Goal: Task Accomplishment & Management: Manage account settings

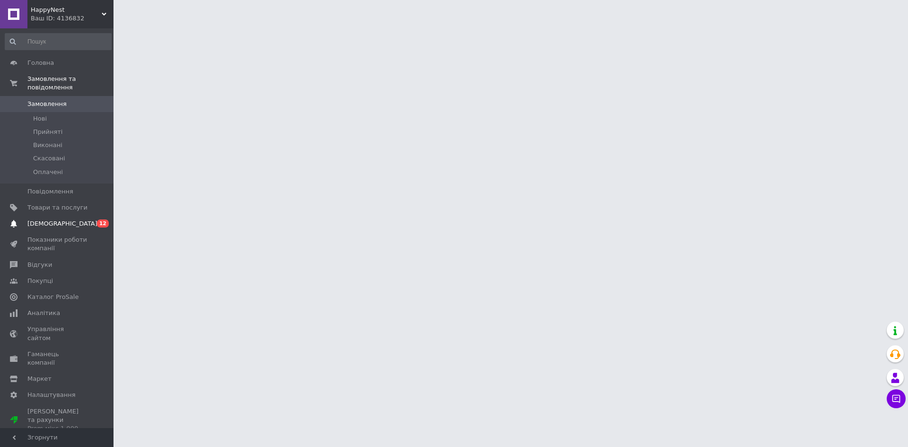
click at [52, 219] on span "[DEMOGRAPHIC_DATA]" at bounding box center [62, 223] width 70 height 9
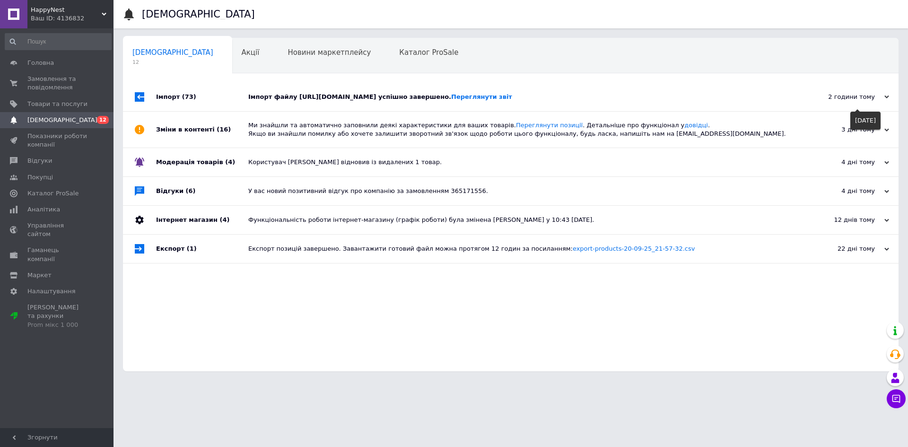
click at [864, 101] on div "2 години тому" at bounding box center [841, 97] width 95 height 9
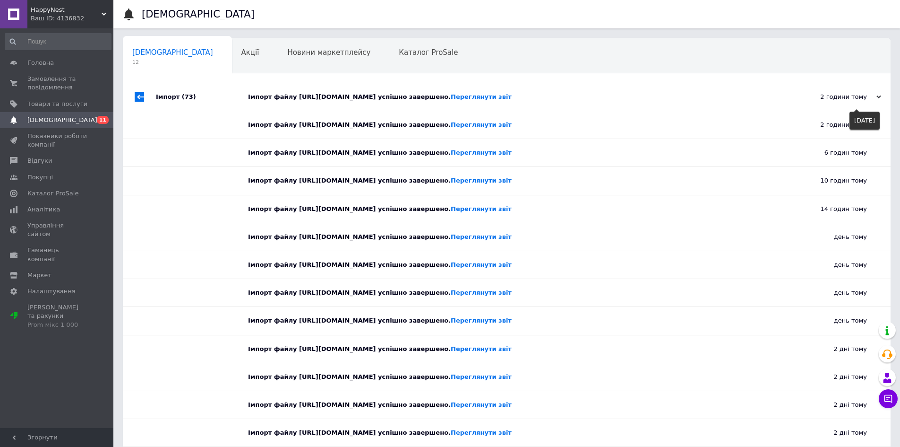
click at [864, 101] on div "2 години тому" at bounding box center [834, 97] width 95 height 9
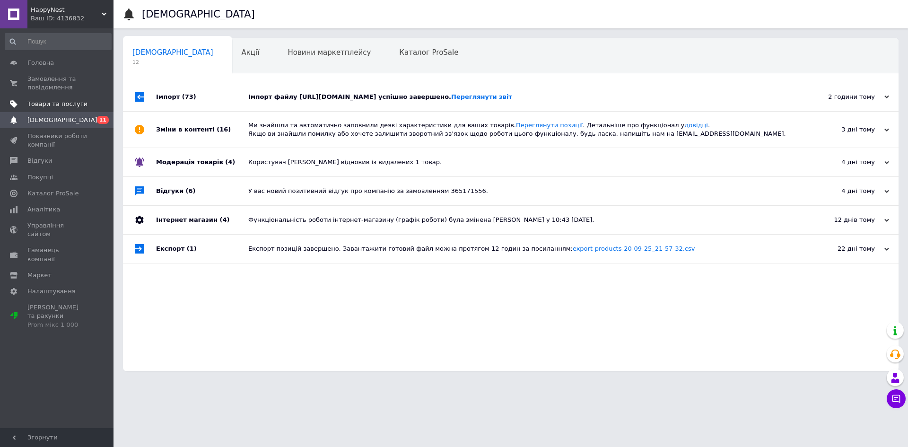
click at [70, 103] on span "Товари та послуги" at bounding box center [57, 104] width 60 height 9
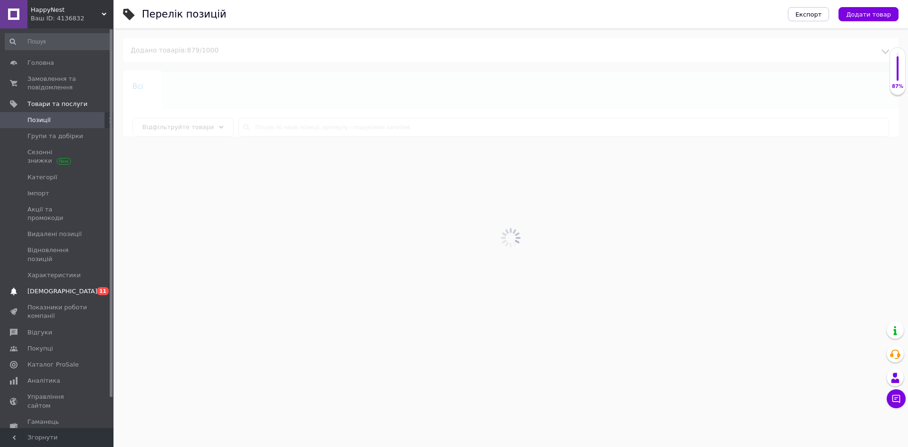
click at [62, 283] on link "Сповіщення 0 11" at bounding box center [58, 291] width 116 height 16
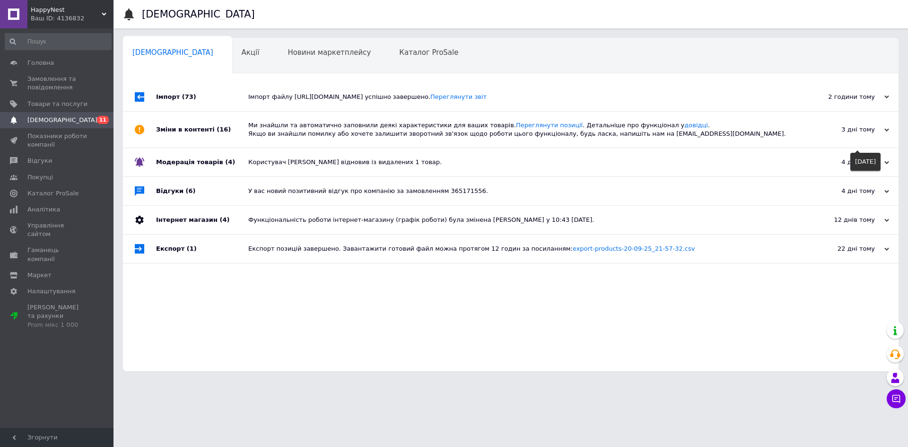
click at [863, 134] on div "3 дні тому" at bounding box center [841, 129] width 95 height 9
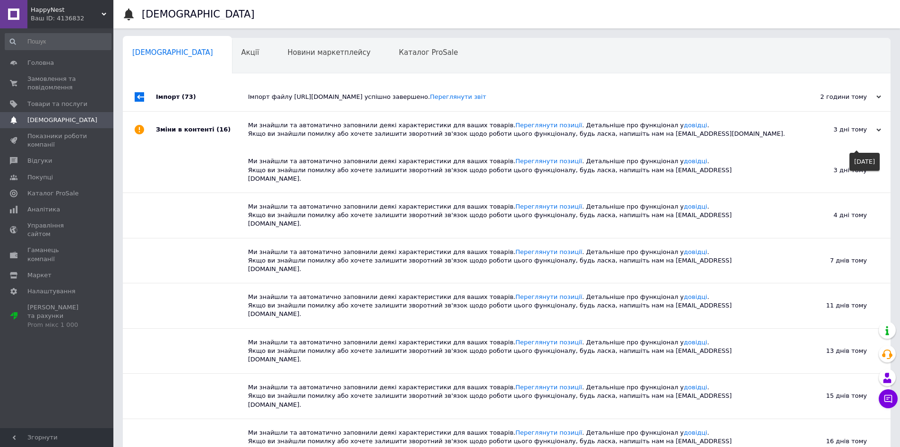
click at [863, 134] on div "3 дні тому" at bounding box center [834, 129] width 95 height 9
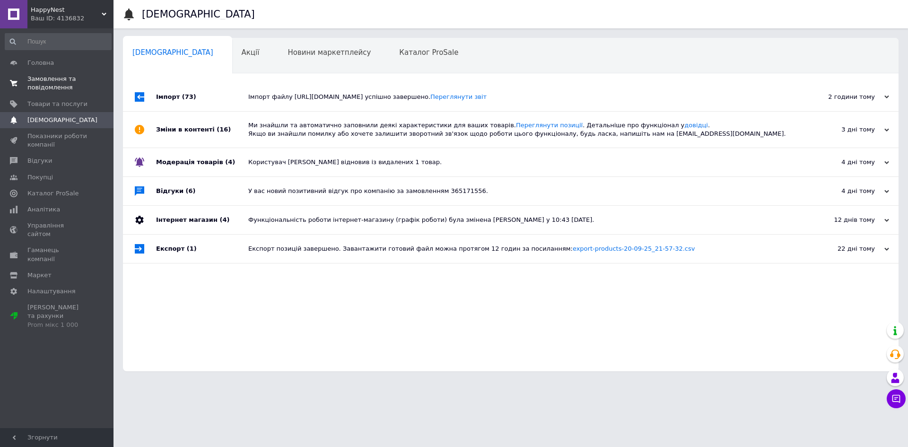
click at [48, 86] on span "Замовлення та повідомлення" at bounding box center [57, 83] width 60 height 17
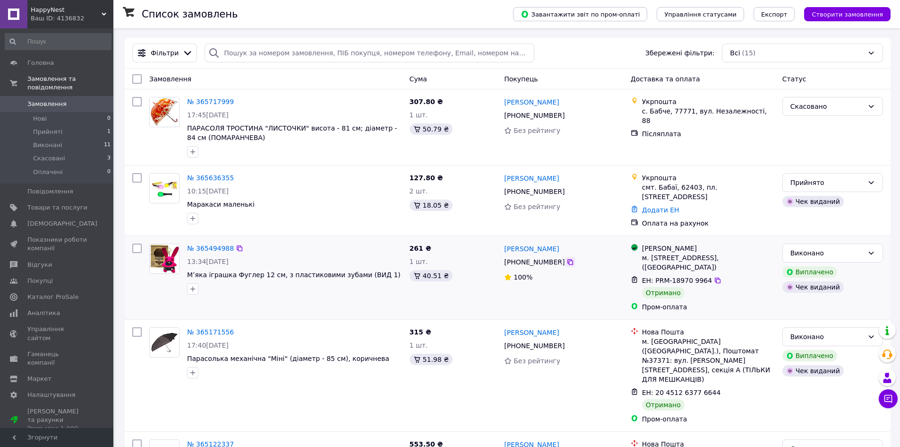
click at [568, 259] on icon at bounding box center [571, 262] width 6 height 6
click at [714, 277] on icon at bounding box center [718, 281] width 8 height 8
click at [211, 244] on link "№ 365494988" at bounding box center [210, 248] width 47 height 8
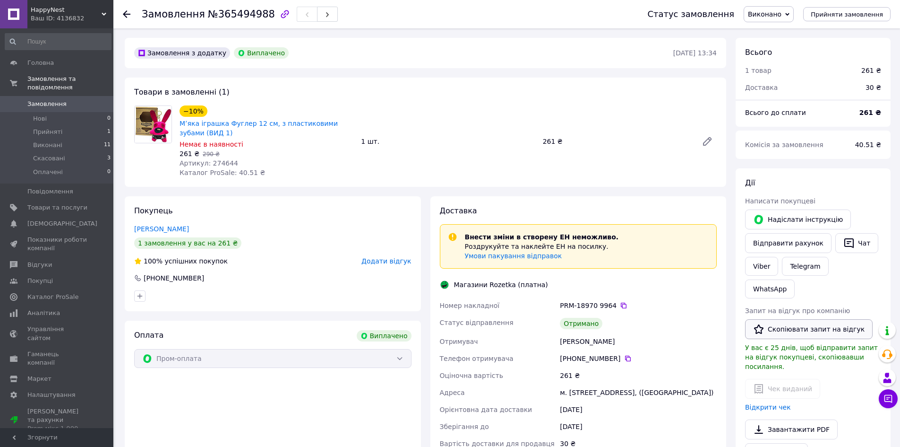
click at [776, 319] on button "Скопіювати запит на відгук" at bounding box center [809, 329] width 128 height 20
click at [205, 124] on link "Мʼяка іграшка Фуглер 12 см, з пластиковими зубами (ВИД 1)" at bounding box center [259, 128] width 158 height 17
drag, startPoint x: 816, startPoint y: 306, endPoint x: 808, endPoint y: 299, distance: 10.8
click at [816, 319] on button "Скопіювати запит на відгук" at bounding box center [809, 329] width 128 height 20
click at [823, 319] on button "Скопіювати запит на відгук" at bounding box center [809, 329] width 128 height 20
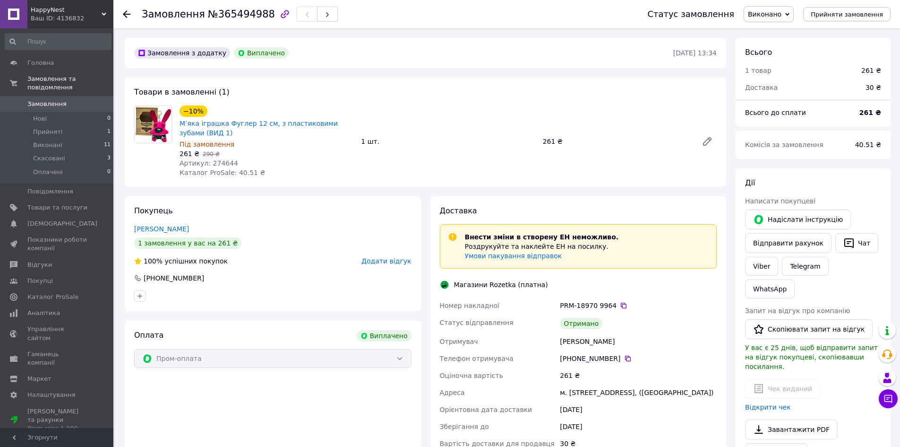
drag, startPoint x: 124, startPoint y: 17, endPoint x: 118, endPoint y: 14, distance: 6.6
click at [124, 16] on icon at bounding box center [127, 14] width 8 height 8
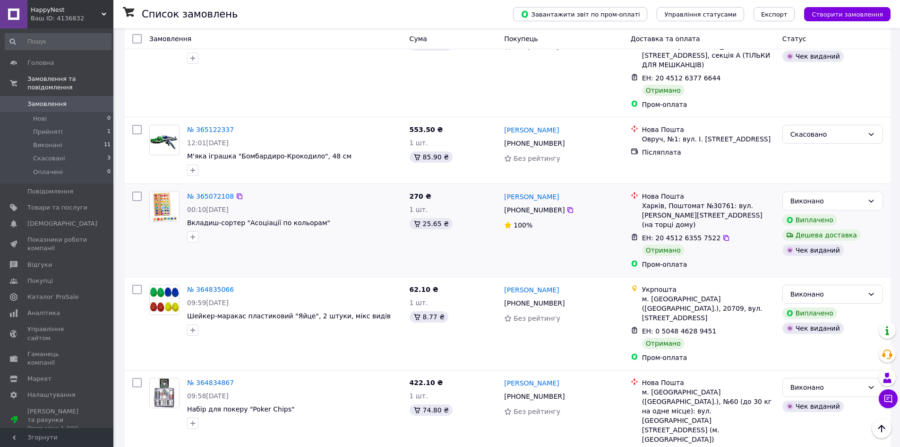
scroll to position [331, 0]
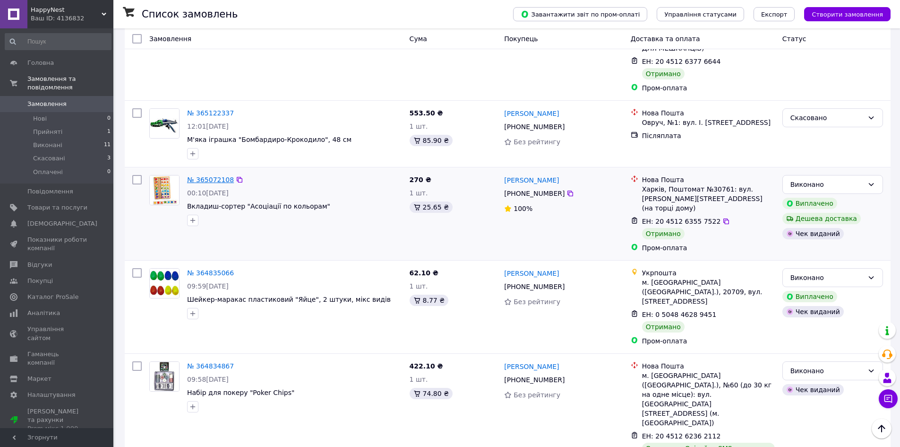
click at [210, 176] on link "№ 365072108" at bounding box center [210, 180] width 47 height 8
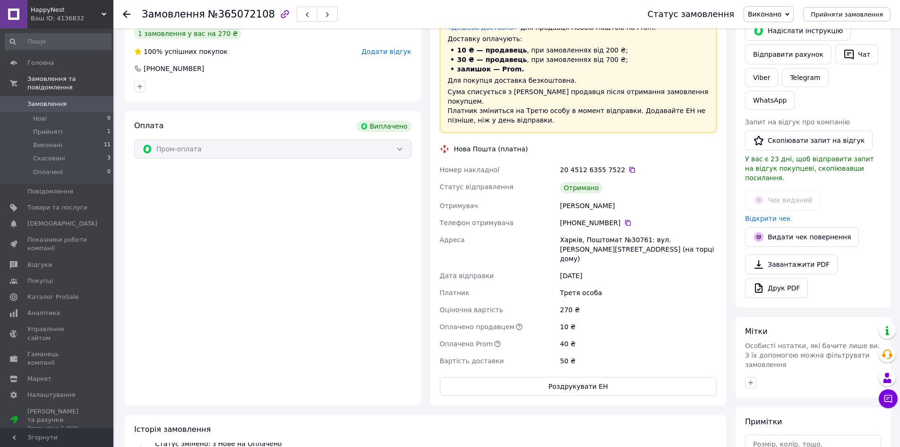
scroll to position [189, 0]
click at [624, 218] on icon at bounding box center [628, 222] width 8 height 8
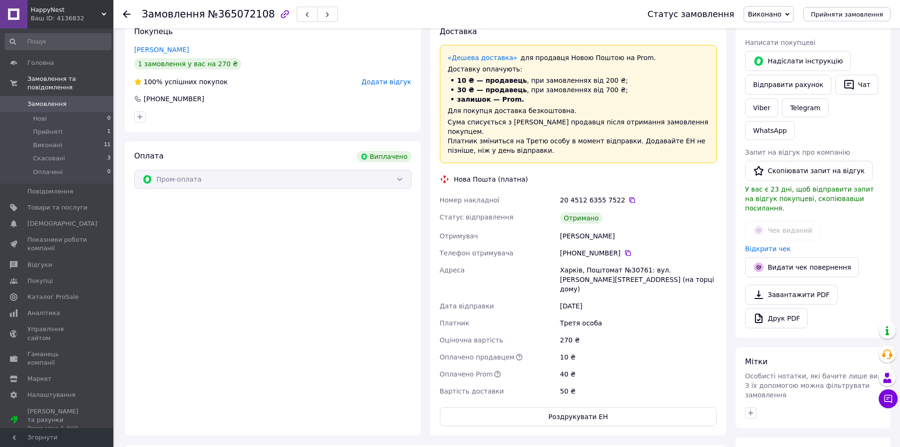
scroll to position [142, 0]
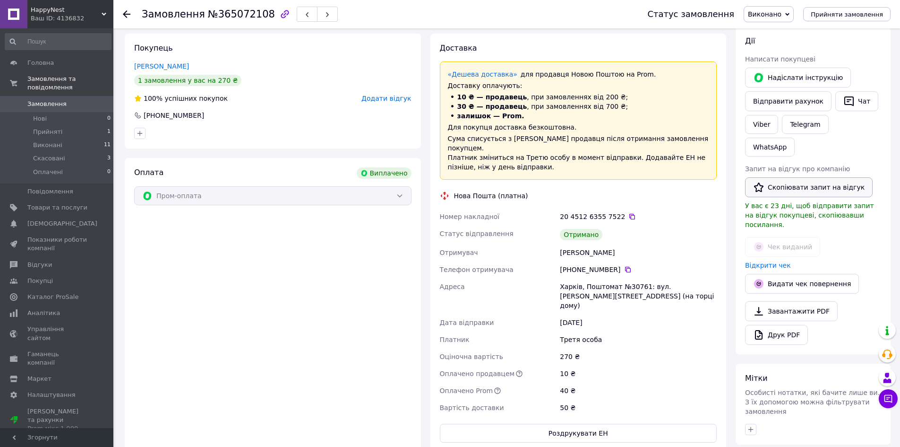
click at [809, 177] on button "Скопіювати запит на відгук" at bounding box center [809, 187] width 128 height 20
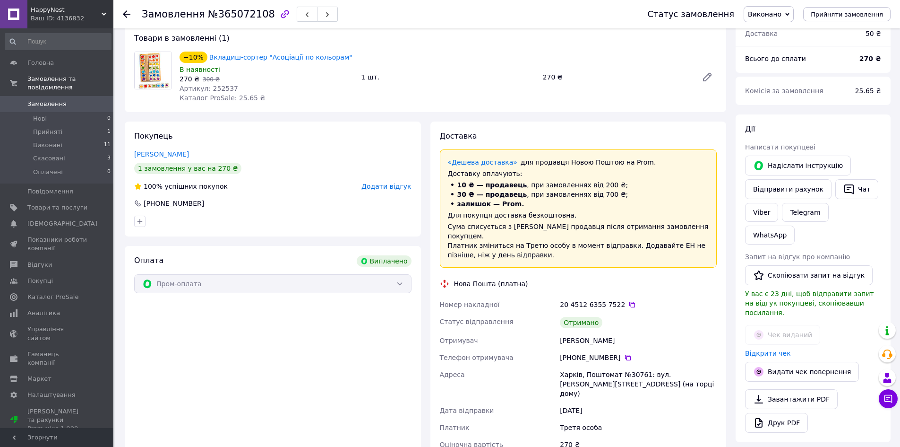
scroll to position [0, 0]
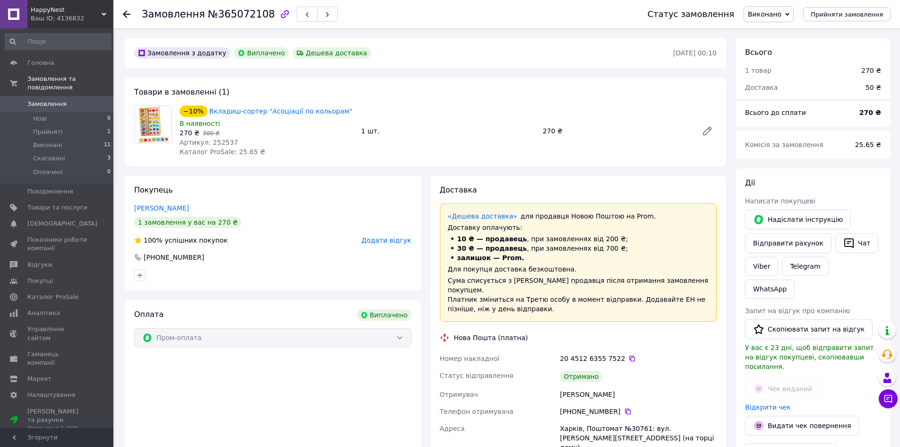
click at [125, 14] on use at bounding box center [127, 14] width 8 height 8
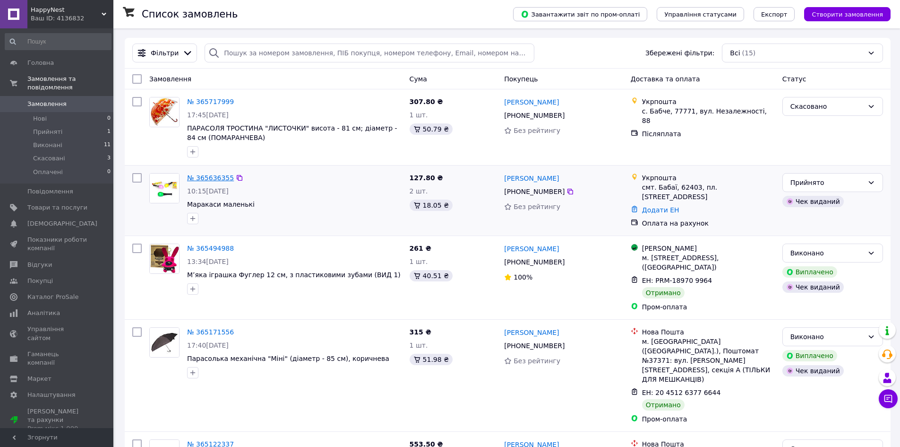
click at [209, 177] on link "№ 365636355" at bounding box center [210, 178] width 47 height 8
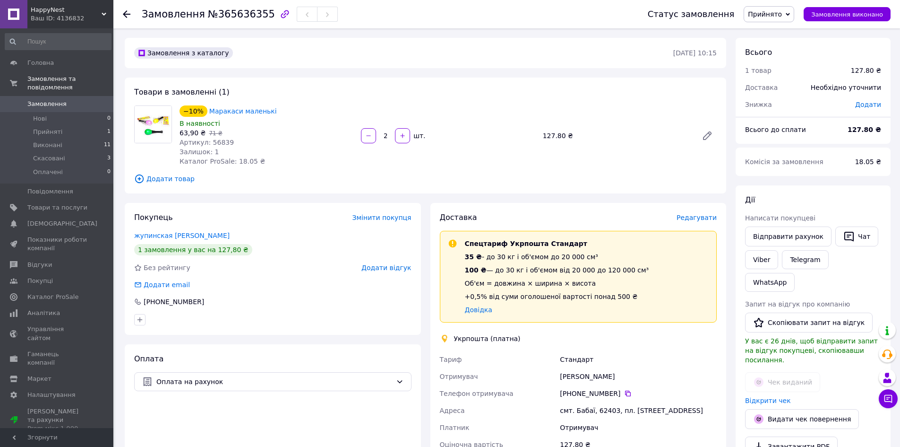
click at [126, 11] on use at bounding box center [127, 14] width 8 height 8
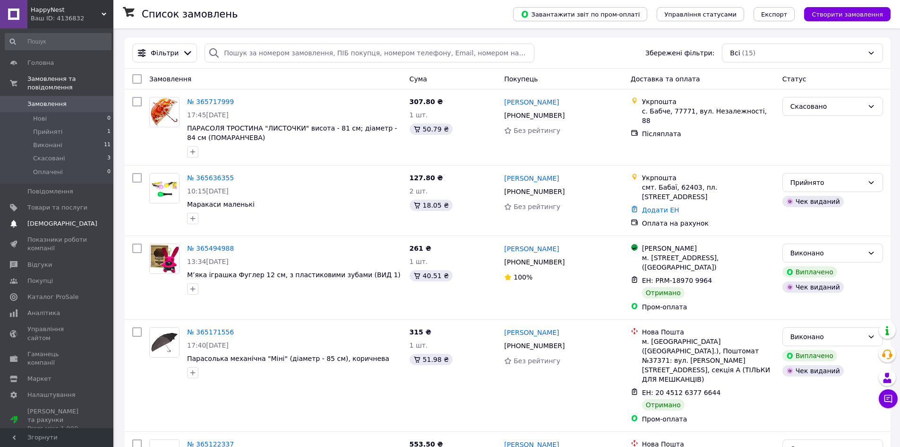
click at [48, 219] on span "[DEMOGRAPHIC_DATA]" at bounding box center [62, 223] width 70 height 9
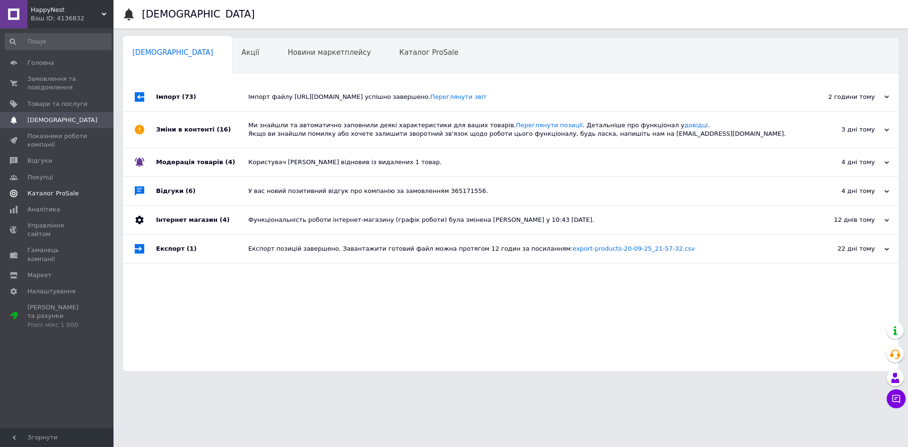
click at [49, 197] on span "Каталог ProSale" at bounding box center [52, 193] width 51 height 9
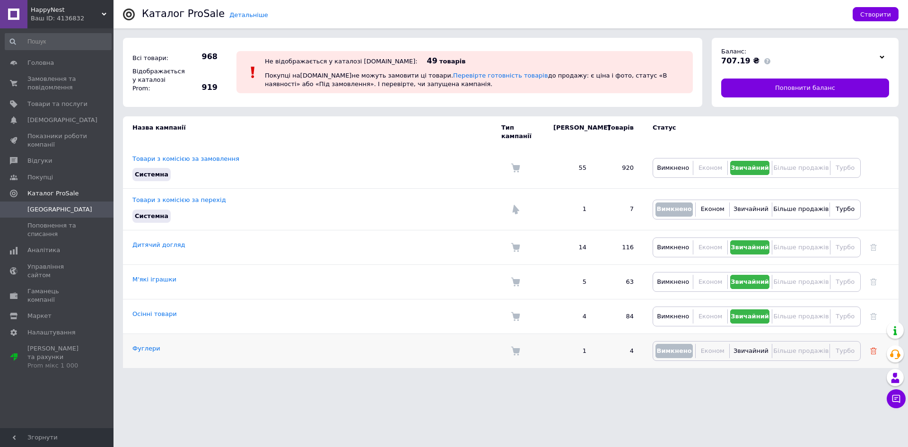
click at [872, 347] on use at bounding box center [873, 350] width 7 height 7
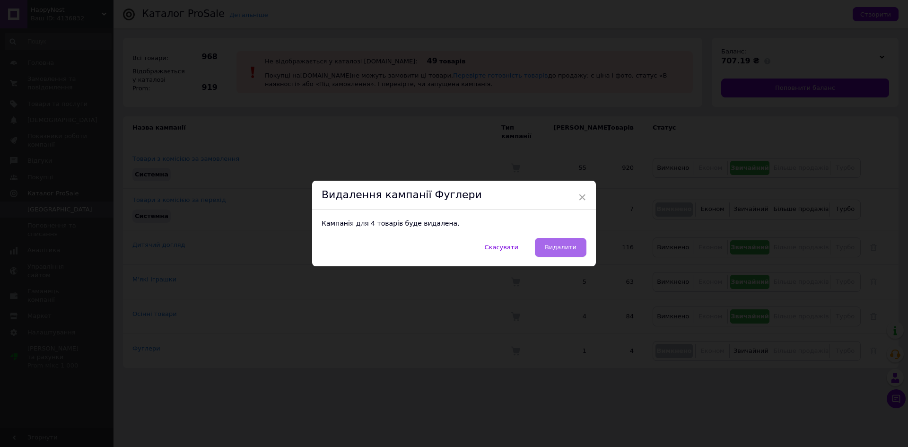
click at [556, 247] on span "Видалити" at bounding box center [561, 246] width 32 height 7
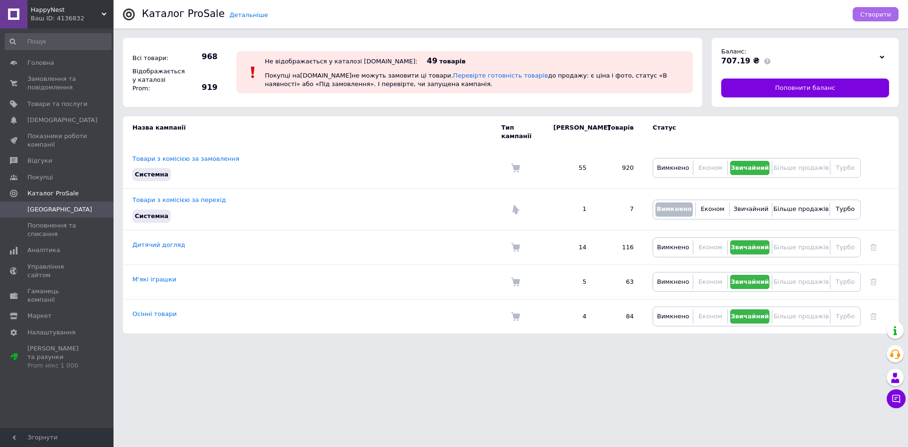
click at [872, 11] on span "Створити" at bounding box center [875, 14] width 31 height 7
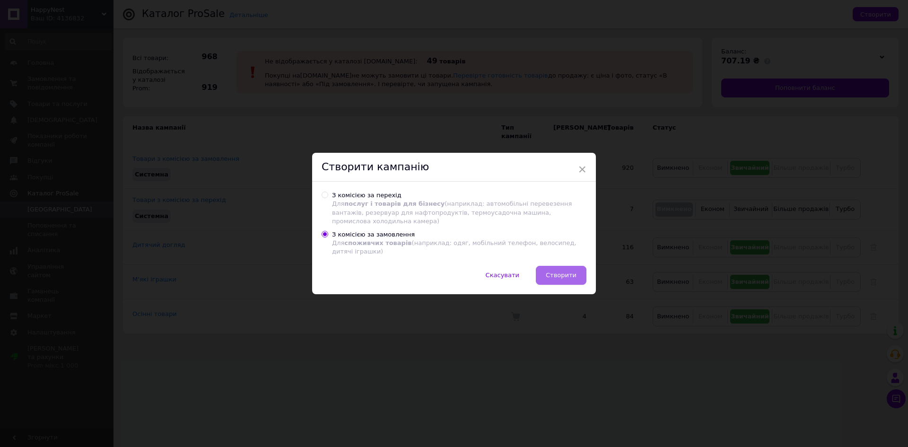
click at [565, 275] on span "Створити" at bounding box center [560, 274] width 31 height 7
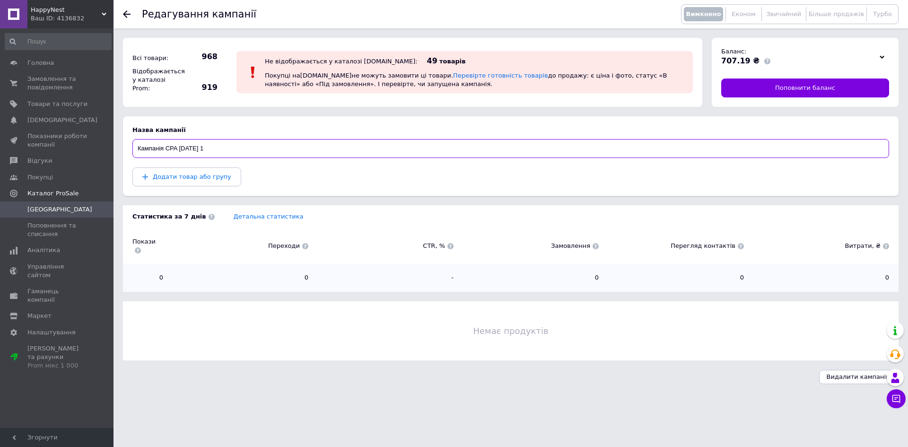
click at [212, 147] on input "Кампанія CPA [DATE] 1" at bounding box center [510, 148] width 756 height 19
type input "Р"
type input "Розвивашки"
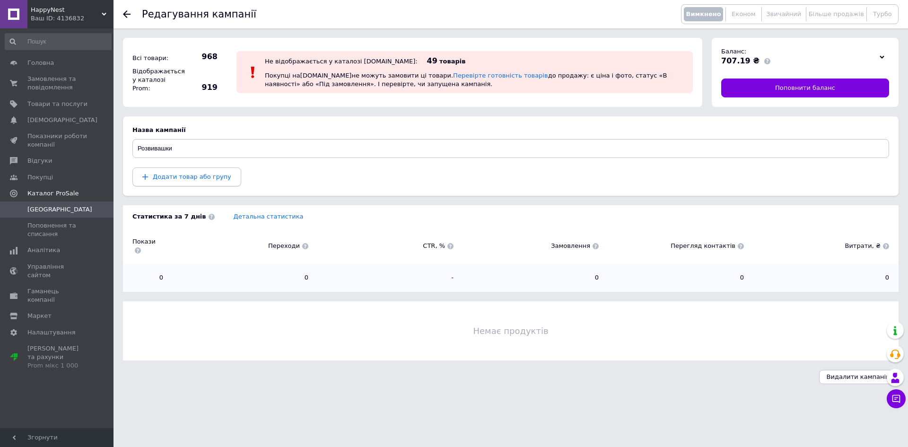
click at [210, 174] on span "Додати товар або групу" at bounding box center [192, 176] width 78 height 7
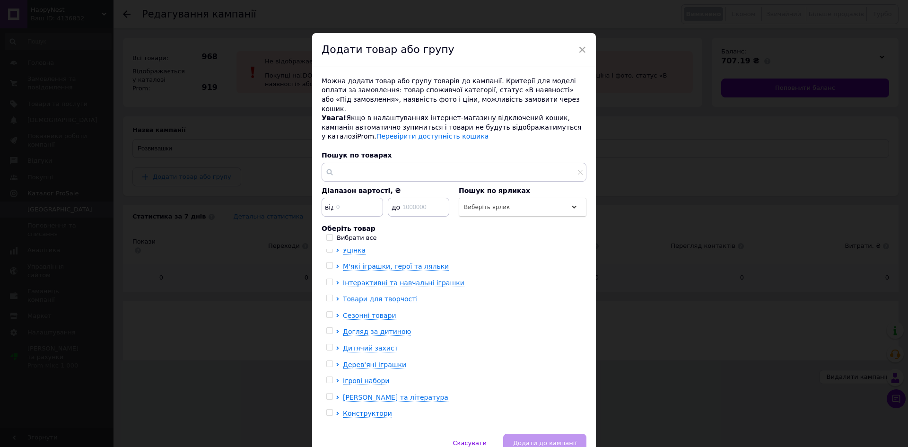
scroll to position [31, 0]
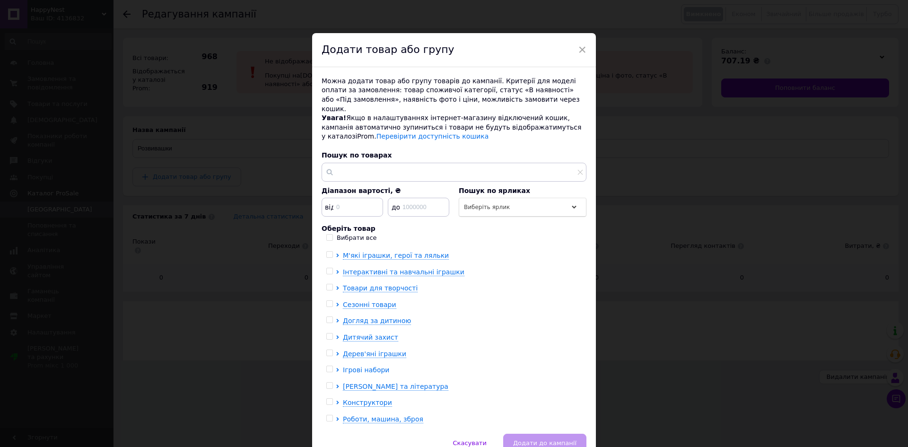
click at [336, 368] on icon at bounding box center [337, 370] width 2 height 4
click at [336, 320] on icon at bounding box center [338, 321] width 4 height 2
click at [336, 286] on icon at bounding box center [337, 288] width 2 height 4
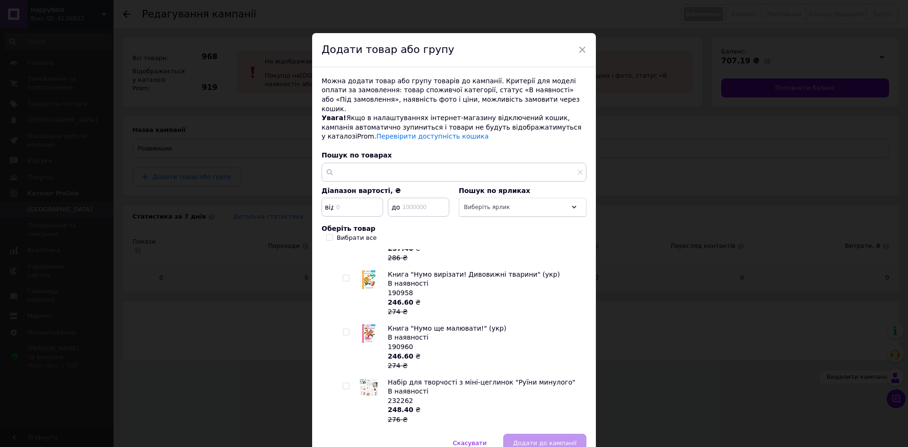
scroll to position [40, 0]
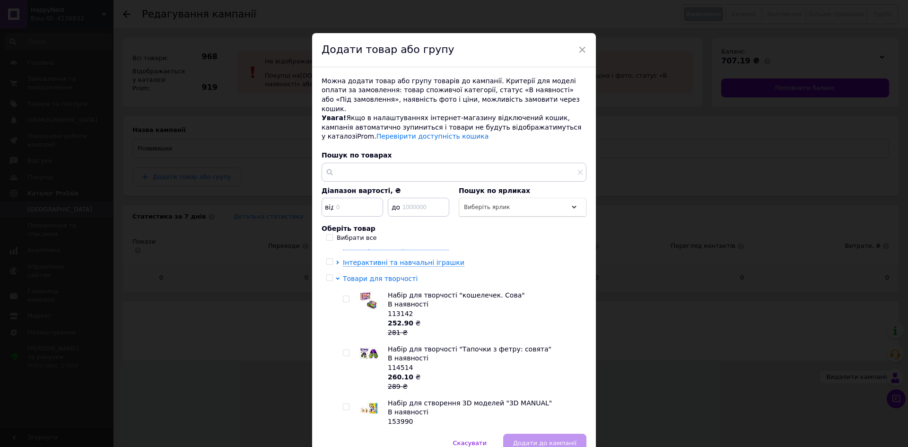
click at [337, 277] on icon at bounding box center [338, 279] width 4 height 4
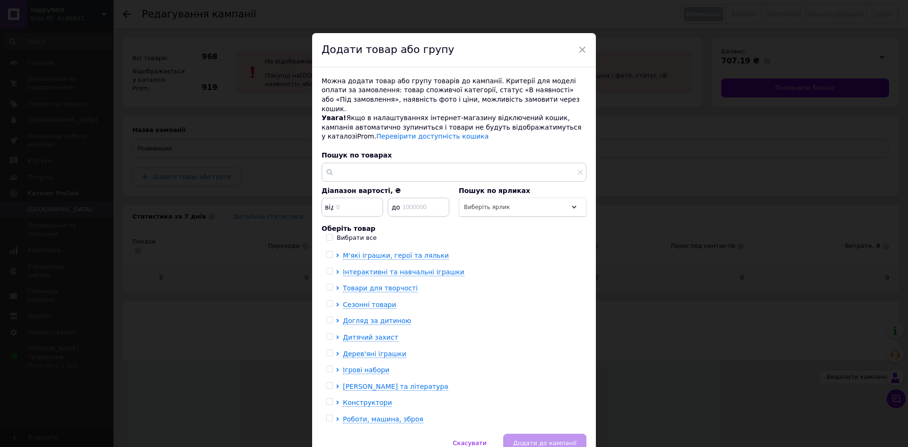
scroll to position [0, 0]
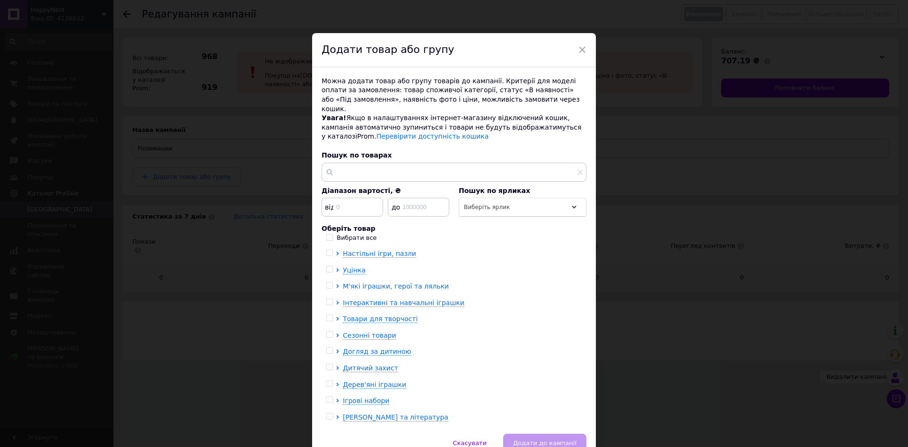
click at [336, 284] on icon at bounding box center [338, 286] width 4 height 4
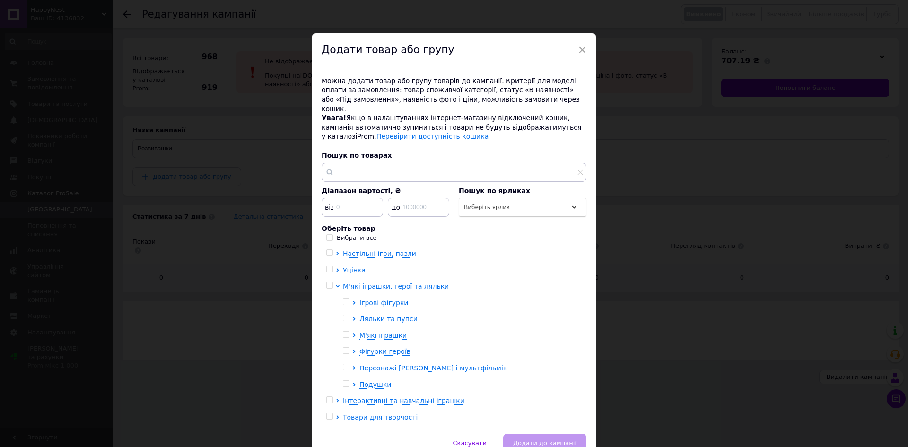
click at [336, 285] on icon at bounding box center [338, 286] width 4 height 2
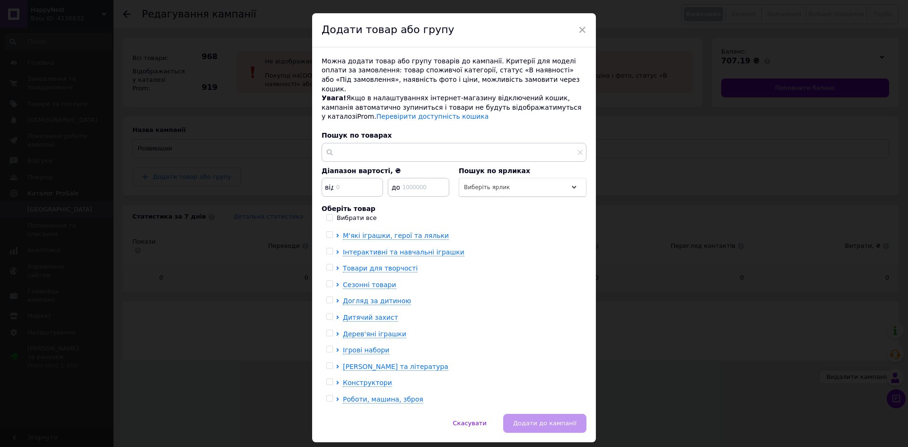
scroll to position [39, 0]
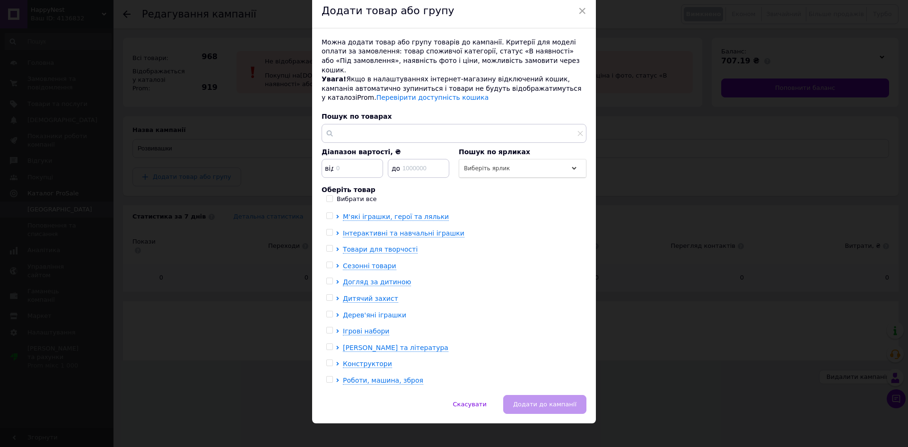
click at [337, 313] on icon at bounding box center [338, 315] width 4 height 4
click at [354, 327] on div at bounding box center [355, 331] width 7 height 9
click at [353, 329] on icon at bounding box center [354, 331] width 2 height 4
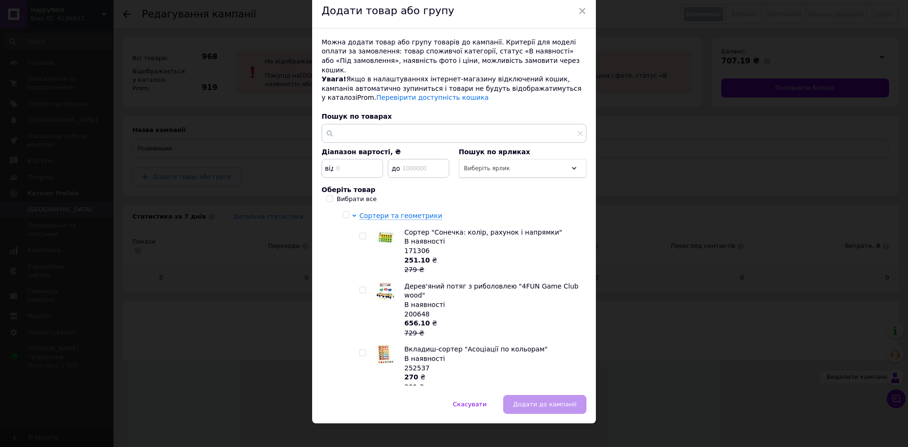
scroll to position [125, 0]
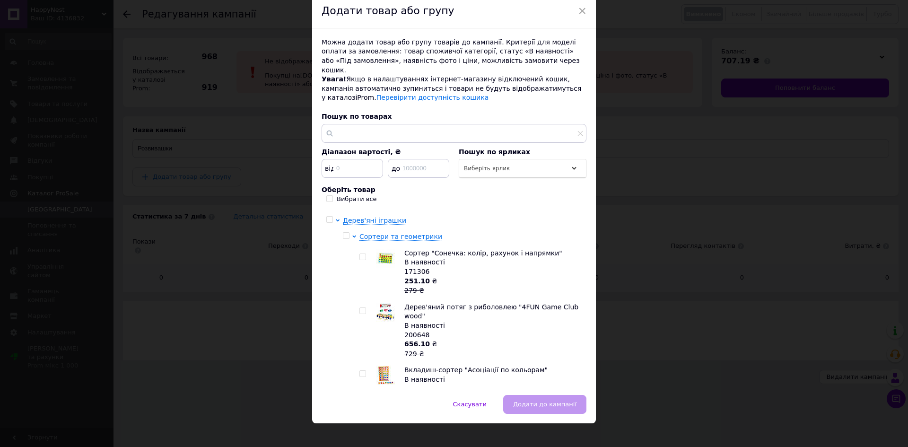
click at [344, 233] on input "checkbox" at bounding box center [346, 236] width 6 height 6
checkbox input "true"
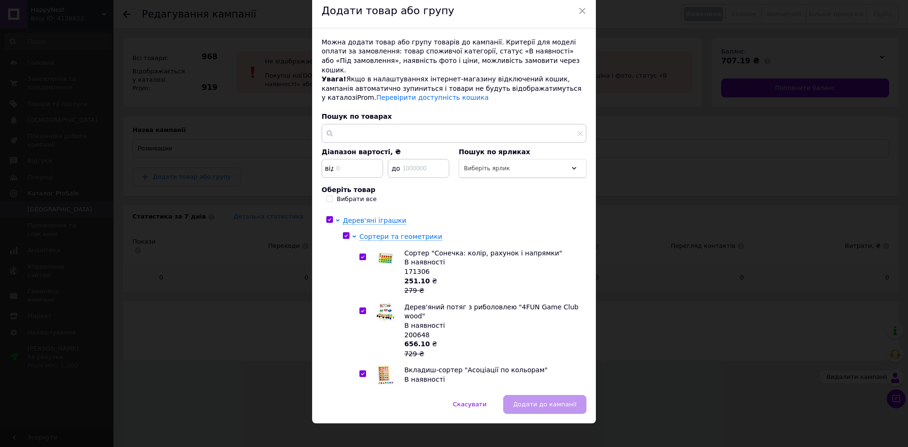
checkbox input "true"
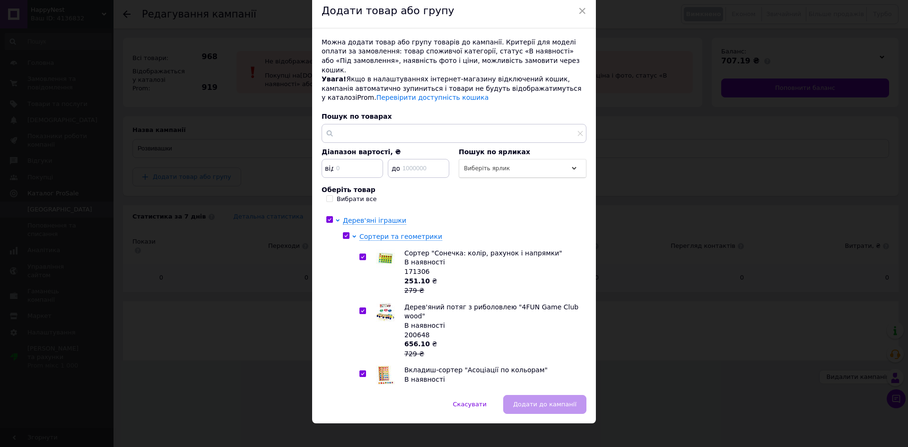
checkbox input "true"
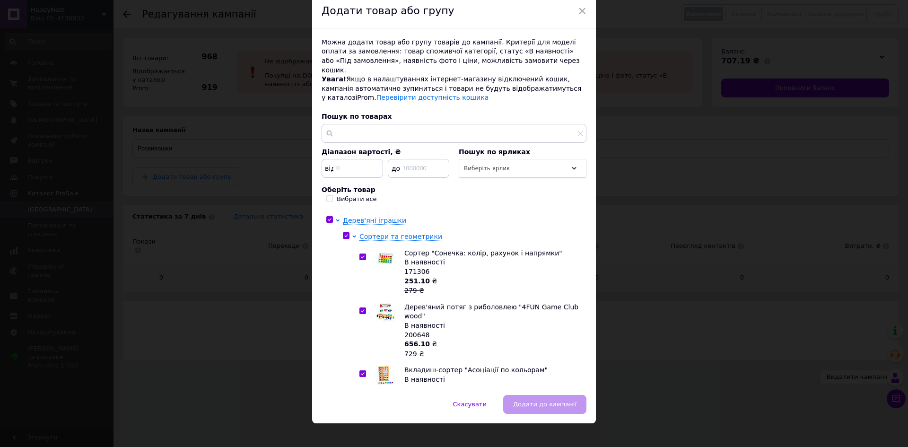
checkbox input "true"
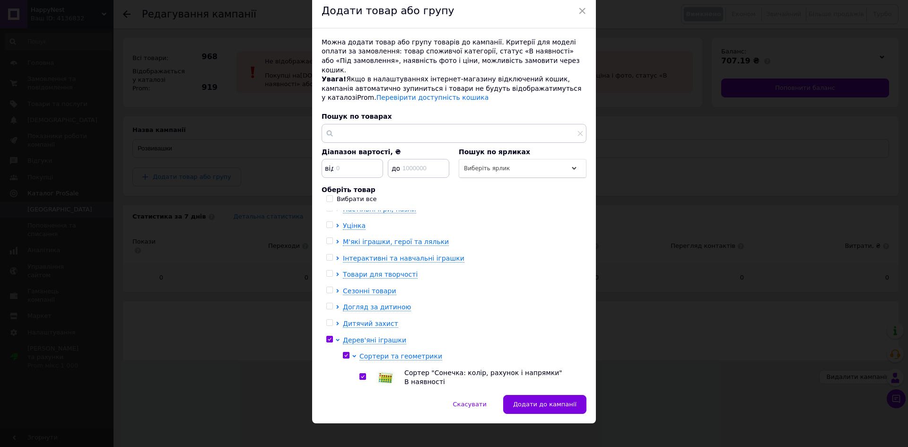
scroll to position [0, 0]
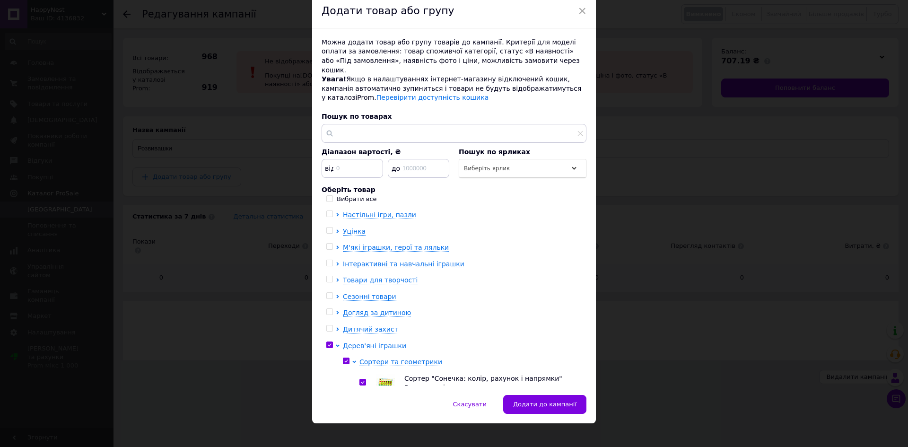
click at [336, 344] on icon at bounding box center [338, 345] width 4 height 2
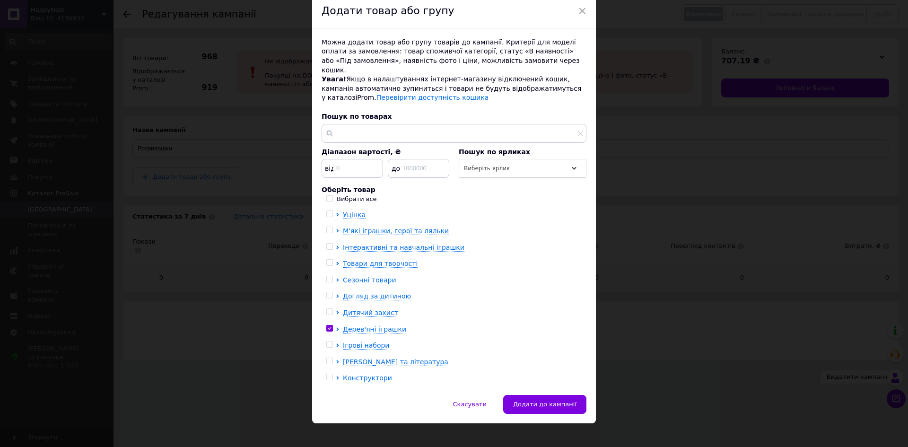
scroll to position [31, 0]
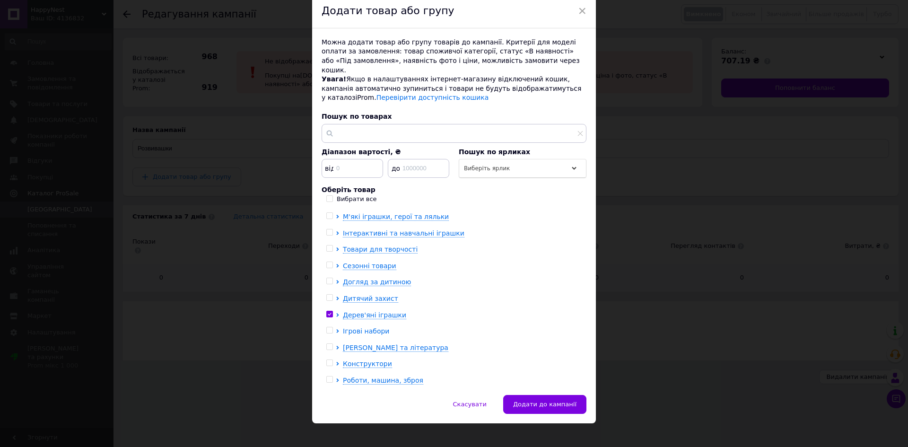
click at [336, 329] on icon at bounding box center [338, 331] width 4 height 4
click at [337, 280] on icon at bounding box center [338, 282] width 4 height 4
click at [336, 247] on icon at bounding box center [338, 249] width 4 height 4
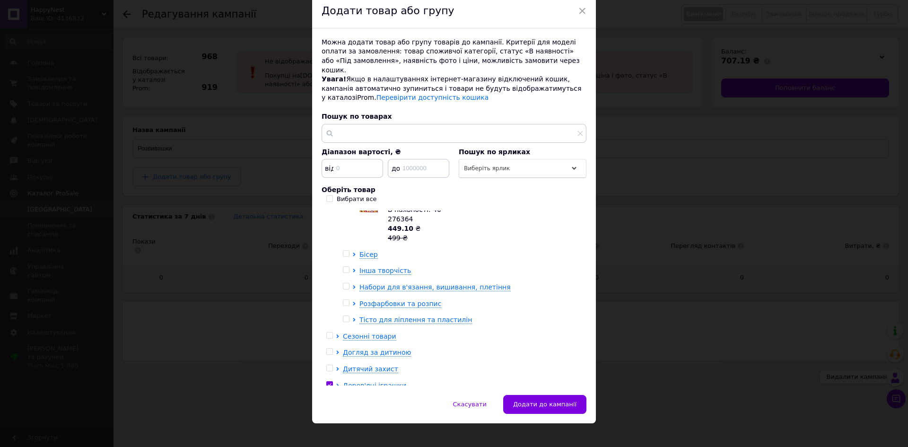
scroll to position [1080, 0]
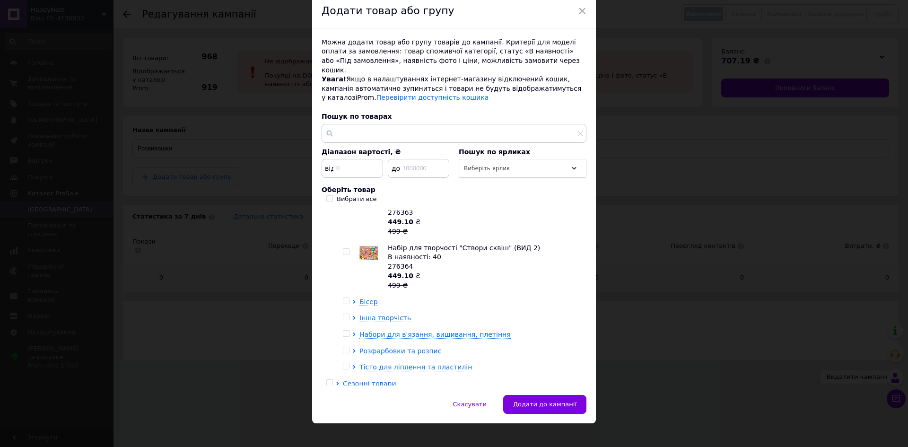
click at [354, 363] on div at bounding box center [355, 367] width 7 height 9
click at [354, 365] on icon at bounding box center [354, 367] width 2 height 4
click at [354, 365] on icon at bounding box center [354, 367] width 4 height 4
click at [347, 363] on span at bounding box center [346, 366] width 7 height 7
click at [347, 363] on input "checkbox" at bounding box center [346, 366] width 6 height 6
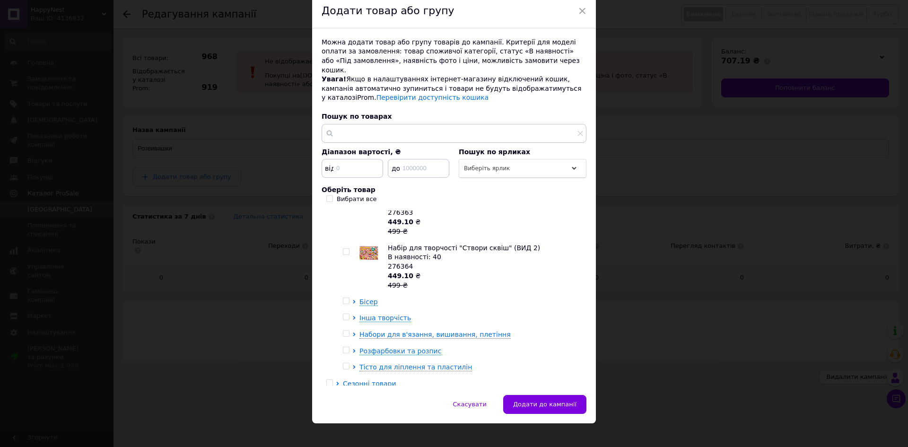
checkbox input "true"
click at [344, 314] on input "checkbox" at bounding box center [346, 317] width 6 height 6
checkbox input "true"
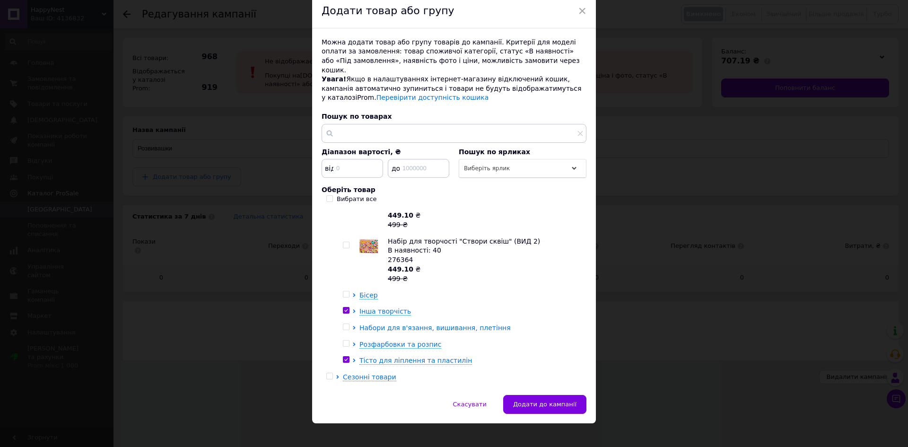
scroll to position [1087, 0]
click at [354, 309] on icon at bounding box center [354, 311] width 4 height 4
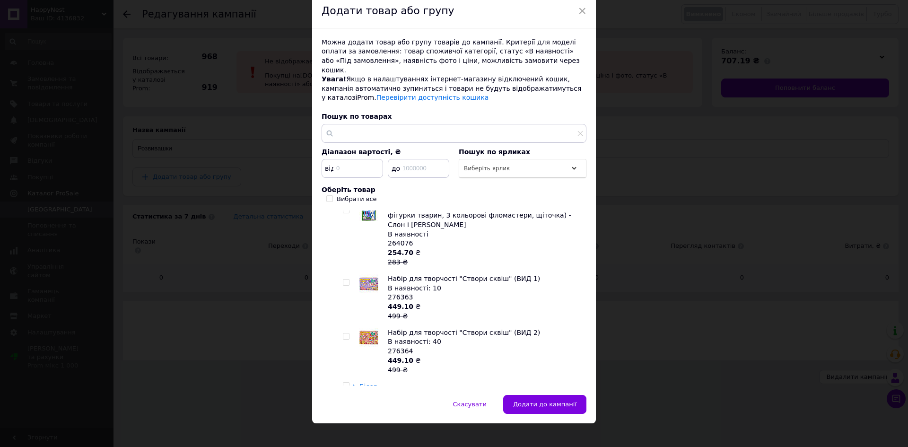
scroll to position [993, 0]
click at [344, 336] on input "checkbox" at bounding box center [346, 339] width 6 height 6
checkbox input "true"
click at [343, 282] on input "checkbox" at bounding box center [346, 285] width 6 height 6
checkbox input "true"
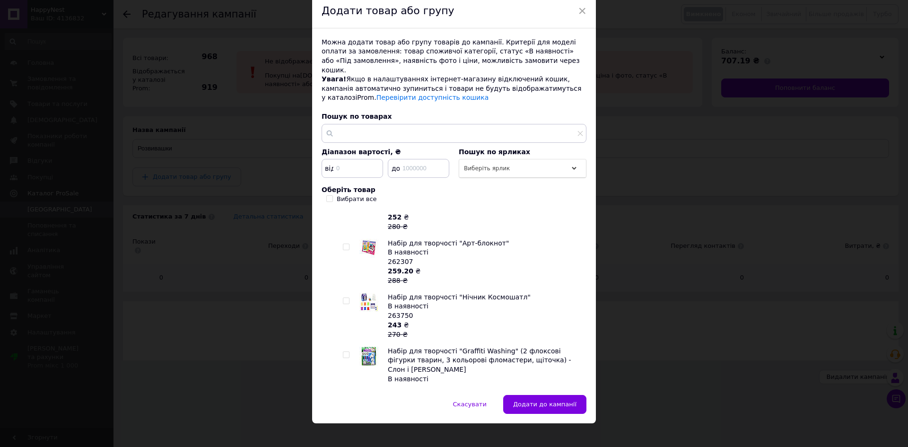
scroll to position [804, 0]
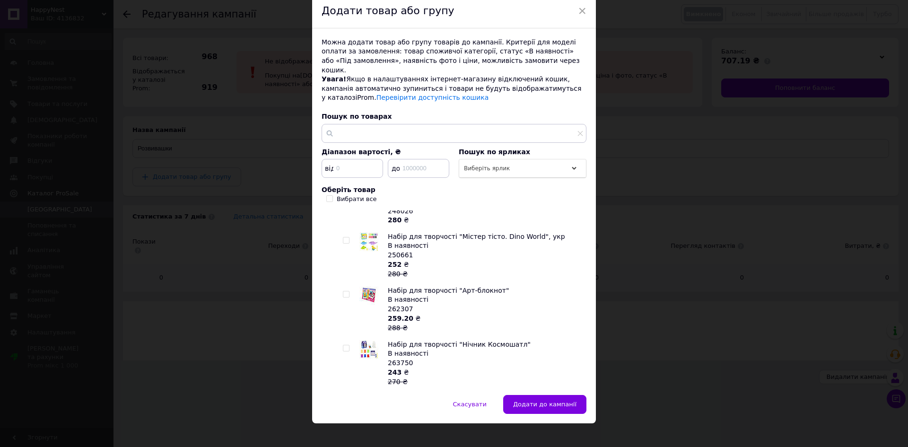
click at [343, 345] on input "checkbox" at bounding box center [346, 348] width 6 height 6
checkbox input "true"
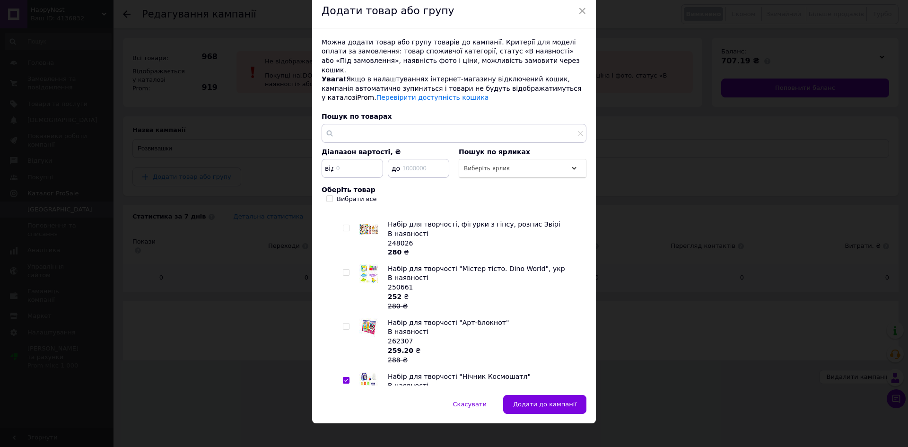
scroll to position [756, 0]
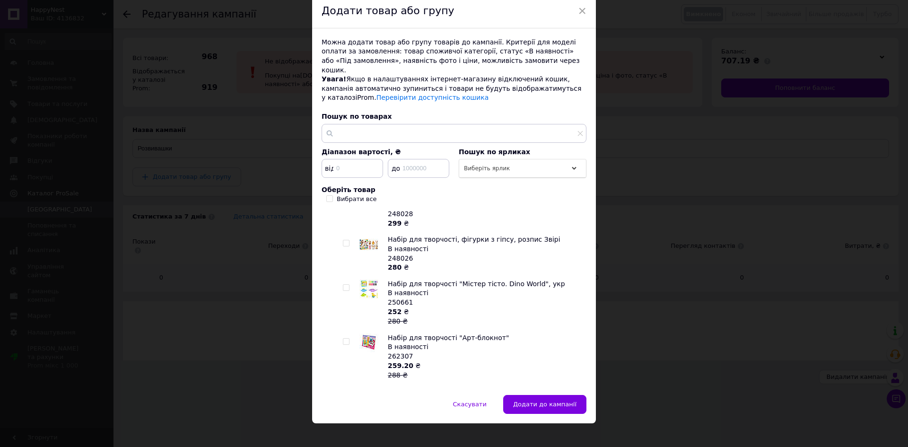
click at [346, 338] on input "checkbox" at bounding box center [346, 341] width 6 height 6
checkbox input "true"
click at [343, 285] on input "checkbox" at bounding box center [346, 288] width 6 height 6
checkbox input "true"
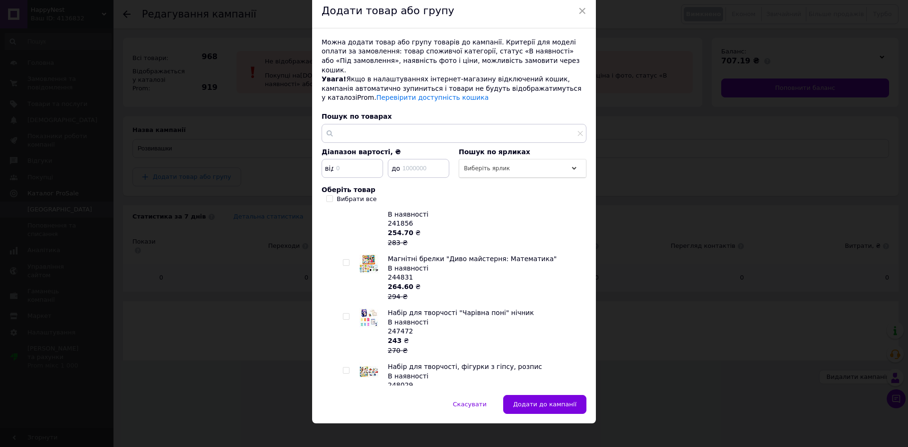
scroll to position [473, 0]
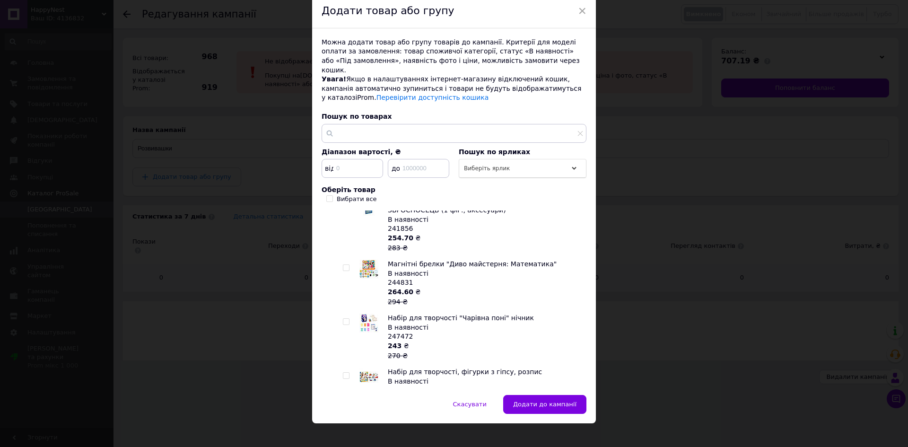
click at [346, 265] on input "checkbox" at bounding box center [346, 268] width 6 height 6
checkbox input "true"
click at [343, 319] on input "checkbox" at bounding box center [346, 322] width 6 height 6
checkbox input "true"
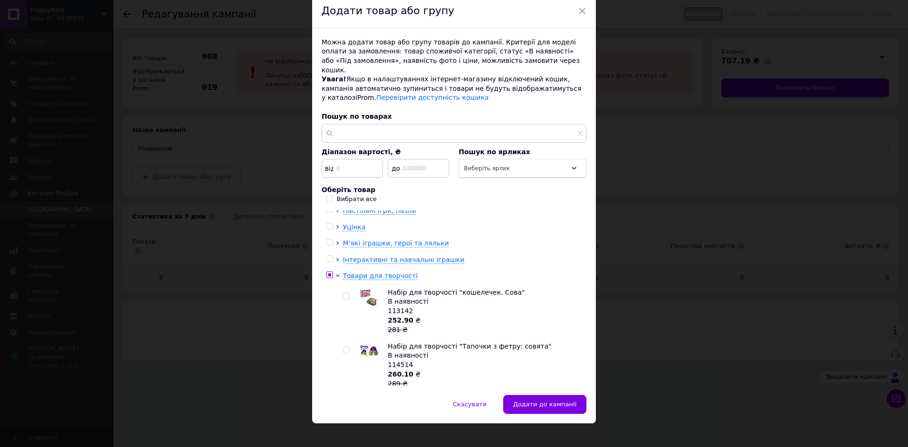
scroll to position [0, 0]
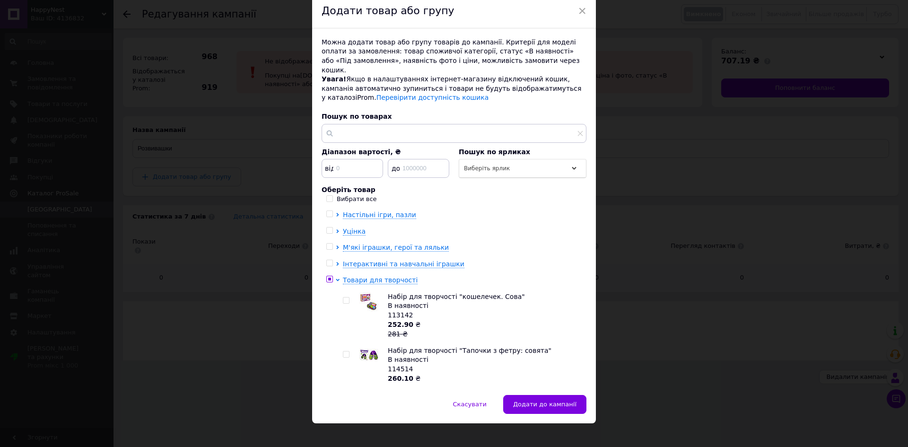
click at [344, 297] on input "checkbox" at bounding box center [346, 300] width 6 height 6
checkbox input "true"
click at [348, 297] on div at bounding box center [346, 300] width 7 height 7
click at [330, 276] on input "checkbox" at bounding box center [329, 279] width 6 height 6
checkbox input "true"
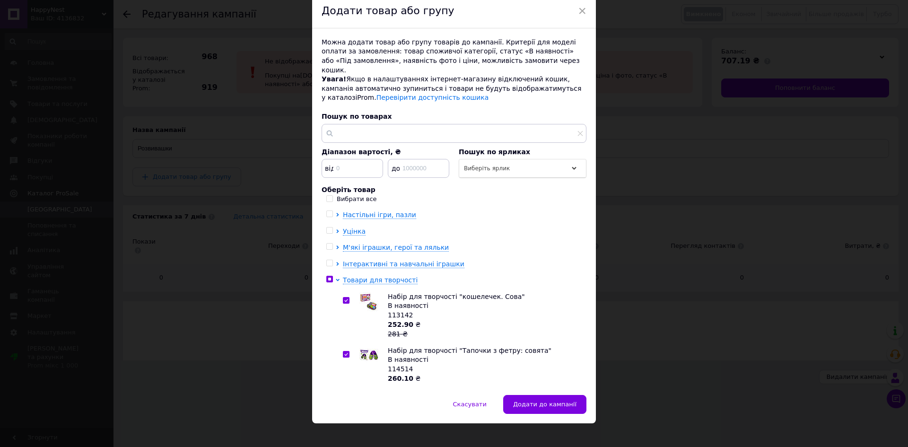
checkbox input "true"
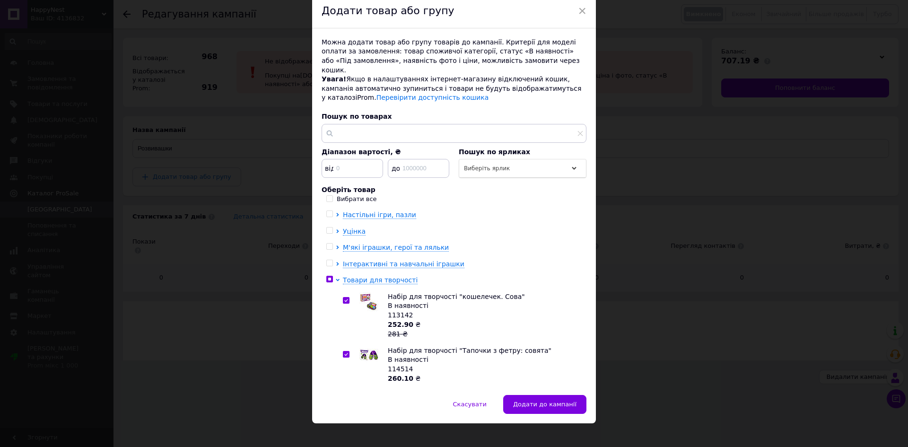
checkbox input "true"
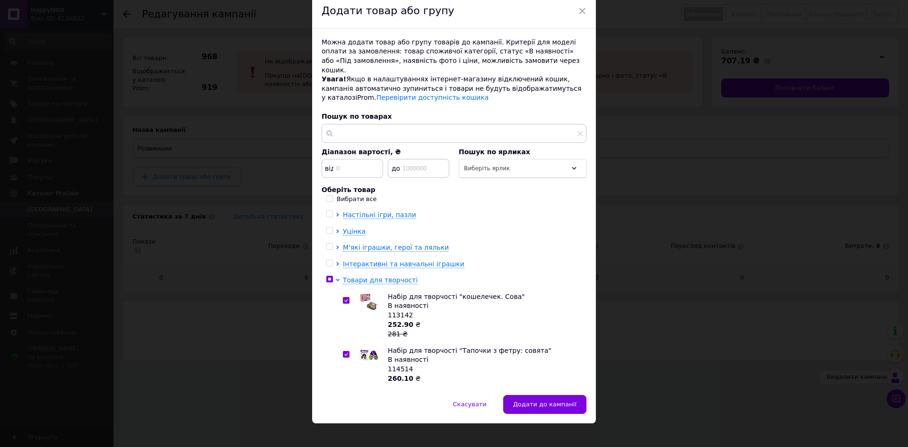
checkbox input "true"
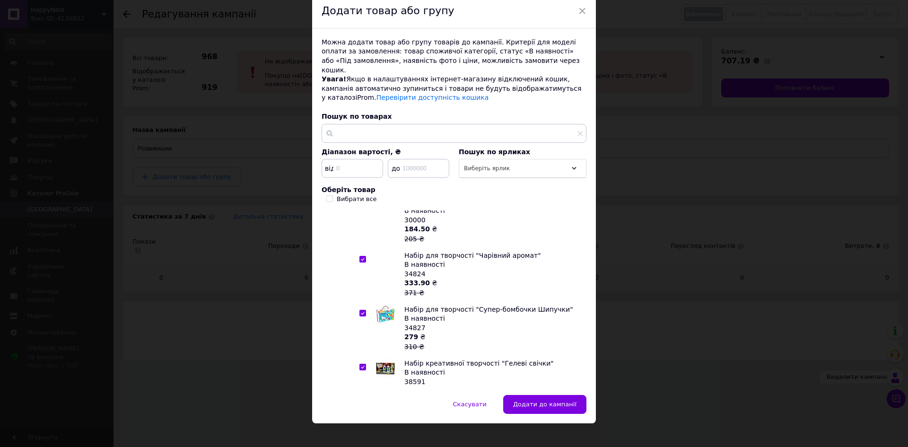
scroll to position [1087, 0]
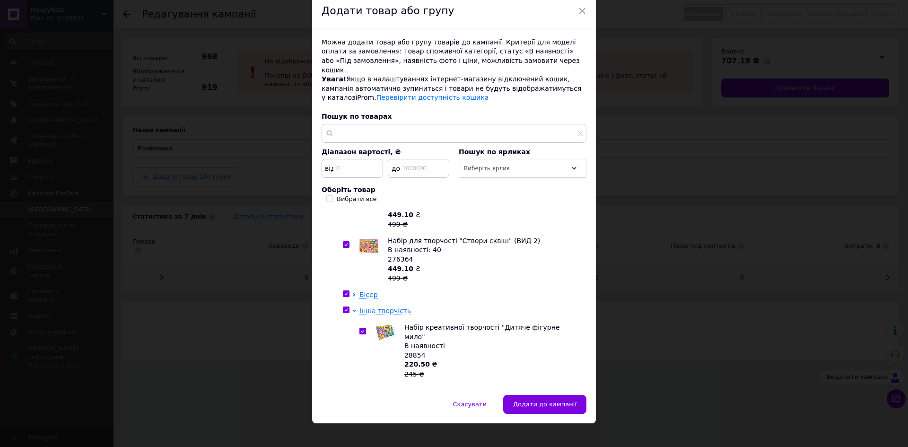
click at [344, 291] on input "checkbox" at bounding box center [346, 294] width 6 height 6
checkbox input "false"
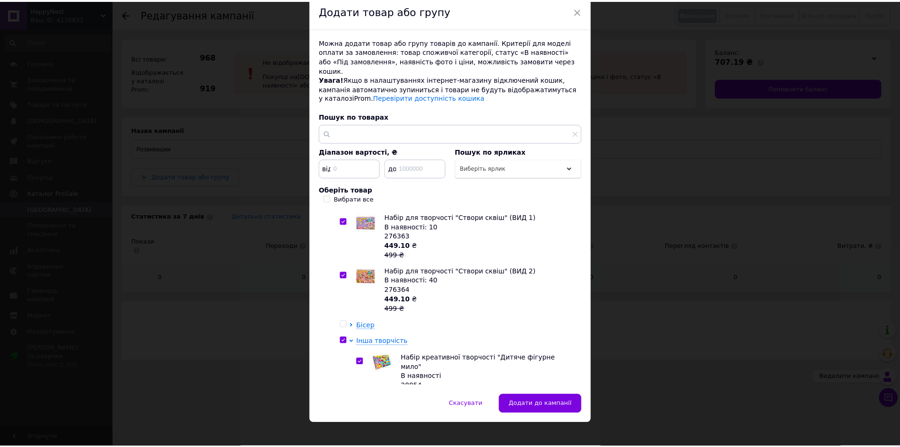
scroll to position [1040, 0]
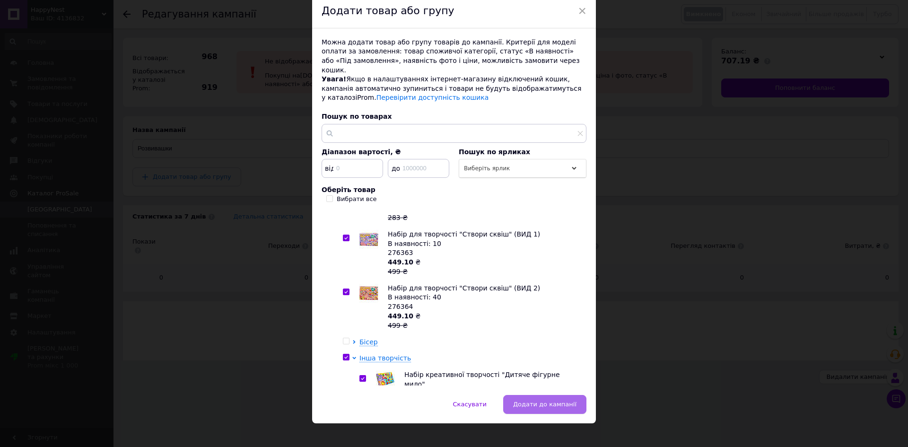
click at [535, 400] on span "Додати до кампанії" at bounding box center [544, 403] width 63 height 7
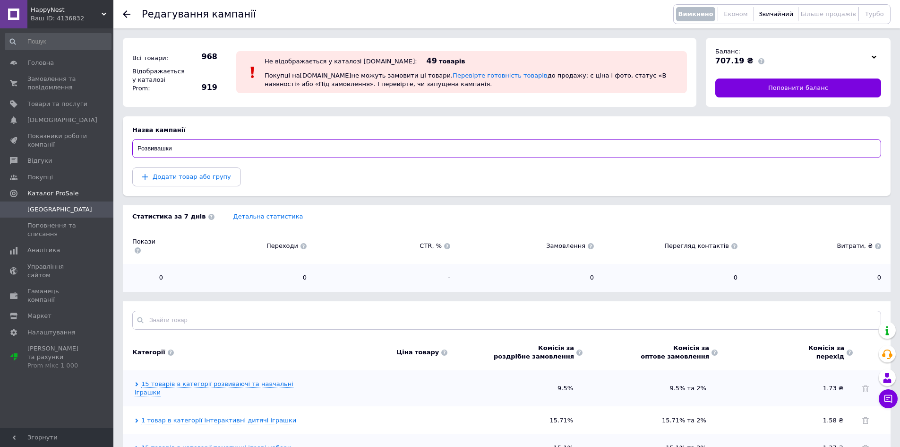
click at [198, 150] on input "Розвивашки" at bounding box center [506, 148] width 749 height 19
click at [197, 149] on input "Розвивашки а творчі" at bounding box center [506, 148] width 749 height 19
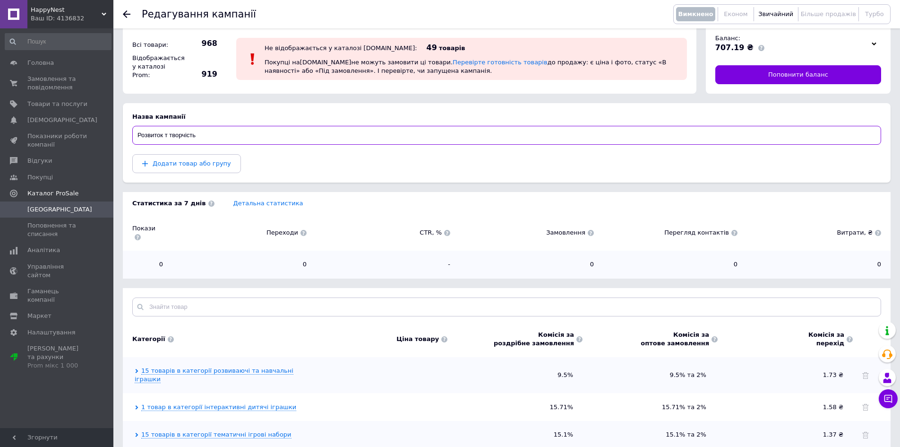
scroll to position [0, 0]
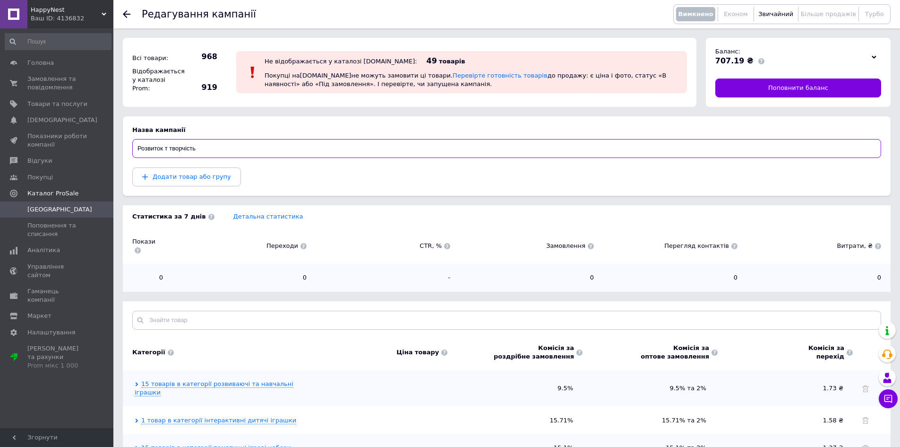
type input "Розвиток т творчість"
click at [266, 173] on div "Додати товар або групу" at bounding box center [506, 176] width 749 height 19
click at [761, 17] on span "Звичайний" at bounding box center [776, 13] width 35 height 7
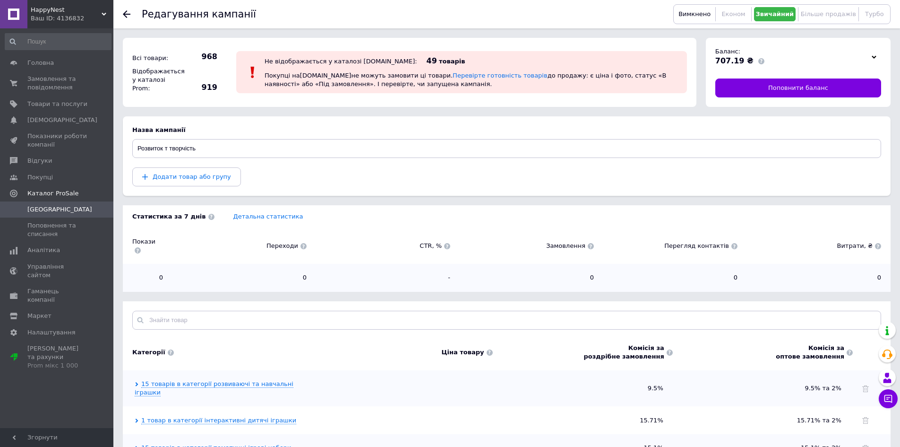
click at [350, 61] on div "Не відображається у каталозі [DOMAIN_NAME]:" at bounding box center [341, 61] width 153 height 7
click at [126, 10] on icon at bounding box center [127, 14] width 8 height 8
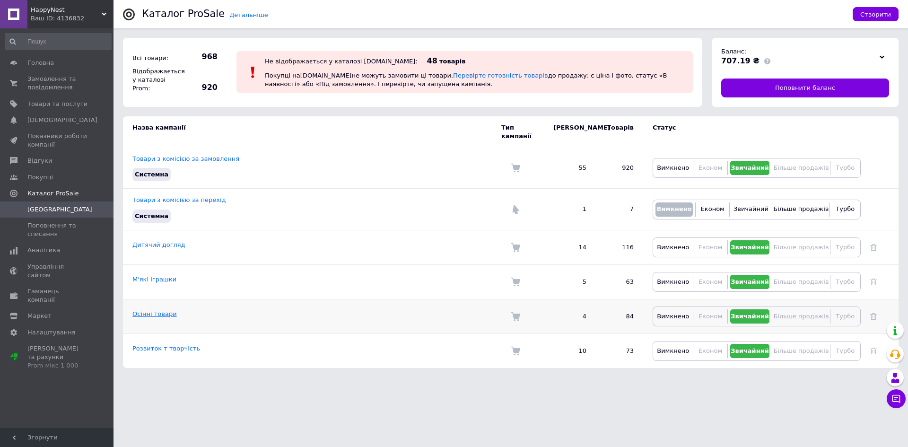
click at [163, 310] on link "Осінні товари" at bounding box center [154, 313] width 44 height 7
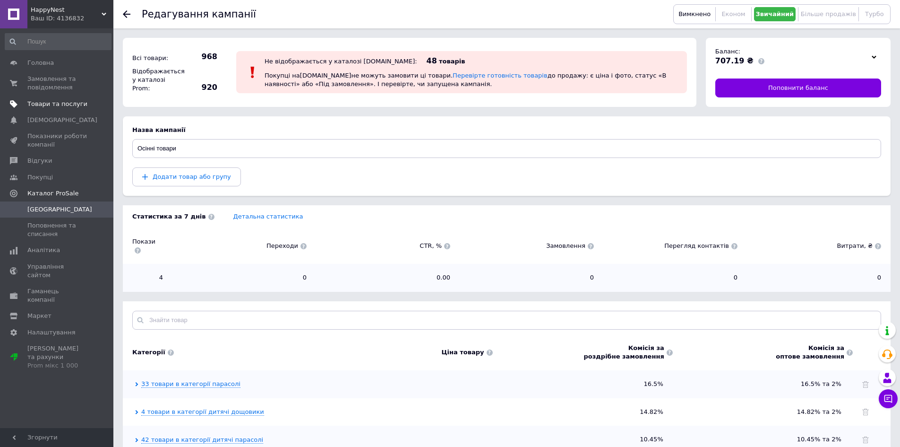
click at [57, 100] on span "Товари та послуги" at bounding box center [57, 104] width 60 height 9
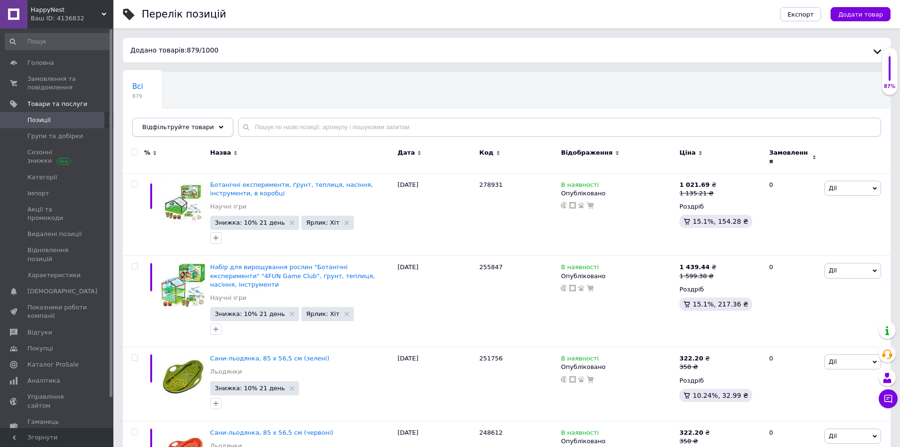
click at [198, 130] on span "Відфільтруйте товари" at bounding box center [178, 126] width 72 height 7
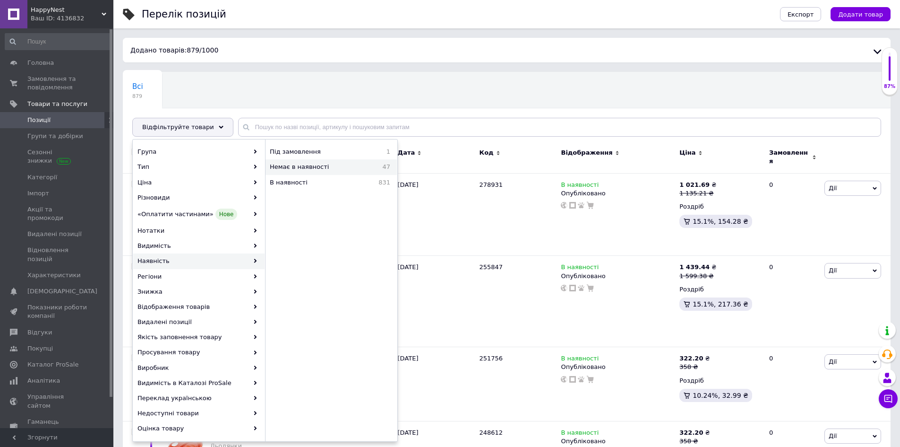
click at [300, 167] on span "Немає в наявності" at bounding box center [319, 167] width 99 height 9
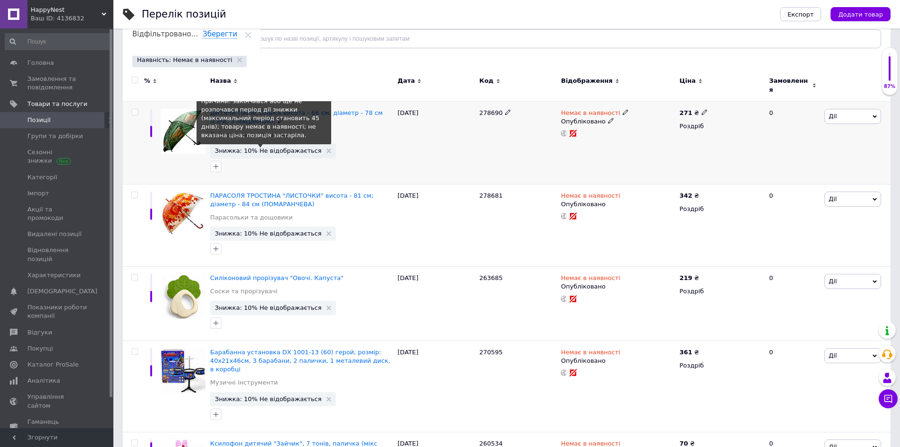
scroll to position [95, 0]
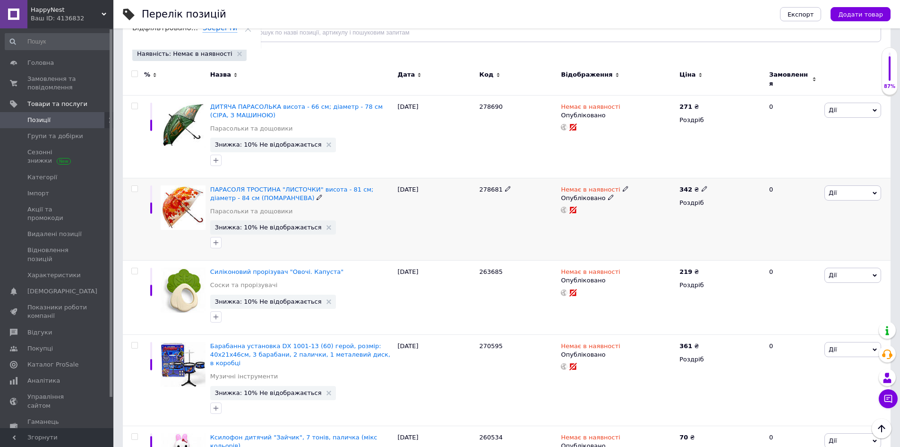
drag, startPoint x: 134, startPoint y: 181, endPoint x: 136, endPoint y: 175, distance: 5.8
click at [134, 186] on input "checkbox" at bounding box center [134, 189] width 6 height 6
checkbox input "true"
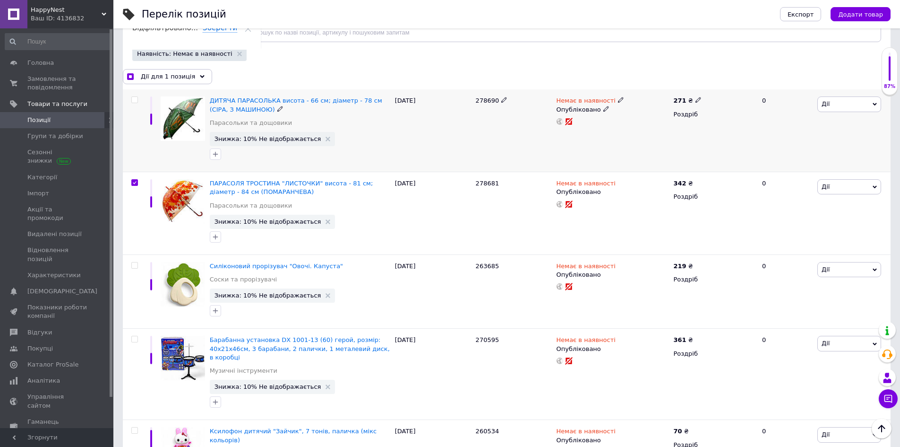
click at [136, 98] on input "checkbox" at bounding box center [134, 100] width 6 height 6
checkbox input "true"
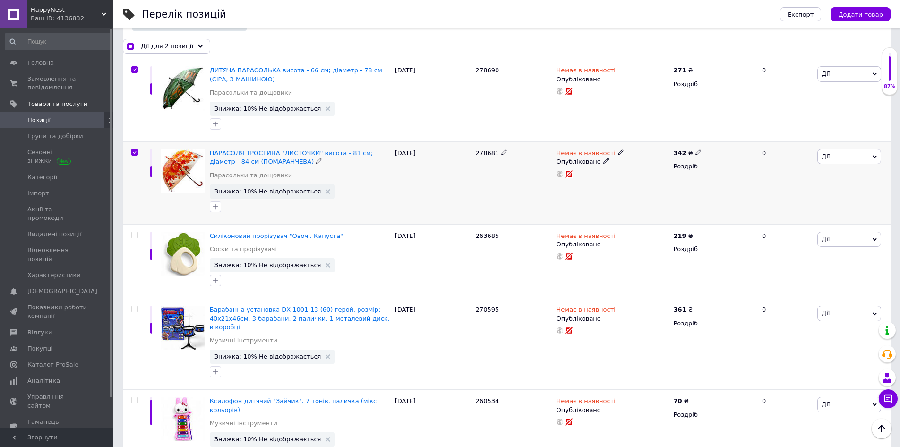
scroll to position [142, 0]
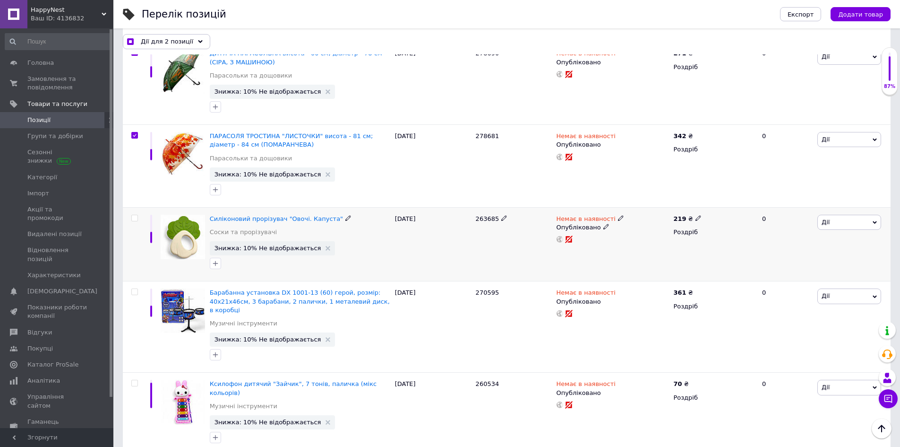
click at [488, 218] on span "263685" at bounding box center [488, 218] width 24 height 7
checkbox input "true"
copy span "263685"
click at [134, 217] on input "checkbox" at bounding box center [134, 218] width 6 height 6
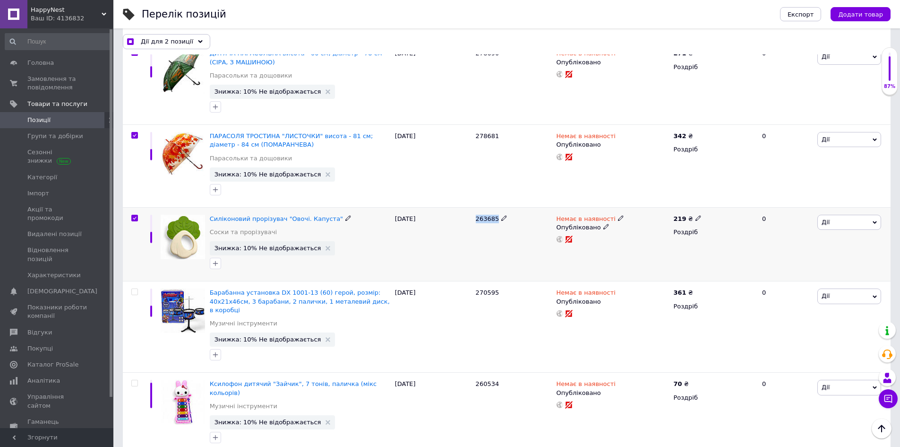
checkbox input "true"
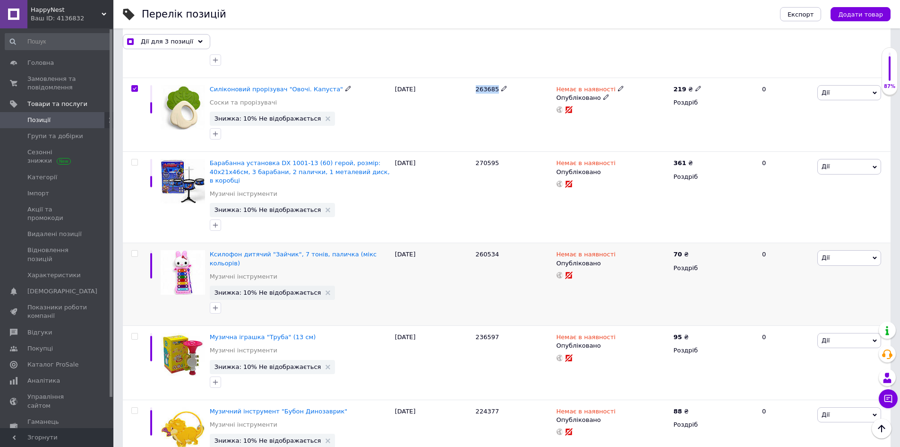
scroll to position [331, 0]
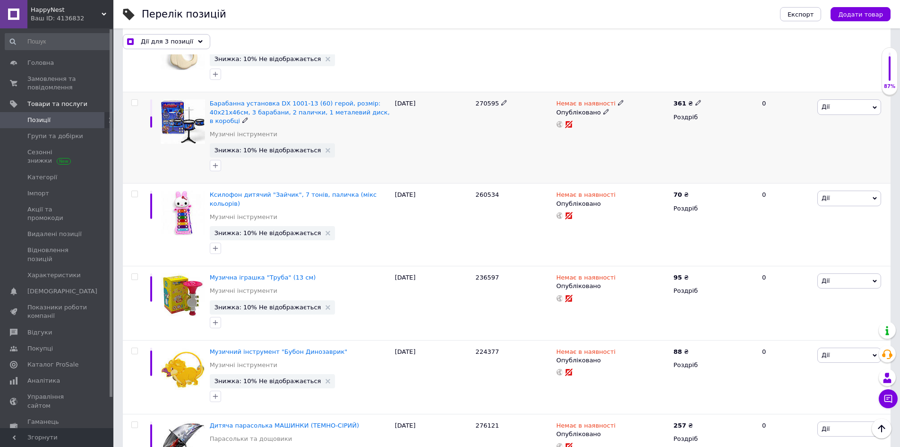
click at [134, 103] on input "checkbox" at bounding box center [134, 103] width 6 height 6
checkbox input "true"
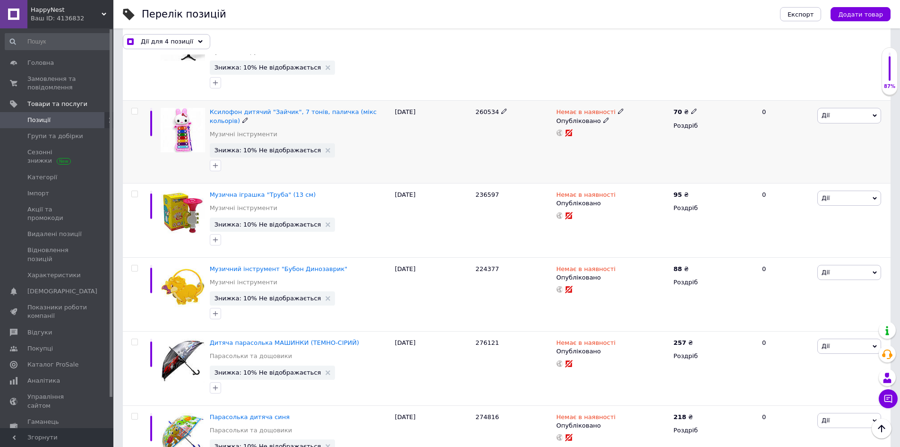
scroll to position [425, 0]
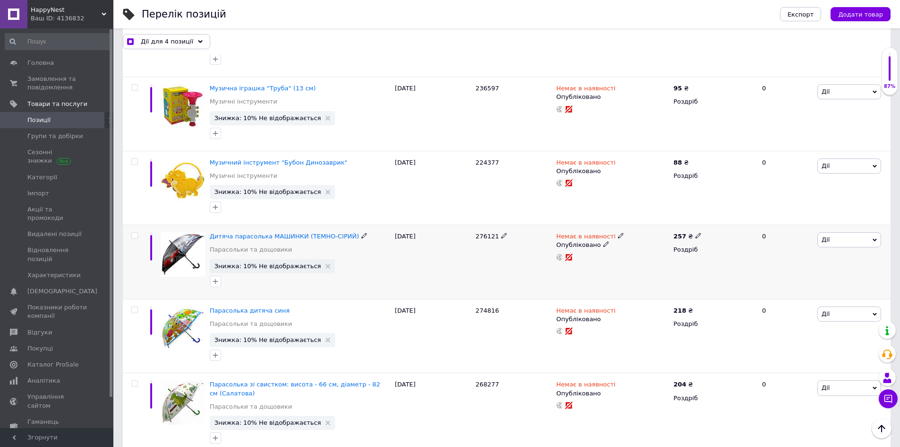
click at [136, 233] on input "checkbox" at bounding box center [134, 236] width 6 height 6
checkbox input "true"
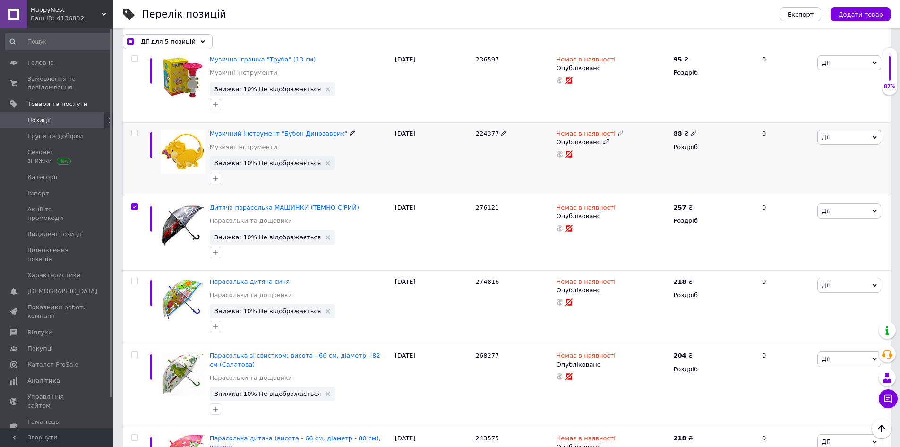
scroll to position [662, 0]
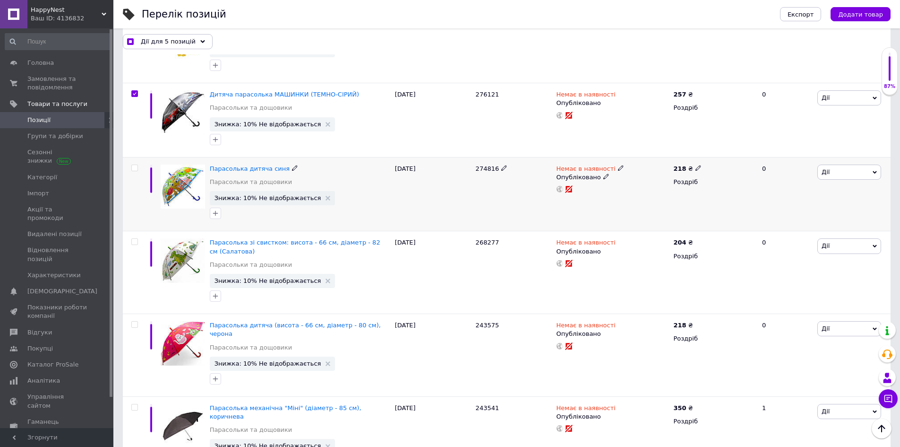
drag, startPoint x: 133, startPoint y: 158, endPoint x: 142, endPoint y: 230, distance: 71.9
click at [133, 165] on input "checkbox" at bounding box center [134, 168] width 6 height 6
checkbox input "true"
click at [134, 239] on input "checkbox" at bounding box center [134, 242] width 6 height 6
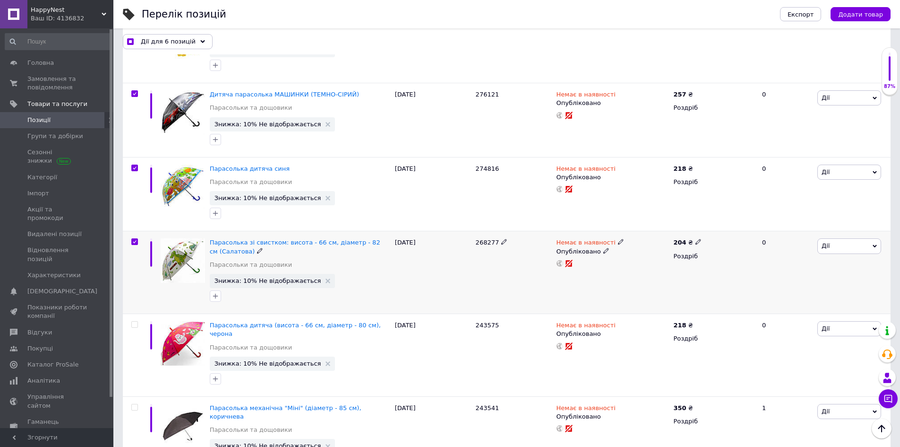
checkbox input "true"
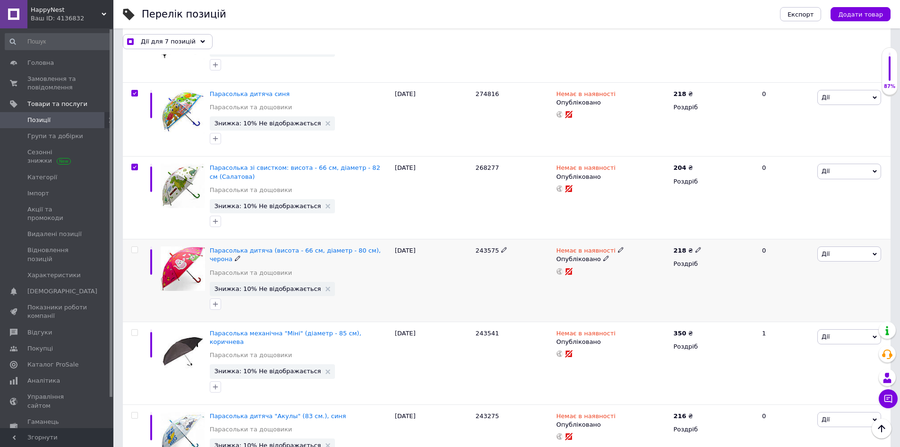
scroll to position [804, 0]
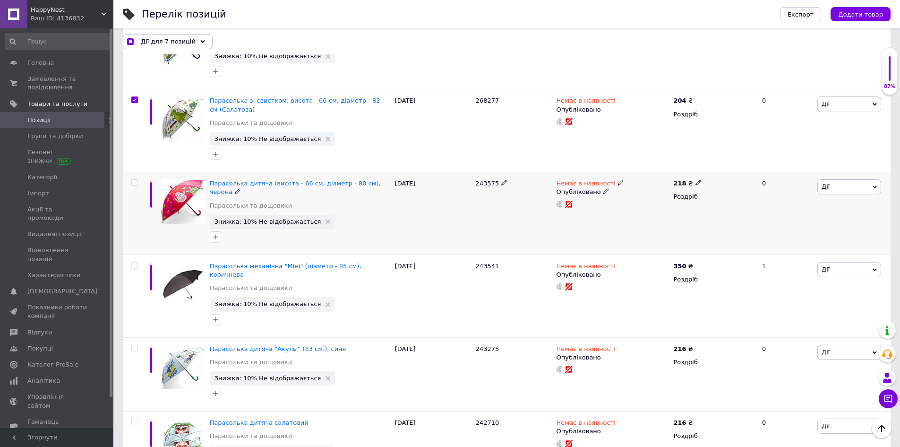
drag, startPoint x: 134, startPoint y: 172, endPoint x: 151, endPoint y: 177, distance: 18.1
click at [134, 180] on input "checkbox" at bounding box center [134, 183] width 6 height 6
checkbox input "true"
click at [485, 180] on span "243575" at bounding box center [488, 183] width 24 height 7
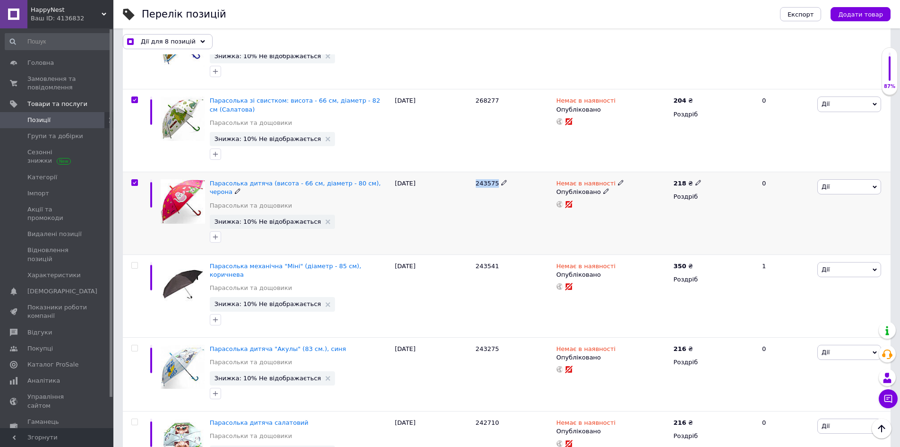
checkbox input "true"
copy span "243575"
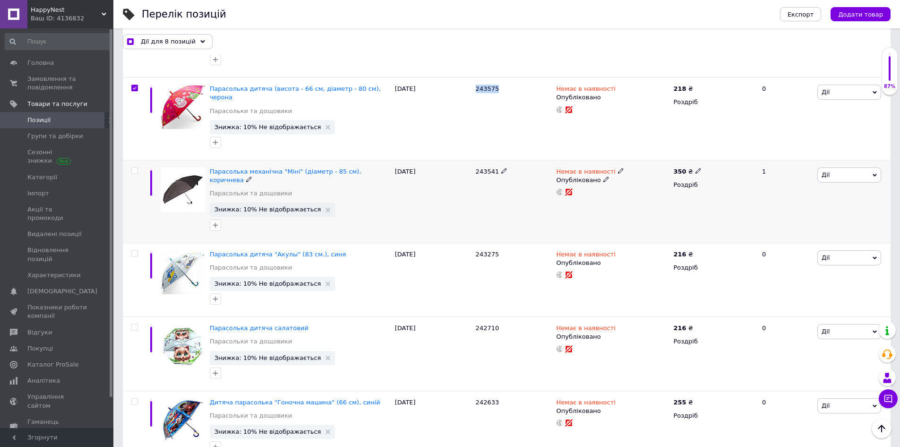
click at [135, 168] on input "checkbox" at bounding box center [134, 171] width 6 height 6
checkbox input "true"
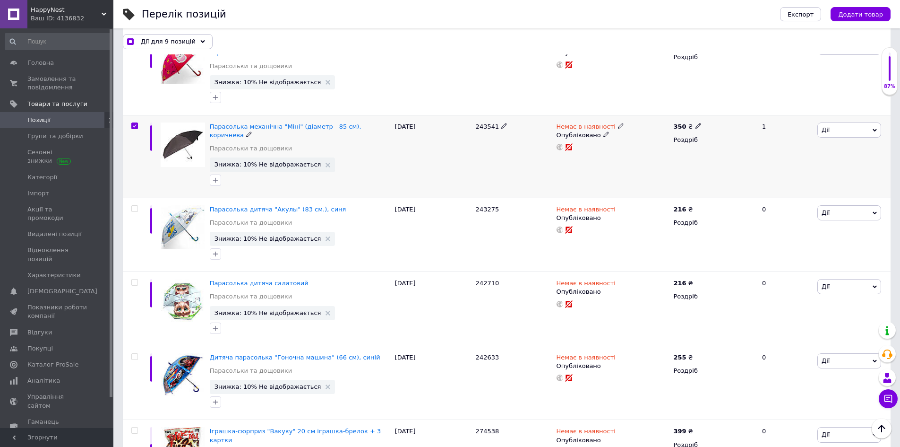
scroll to position [993, 0]
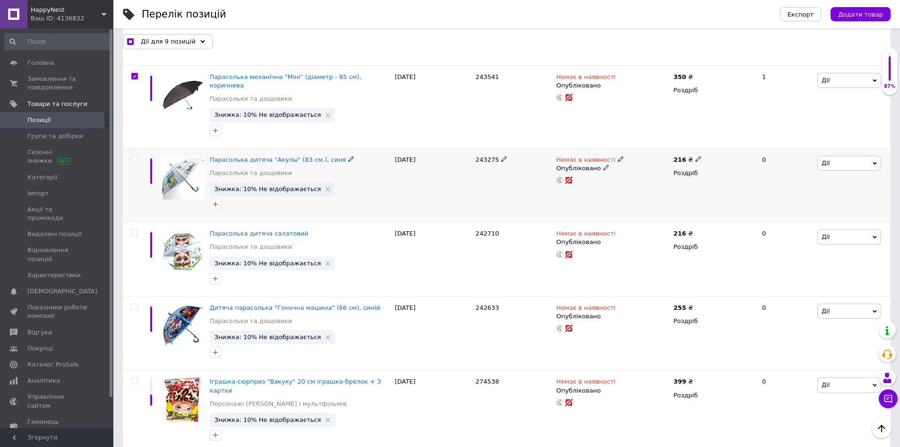
click at [134, 156] on input "checkbox" at bounding box center [134, 159] width 6 height 6
checkbox input "true"
click at [135, 230] on input "checkbox" at bounding box center [134, 233] width 6 height 6
checkbox input "true"
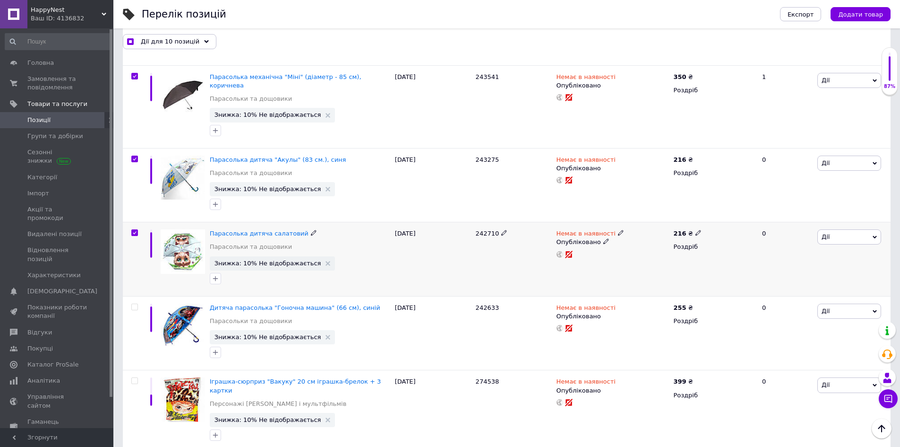
checkbox input "true"
click at [135, 304] on input "checkbox" at bounding box center [134, 307] width 6 height 6
checkbox input "true"
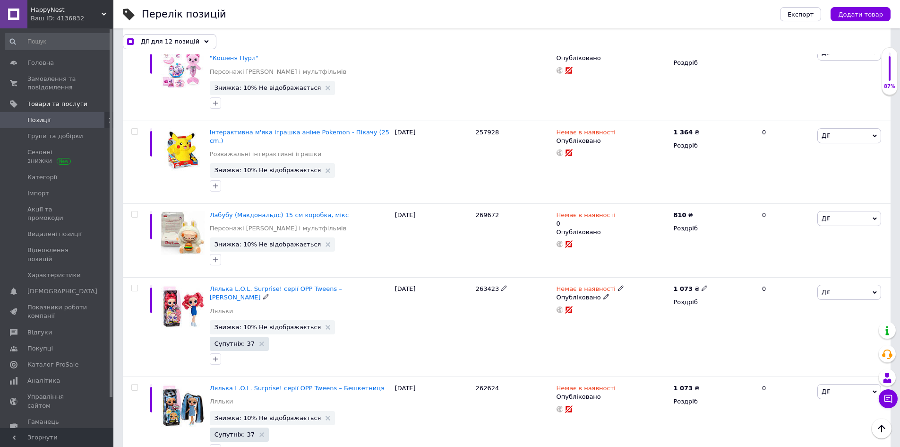
scroll to position [2269, 0]
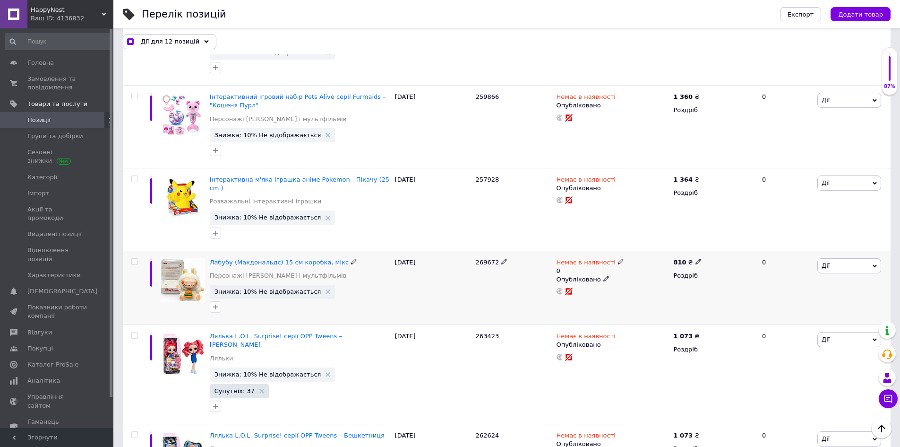
click at [481, 259] on span "269672" at bounding box center [488, 262] width 24 height 7
checkbox input "true"
copy span "269672"
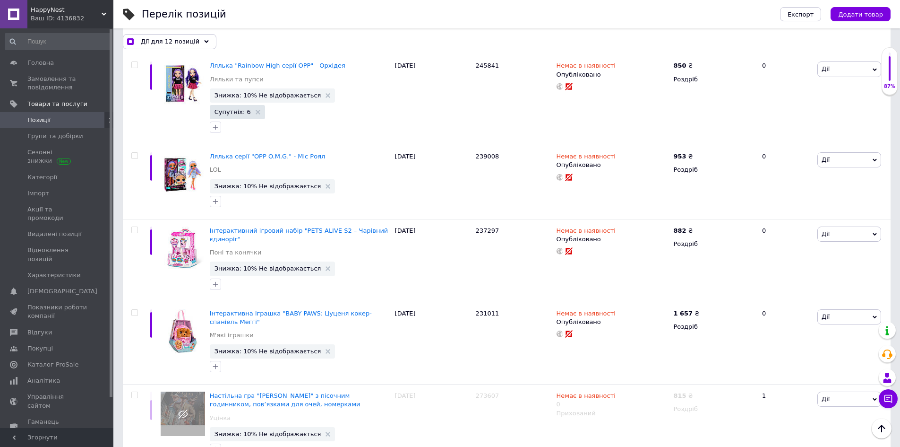
scroll to position [3450, 0]
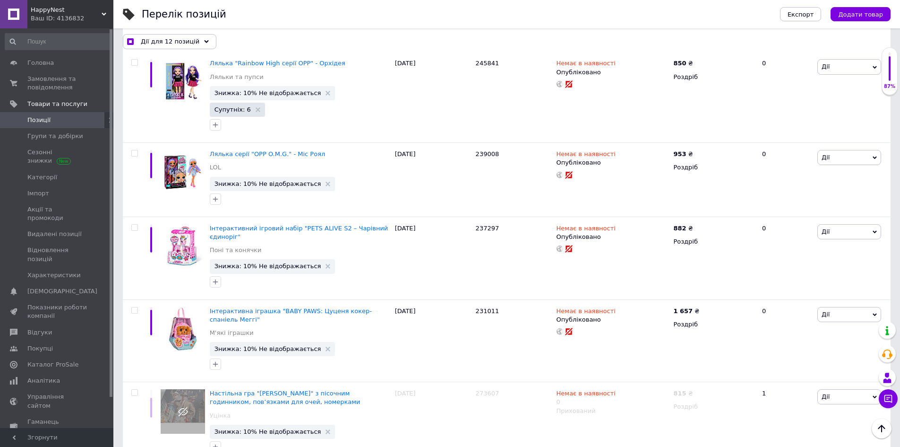
checkbox input "true"
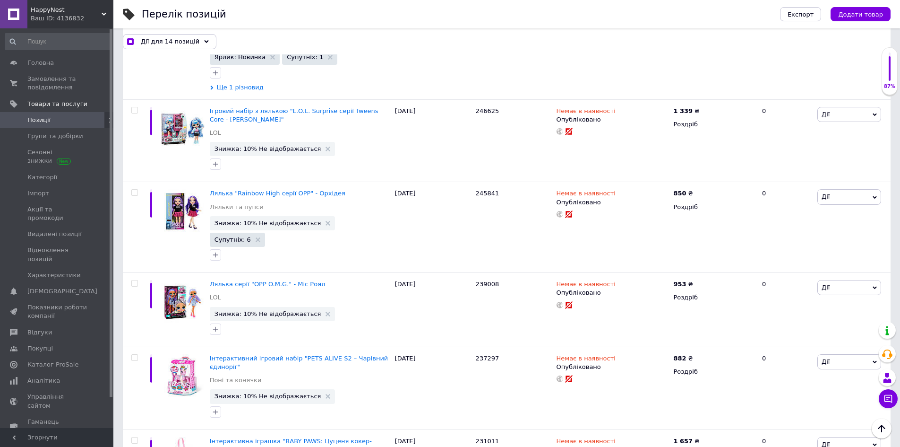
scroll to position [3309, 0]
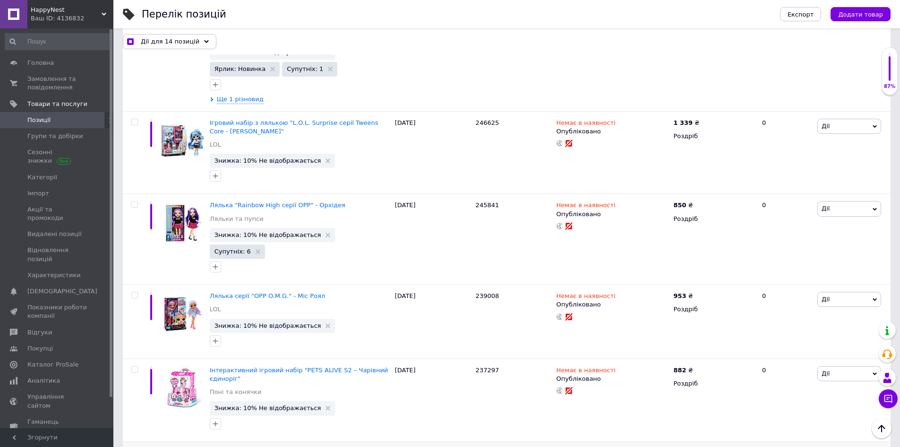
click at [484, 446] on span "231011" at bounding box center [488, 452] width 24 height 7
copy span "231011"
click at [618, 446] on icon at bounding box center [621, 452] width 6 height 6
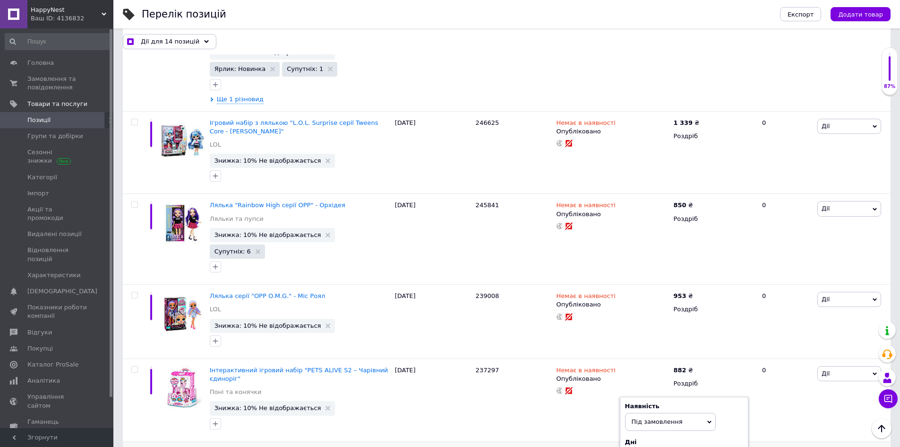
checkbox input "true"
type input "7"
click at [493, 366] on span "237297" at bounding box center [488, 369] width 24 height 7
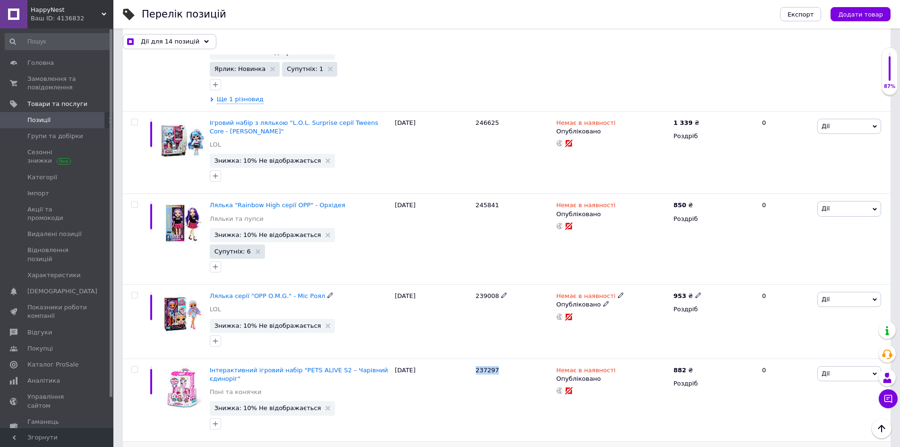
copy span "237297"
click at [618, 366] on icon at bounding box center [621, 369] width 6 height 6
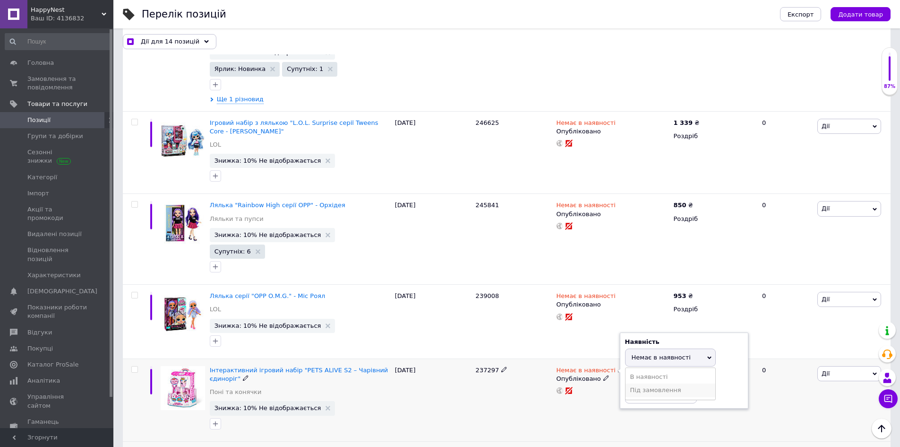
click at [659, 383] on li "Під замовлення" at bounding box center [671, 389] width 90 height 13
click at [655, 366] on input at bounding box center [661, 375] width 72 height 19
checkbox input "true"
type input "3"
click at [674, 335] on span "Під замовлення" at bounding box center [657, 338] width 51 height 7
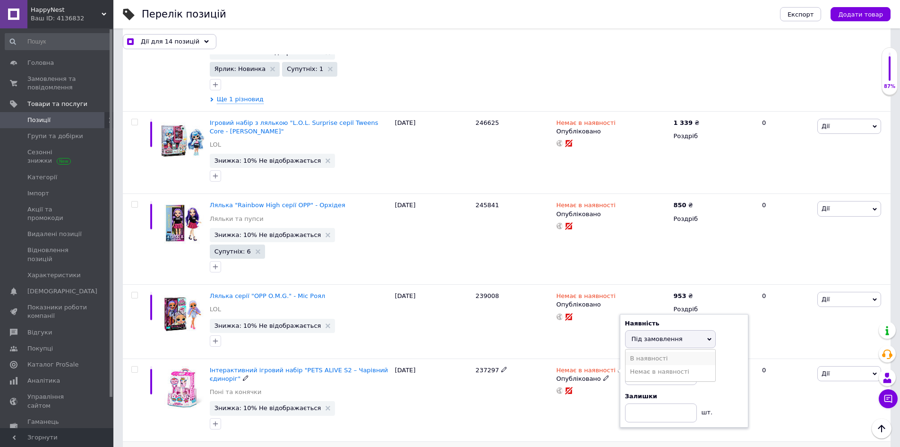
click at [668, 352] on li "В наявності" at bounding box center [671, 358] width 90 height 13
click at [648, 384] on input at bounding box center [661, 393] width 72 height 19
checkbox input "true"
type input "1"
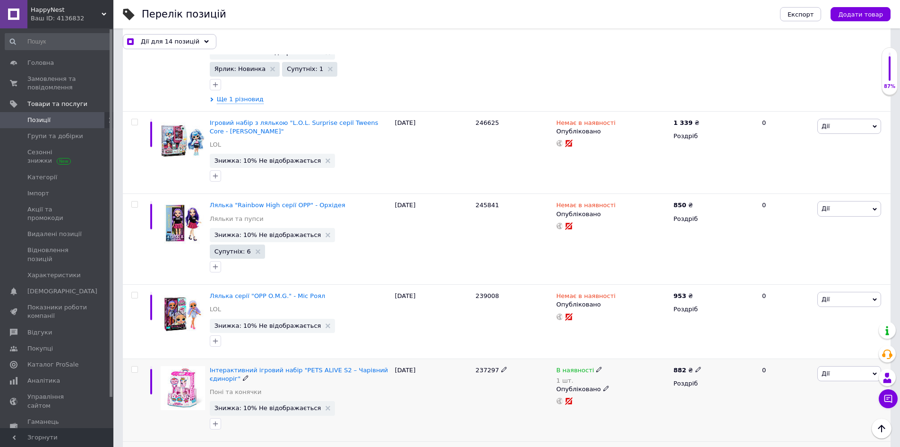
scroll to position [3261, 0]
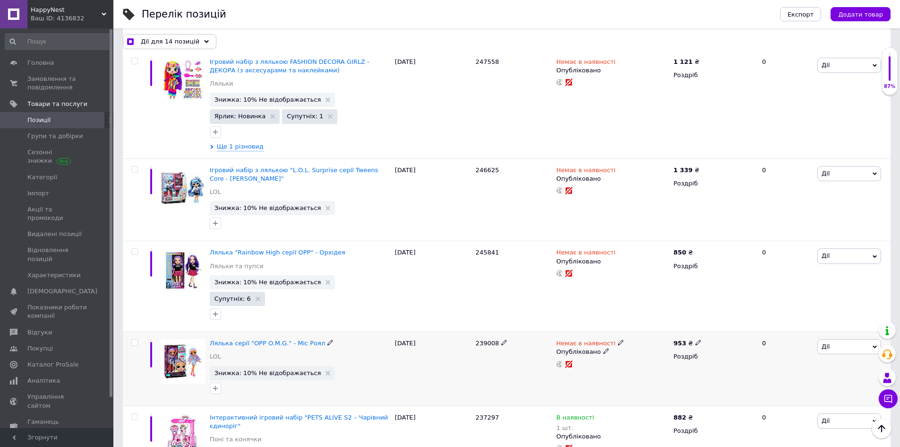
click at [481, 339] on span "239008" at bounding box center [488, 342] width 24 height 7
copy span "239008"
click at [618, 340] on use at bounding box center [620, 342] width 5 height 5
click at [659, 357] on li "Під замовлення" at bounding box center [671, 363] width 90 height 13
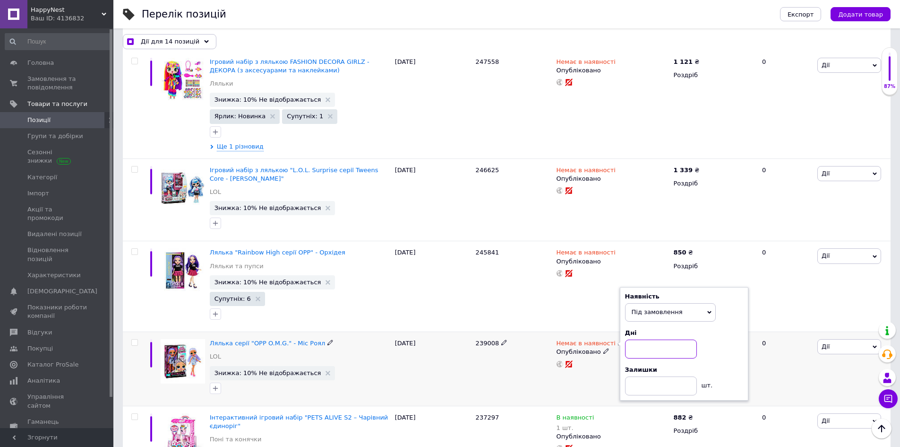
click at [670, 339] on input at bounding box center [661, 348] width 72 height 19
checkbox input "true"
type input "7"
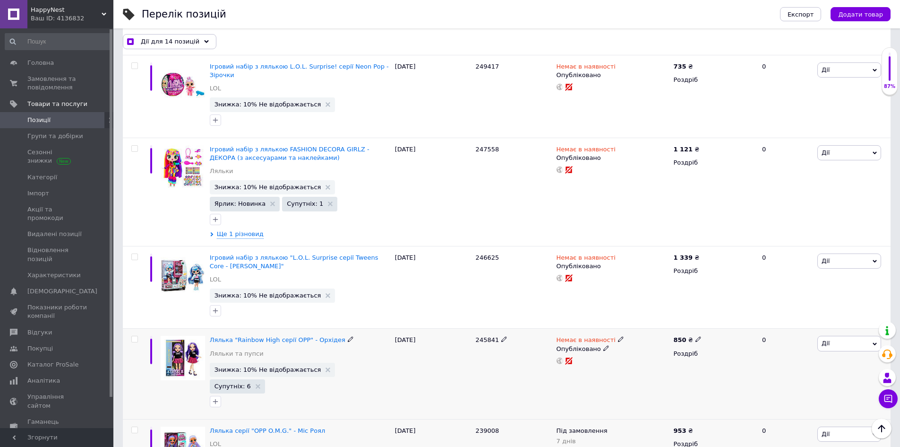
scroll to position [3167, 0]
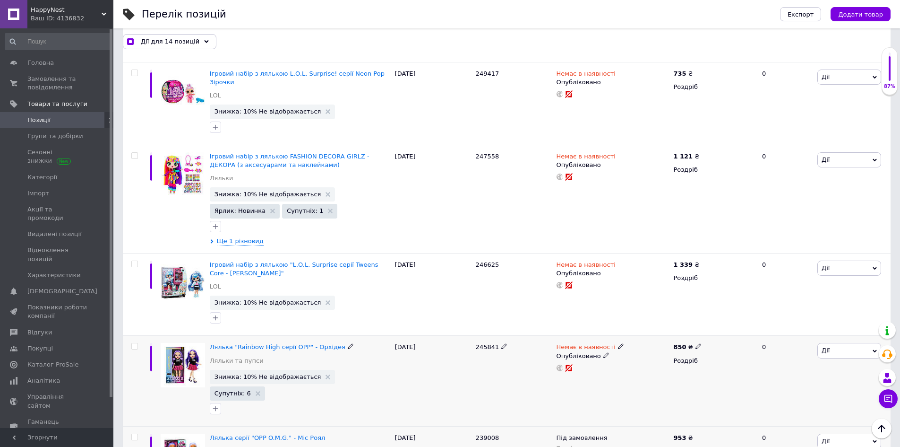
click at [491, 343] on span "245841" at bounding box center [488, 346] width 24 height 7
drag, startPoint x: 491, startPoint y: 171, endPoint x: 266, endPoint y: 1, distance: 281.5
click at [491, 343] on span "245841" at bounding box center [488, 346] width 24 height 7
copy span "245841"
click at [618, 344] on use at bounding box center [620, 346] width 5 height 5
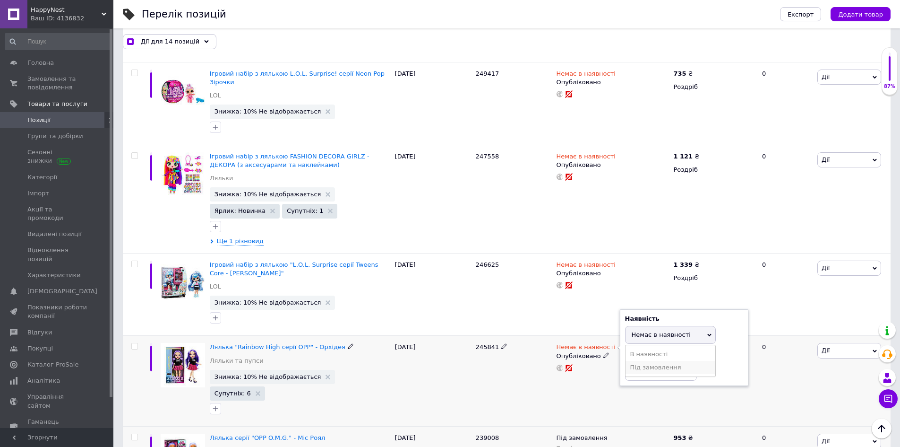
click at [659, 361] on li "Під замовлення" at bounding box center [671, 367] width 90 height 13
click at [657, 343] on input at bounding box center [661, 352] width 72 height 19
checkbox input "true"
type input "7"
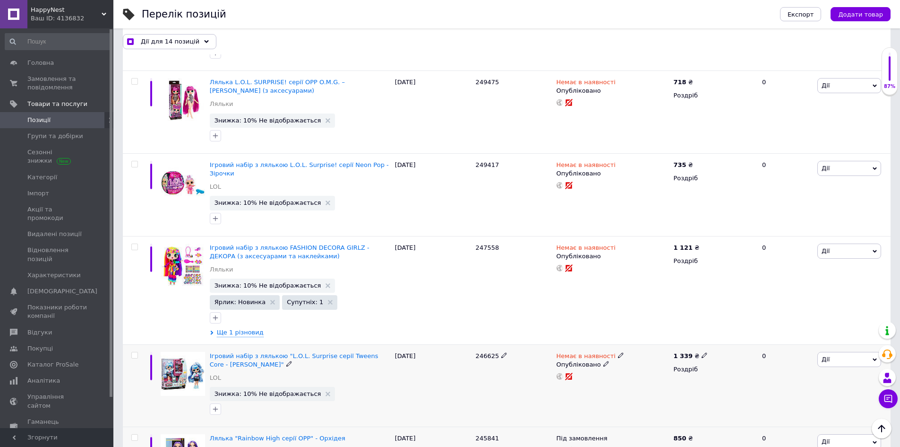
scroll to position [3072, 0]
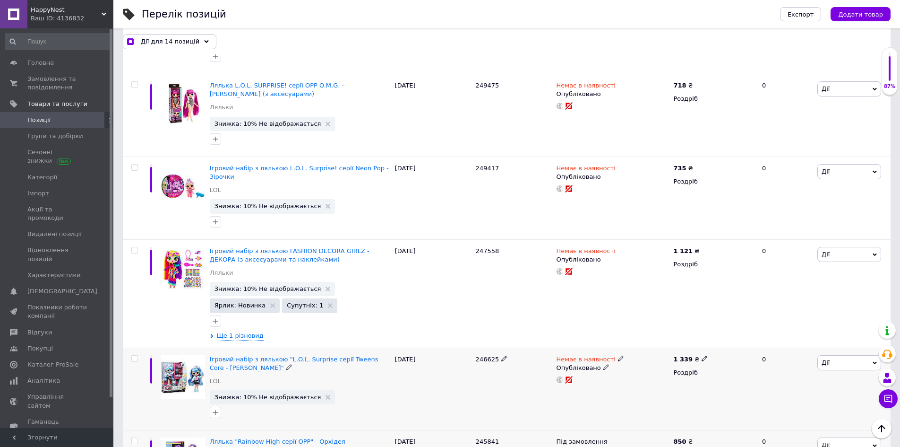
click at [493, 355] on span "246625" at bounding box center [488, 358] width 24 height 7
copy span "246625"
click at [618, 355] on use at bounding box center [620, 357] width 5 height 5
click at [664, 372] on li "Під замовлення" at bounding box center [671, 378] width 90 height 13
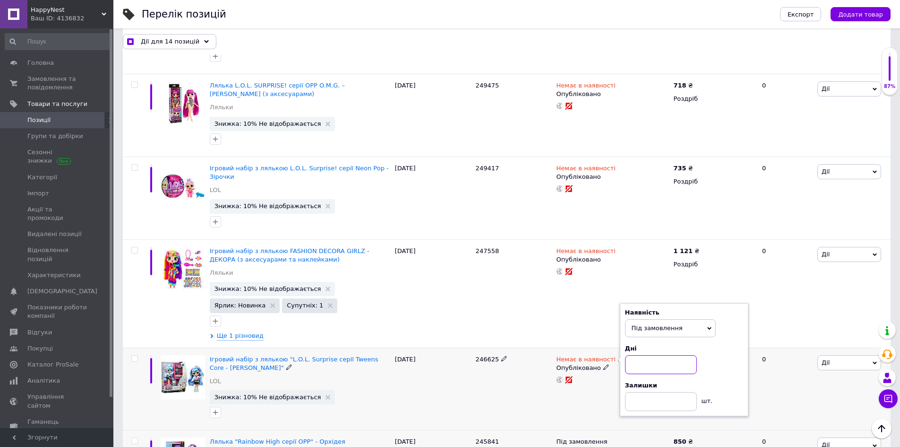
click at [661, 355] on input at bounding box center [661, 364] width 72 height 19
checkbox input "true"
type input "3"
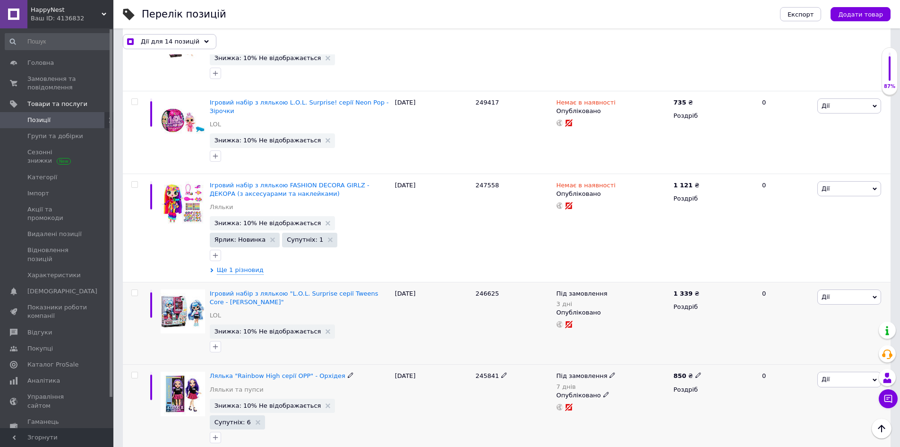
scroll to position [3167, 0]
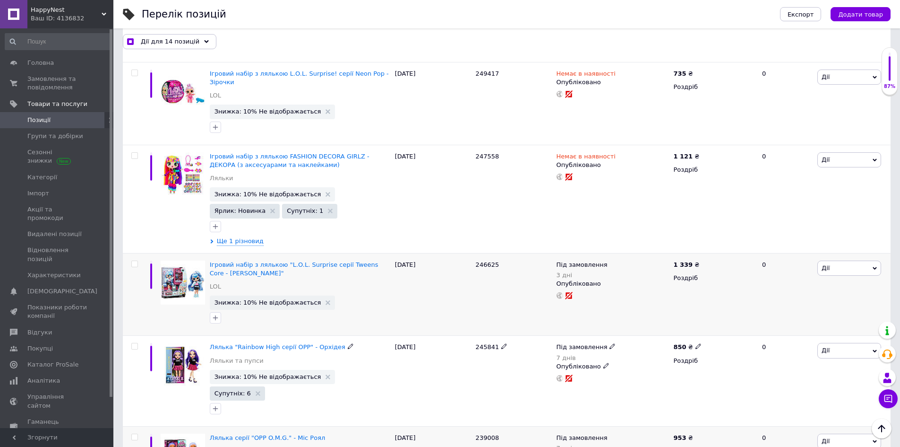
click at [610, 343] on div "Під замовлення 7 днів" at bounding box center [613, 352] width 112 height 19
click at [610, 343] on icon at bounding box center [613, 346] width 6 height 6
drag, startPoint x: 702, startPoint y: 198, endPoint x: 667, endPoint y: 197, distance: 35.5
click at [701, 374] on div "Залишки" at bounding box center [677, 378] width 118 height 9
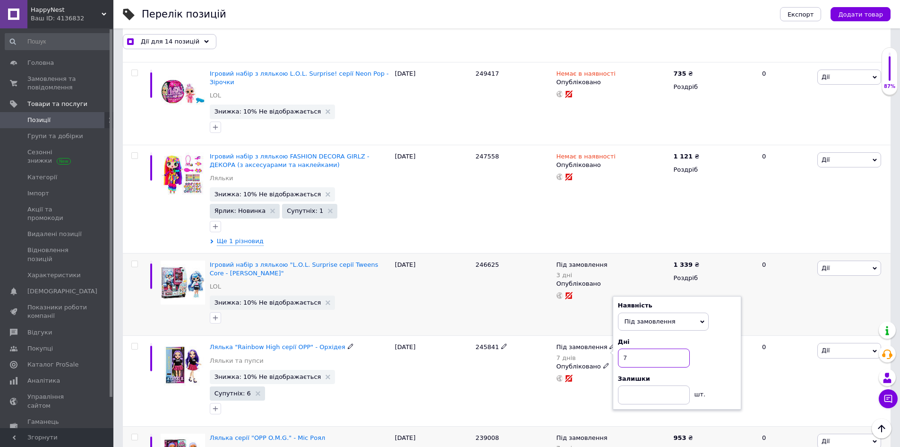
click at [652, 348] on input "7" at bounding box center [654, 357] width 72 height 19
checkbox input "true"
type input "3"
click at [610, 434] on icon at bounding box center [613, 437] width 6 height 6
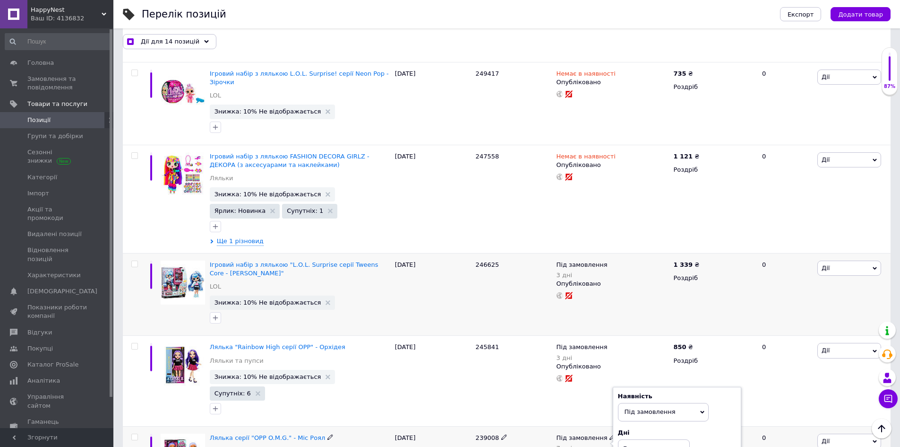
drag, startPoint x: 718, startPoint y: 255, endPoint x: 670, endPoint y: 257, distance: 48.2
click at [717, 428] on div "Дні 7" at bounding box center [677, 443] width 118 height 30
click at [665, 439] on input "7" at bounding box center [654, 448] width 72 height 19
checkbox input "true"
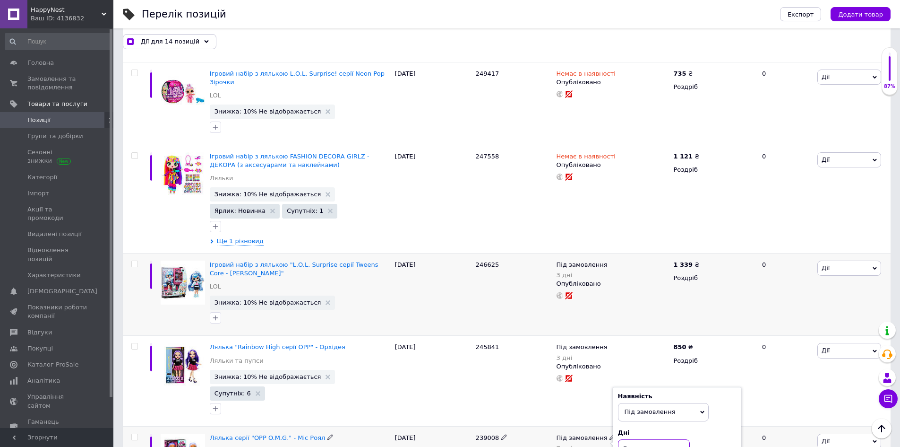
type input "3"
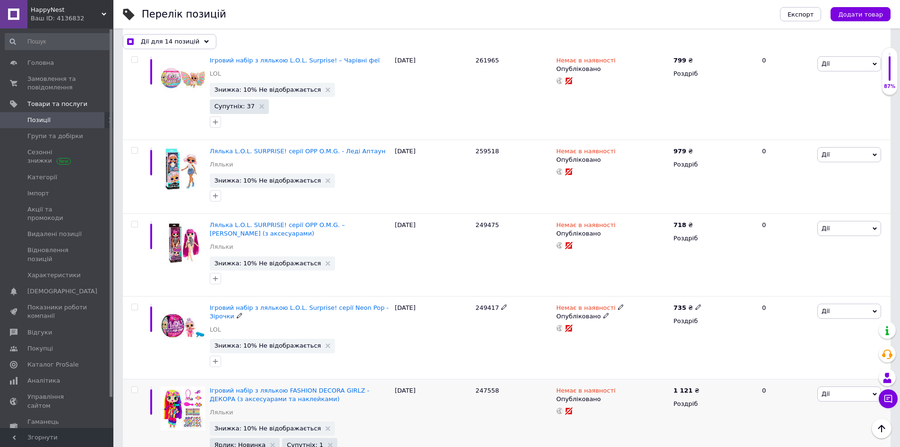
scroll to position [2931, 0]
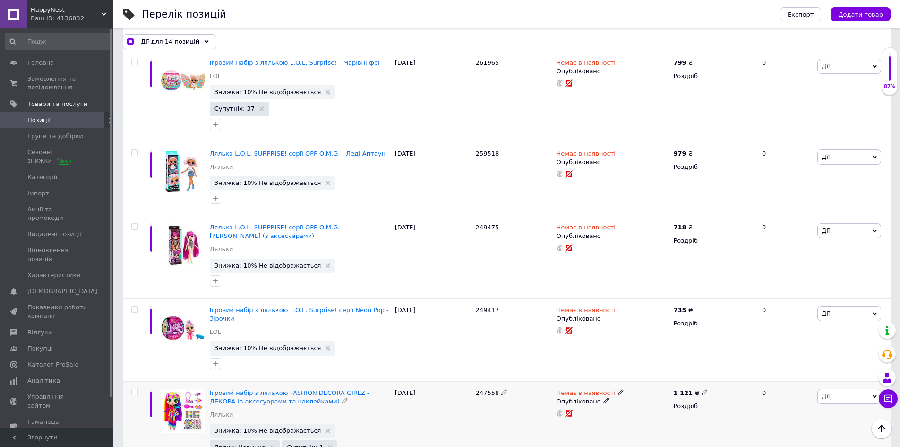
click at [484, 389] on span "247558" at bounding box center [488, 392] width 24 height 7
copy span "247558"
click at [618, 389] on icon at bounding box center [621, 392] width 6 height 6
click at [662, 406] on li "Під замовлення" at bounding box center [671, 412] width 90 height 13
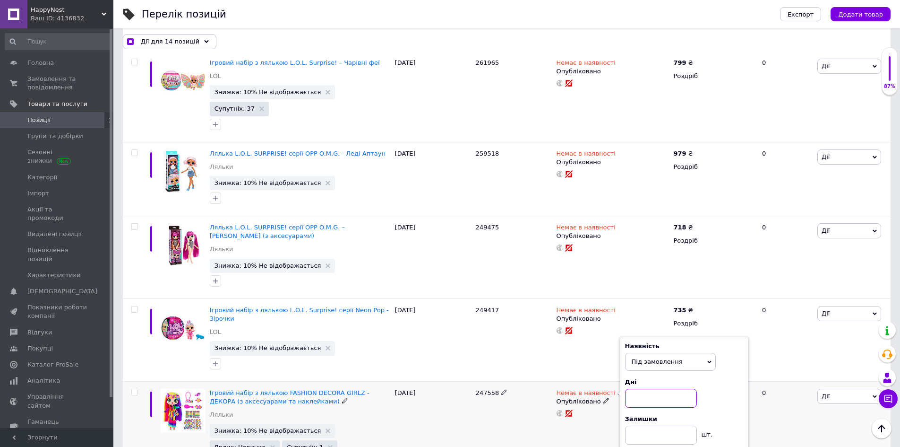
click at [649, 389] on input at bounding box center [661, 398] width 72 height 19
checkbox input "true"
type input "3"
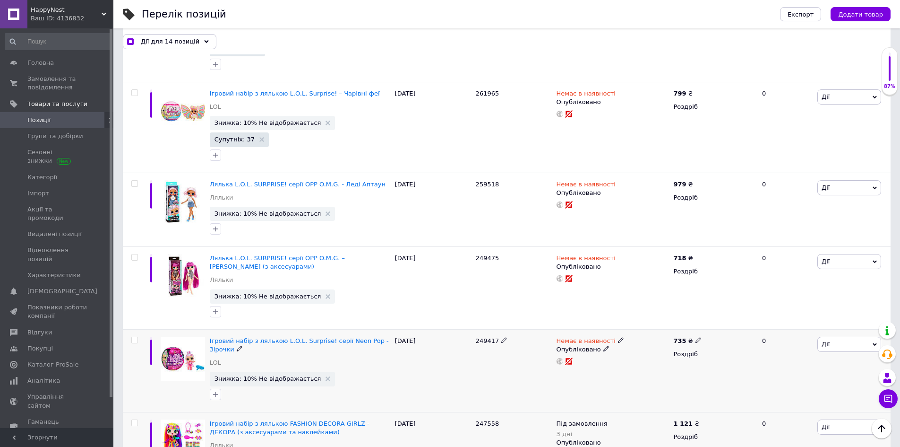
scroll to position [2883, 0]
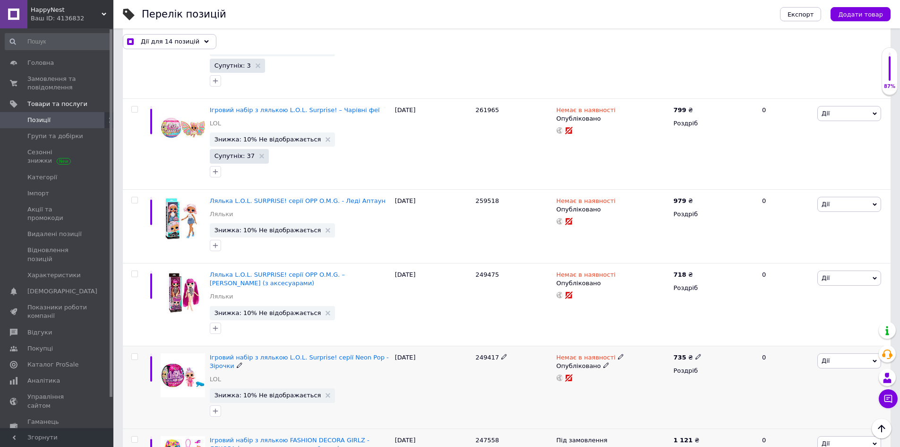
click at [484, 354] on span "249417" at bounding box center [488, 357] width 24 height 7
copy span "249417"
click at [618, 354] on icon at bounding box center [621, 357] width 6 height 6
click at [688, 371] on li "Під замовлення" at bounding box center [671, 377] width 90 height 13
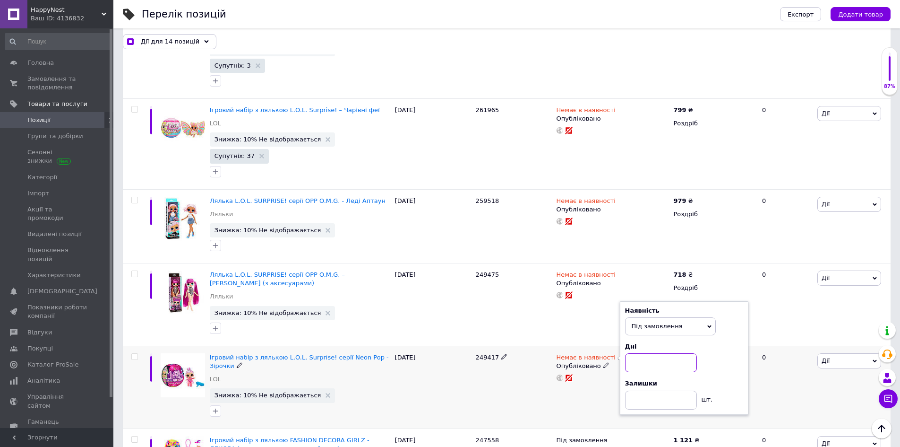
click at [657, 353] on input at bounding box center [661, 362] width 72 height 19
checkbox input "true"
type input "3"
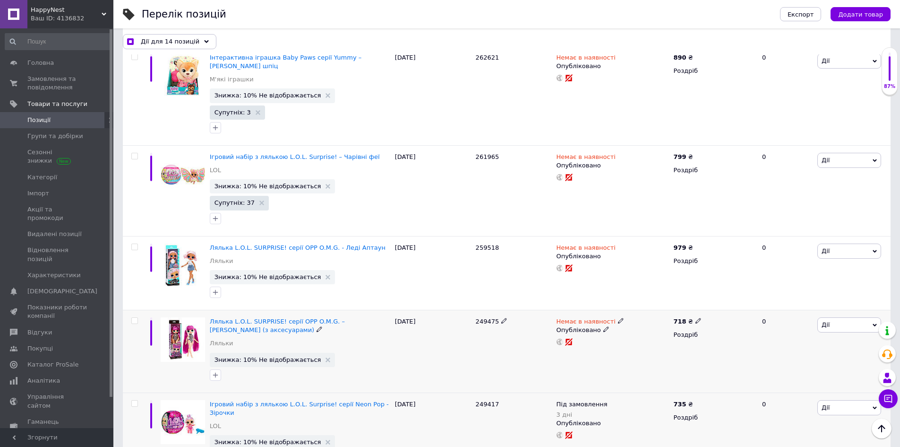
scroll to position [2836, 0]
click at [618, 318] on icon at bounding box center [621, 321] width 6 height 6
click at [676, 336] on li "Під замовлення" at bounding box center [671, 342] width 90 height 13
click at [675, 318] on input at bounding box center [661, 327] width 72 height 19
checkbox input "true"
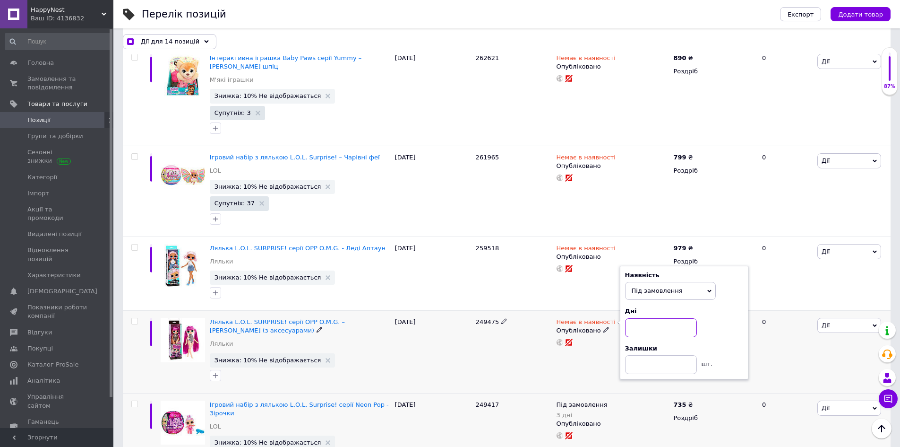
type input "3"
click at [473, 311] on div "Лялька L.O.L. SURPRISE! серії OPP O.M.G. – [PERSON_NAME] (з аксесуарами) Ляльки…" at bounding box center [507, 352] width 768 height 83
click at [474, 311] on div "249475" at bounding box center [514, 352] width 81 height 83
click at [486, 318] on span "249475" at bounding box center [488, 321] width 24 height 7
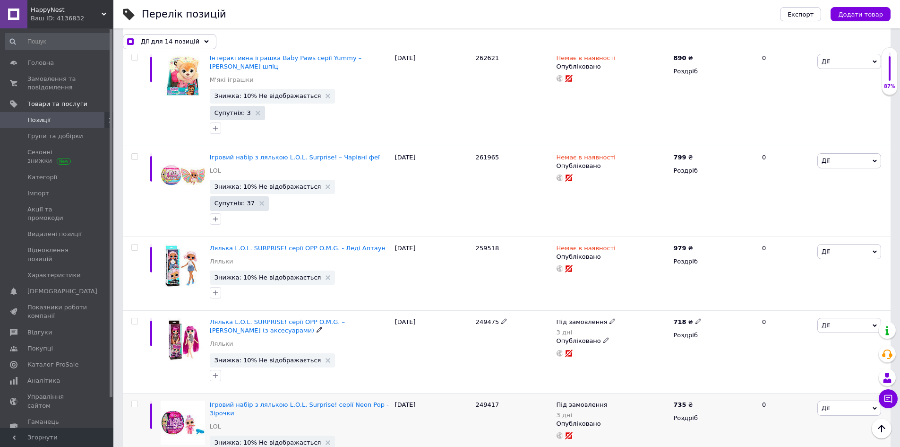
click at [610, 318] on icon at bounding box center [613, 321] width 6 height 6
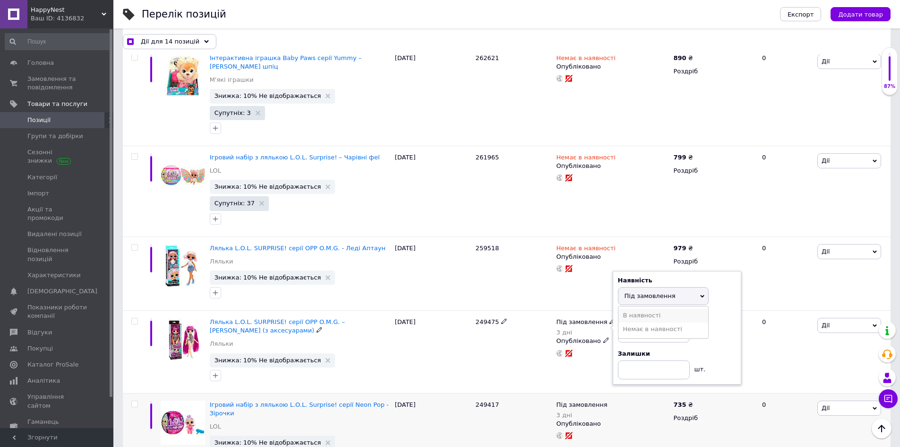
click at [684, 309] on li "В наявності" at bounding box center [664, 315] width 90 height 13
click at [644, 330] on div "Залишки" at bounding box center [677, 334] width 118 height 9
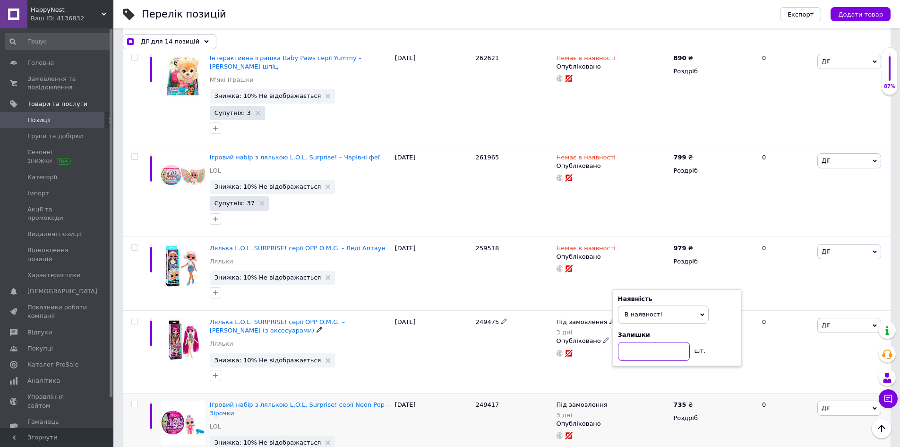
click at [641, 342] on input at bounding box center [654, 351] width 72 height 19
checkbox input "true"
type input "2"
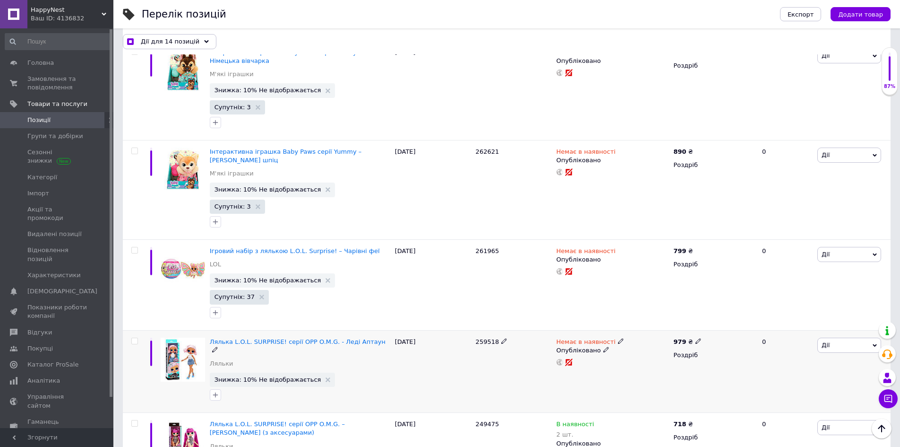
scroll to position [2741, 0]
click at [493, 339] on span "259518" at bounding box center [488, 342] width 24 height 7
click at [618, 339] on icon at bounding box center [621, 342] width 6 height 6
click at [660, 356] on li "Під замовлення" at bounding box center [671, 362] width 90 height 13
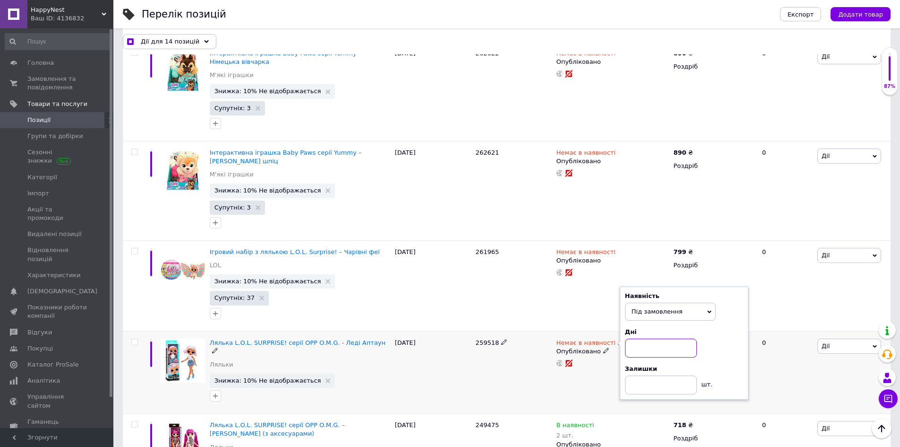
click at [658, 338] on input at bounding box center [661, 347] width 72 height 19
click at [657, 338] on input at bounding box center [661, 347] width 72 height 19
checkbox input "true"
type input "3"
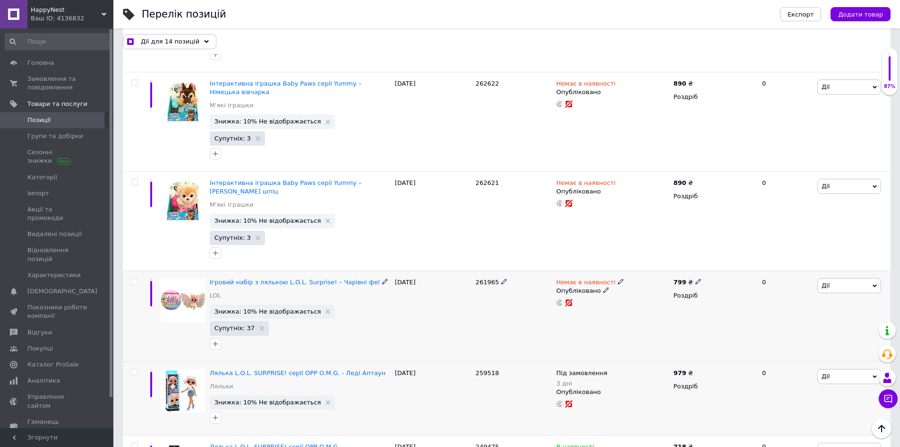
scroll to position [2694, 0]
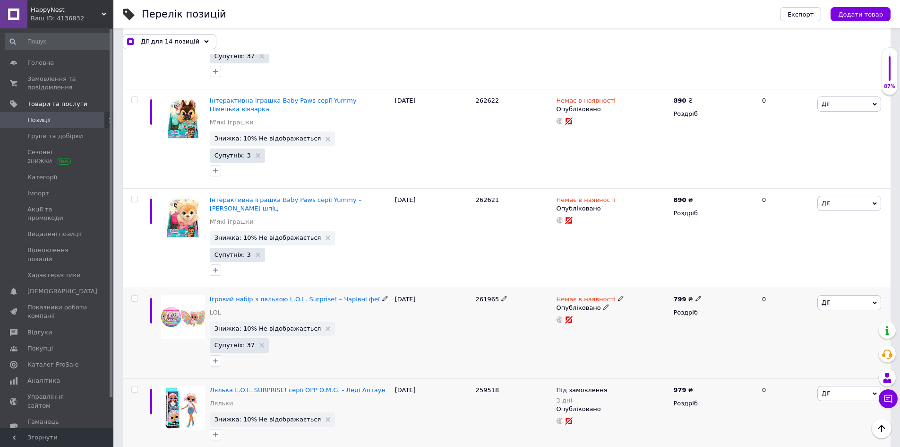
click at [489, 295] on span "261965" at bounding box center [488, 298] width 24 height 7
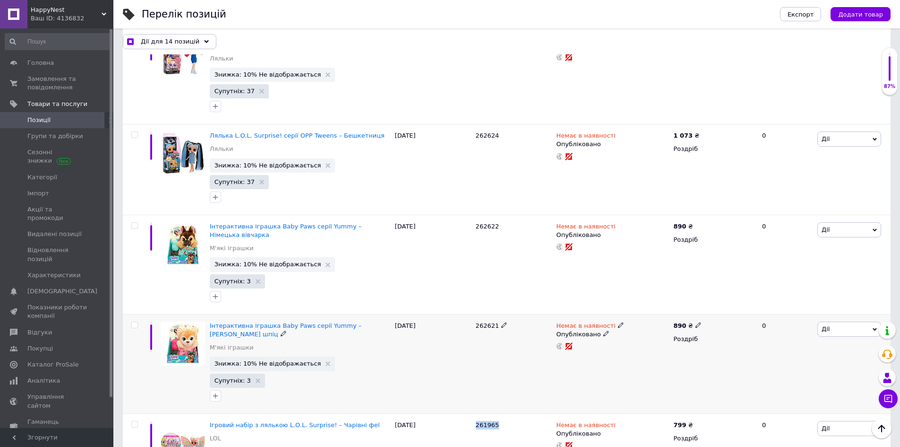
scroll to position [2552, 0]
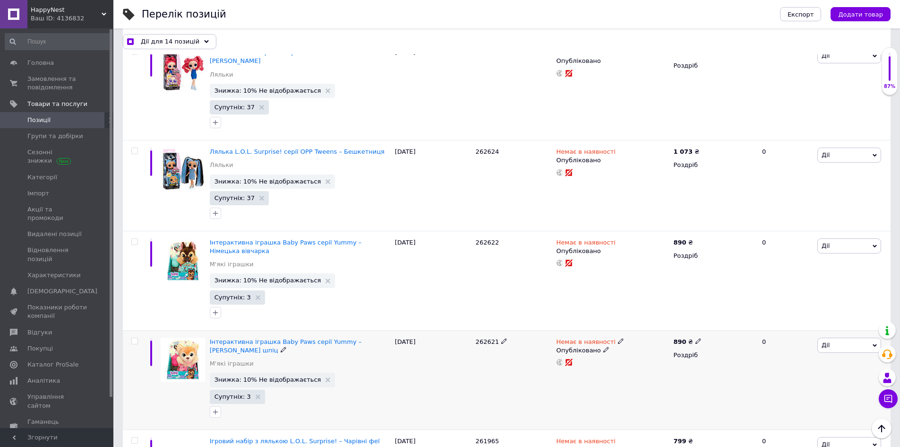
click at [479, 338] on span "262621" at bounding box center [488, 341] width 24 height 7
click at [618, 338] on icon at bounding box center [621, 341] width 6 height 6
click at [664, 355] on li "Під замовлення" at bounding box center [671, 361] width 90 height 13
click at [657, 337] on input at bounding box center [661, 346] width 72 height 19
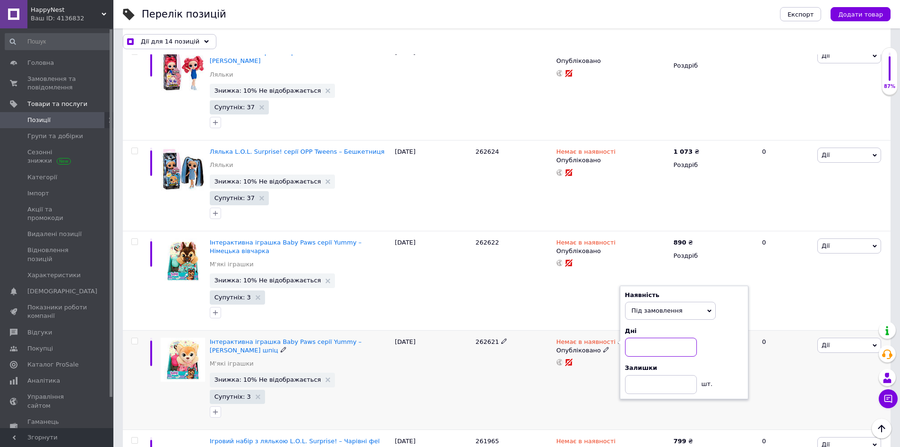
checkbox input "true"
type input "3"
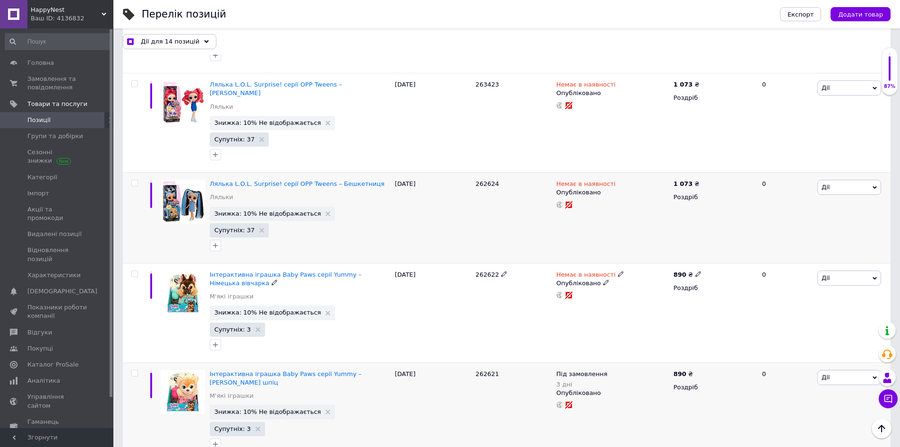
scroll to position [2505, 0]
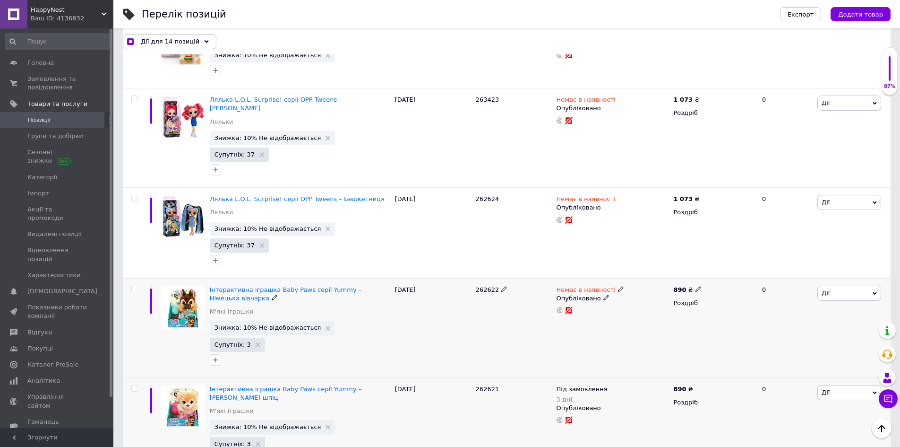
click at [481, 286] on span "262622" at bounding box center [488, 289] width 24 height 7
click at [618, 286] on icon at bounding box center [621, 289] width 6 height 6
drag, startPoint x: 664, startPoint y: 170, endPoint x: 667, endPoint y: 176, distance: 7.4
click at [664, 290] on li "В наявності" at bounding box center [671, 296] width 90 height 13
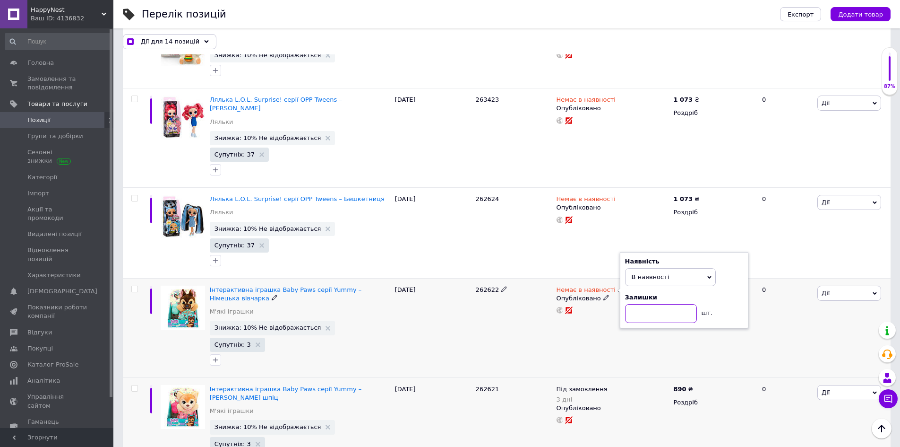
click at [661, 304] on input at bounding box center [661, 313] width 72 height 19
checkbox input "true"
type input "3"
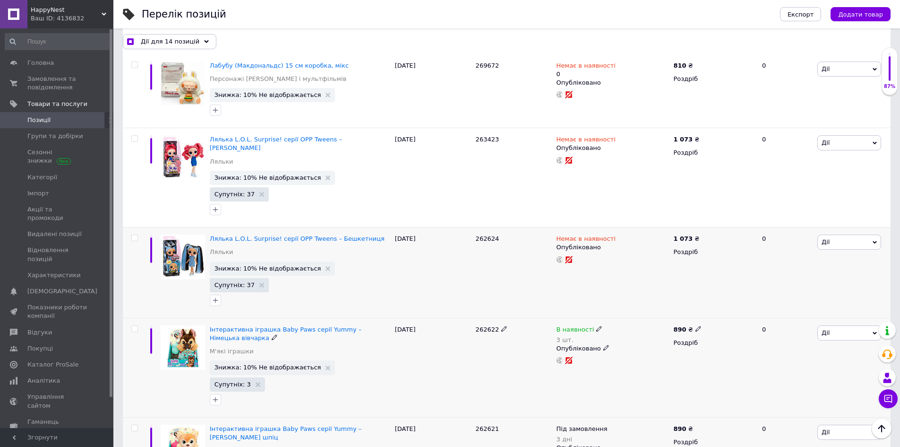
scroll to position [2411, 0]
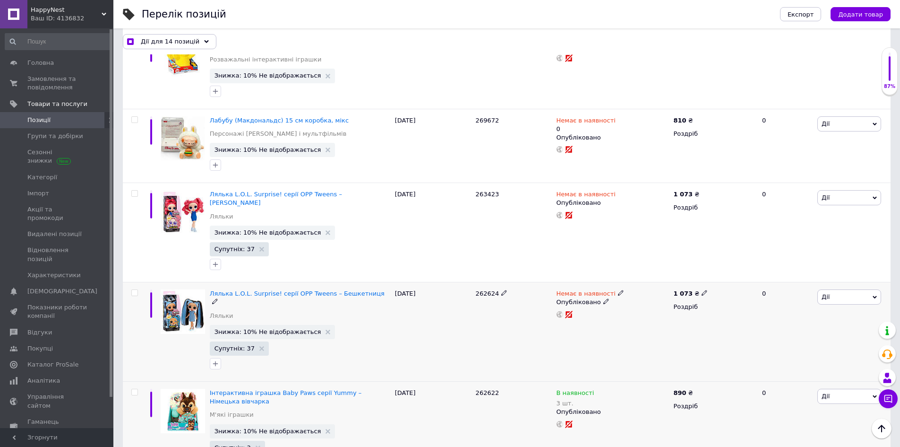
click at [488, 290] on span "262624" at bounding box center [488, 293] width 24 height 7
click at [487, 290] on span "262624" at bounding box center [488, 293] width 24 height 7
click at [618, 290] on icon at bounding box center [621, 293] width 6 height 6
drag, startPoint x: 706, startPoint y: 191, endPoint x: 681, endPoint y: 199, distance: 26.5
click at [705, 294] on li "В наявності" at bounding box center [671, 300] width 90 height 13
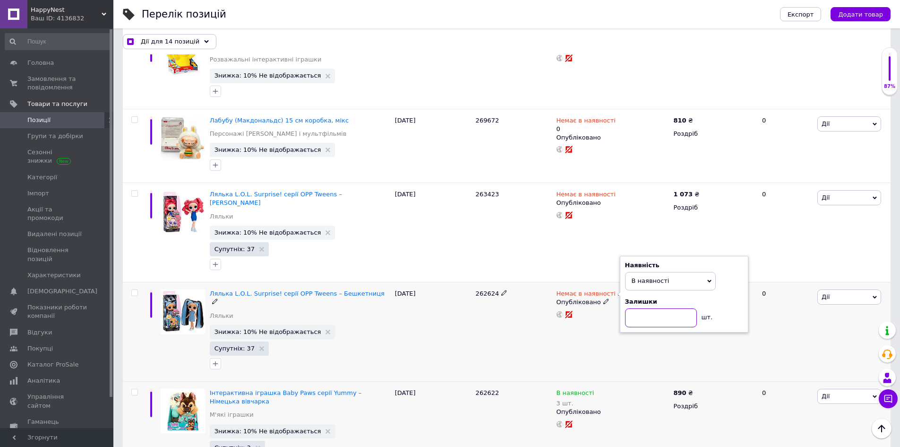
click at [666, 308] on input at bounding box center [661, 317] width 72 height 19
checkbox input "true"
type input "1"
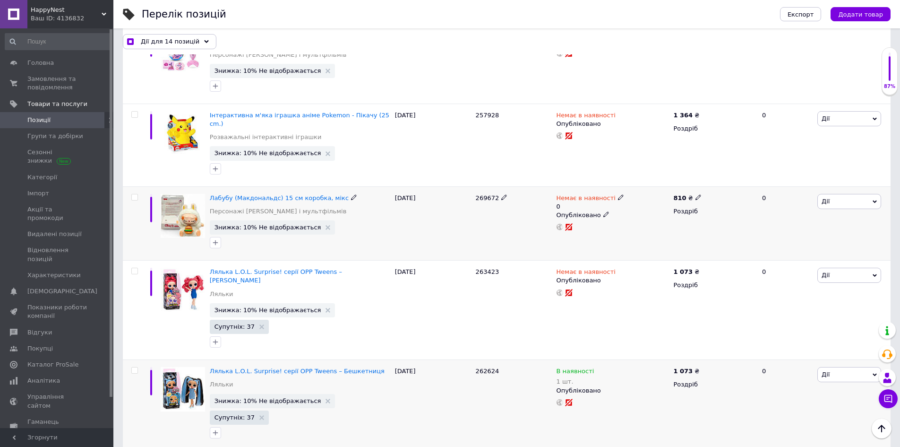
scroll to position [2316, 0]
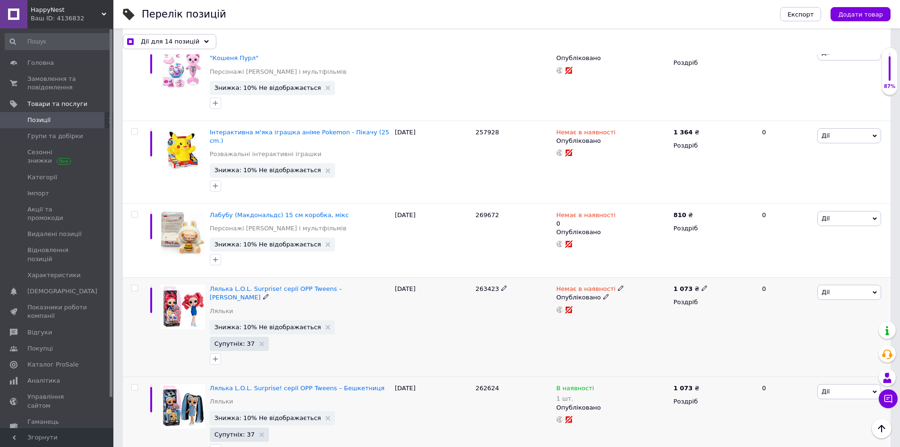
click at [479, 285] on span "263423" at bounding box center [488, 288] width 24 height 7
click at [618, 285] on icon at bounding box center [621, 288] width 6 height 6
click at [680, 289] on li "В наявності" at bounding box center [671, 295] width 90 height 13
click at [671, 303] on input at bounding box center [661, 312] width 72 height 19
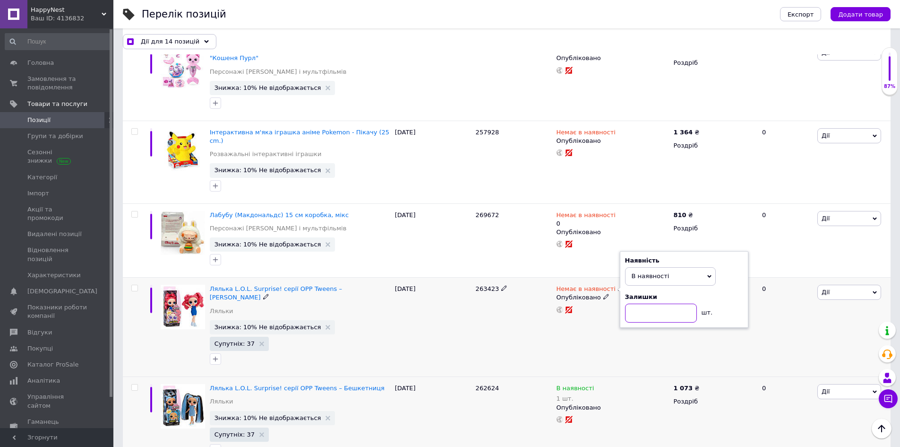
checkbox input "true"
type input "3"
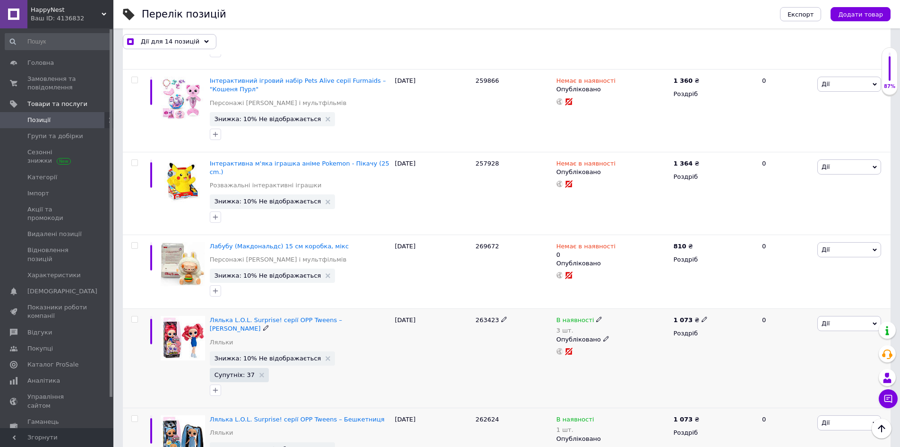
scroll to position [2269, 0]
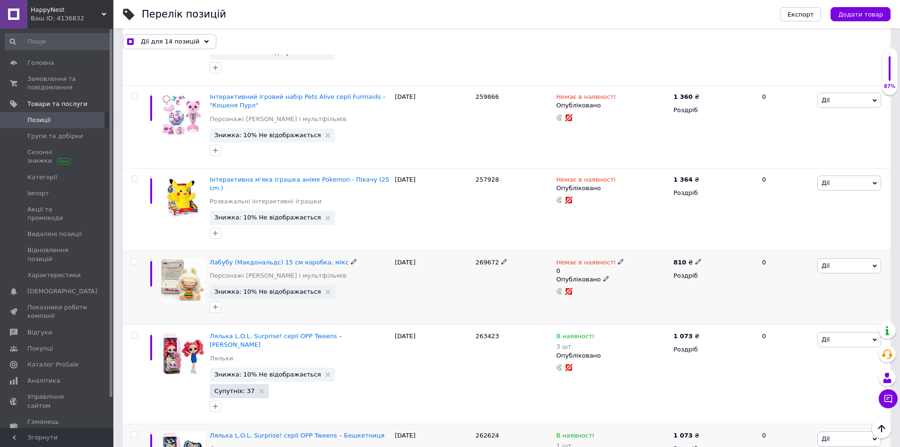
click at [481, 259] on span "269672" at bounding box center [488, 262] width 24 height 7
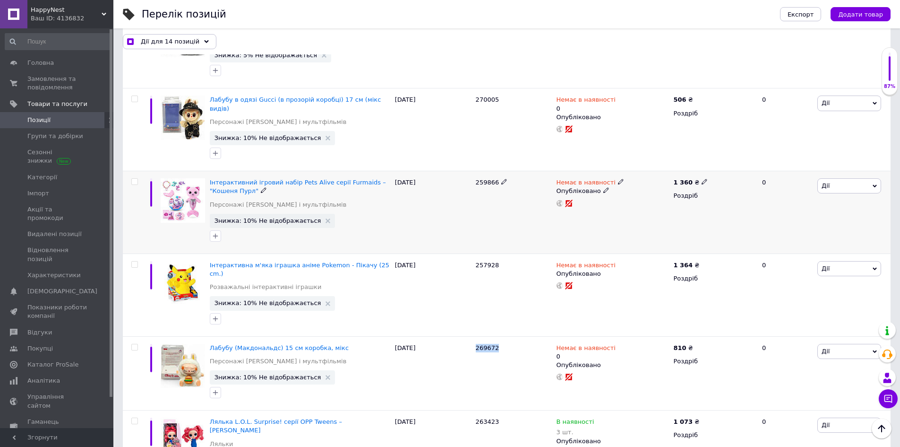
scroll to position [2174, 0]
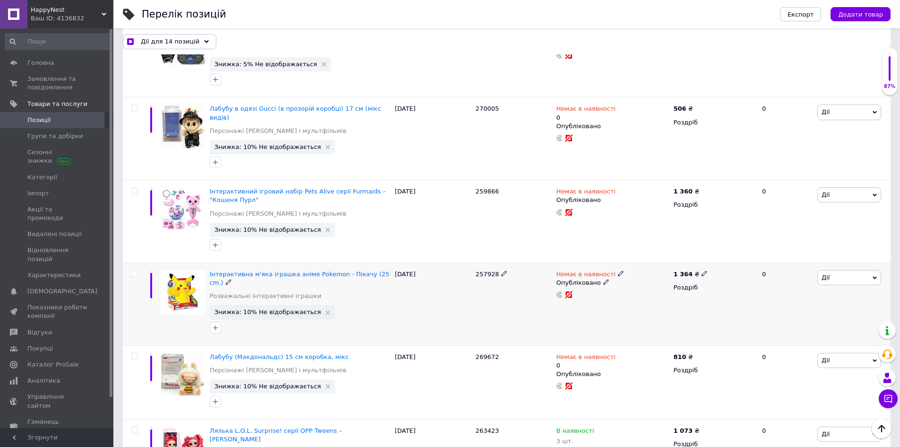
click at [485, 270] on span "257928" at bounding box center [488, 273] width 24 height 7
click at [618, 270] on icon at bounding box center [621, 273] width 6 height 6
click at [655, 287] on li "Під замовлення" at bounding box center [671, 293] width 90 height 13
click at [655, 223] on div "Наявність Під замовлення В наявності Немає в наявності Дні Залишки шт." at bounding box center [684, 274] width 118 height 103
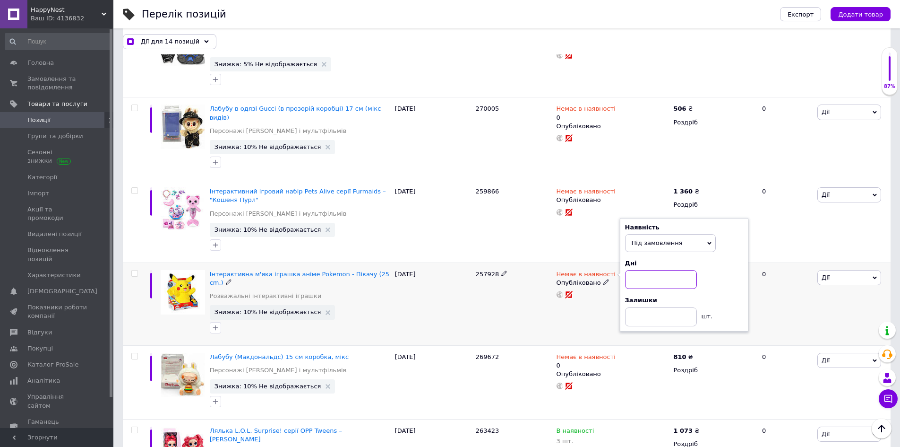
click at [657, 270] on input at bounding box center [661, 279] width 72 height 19
checkbox input "true"
type input "3"
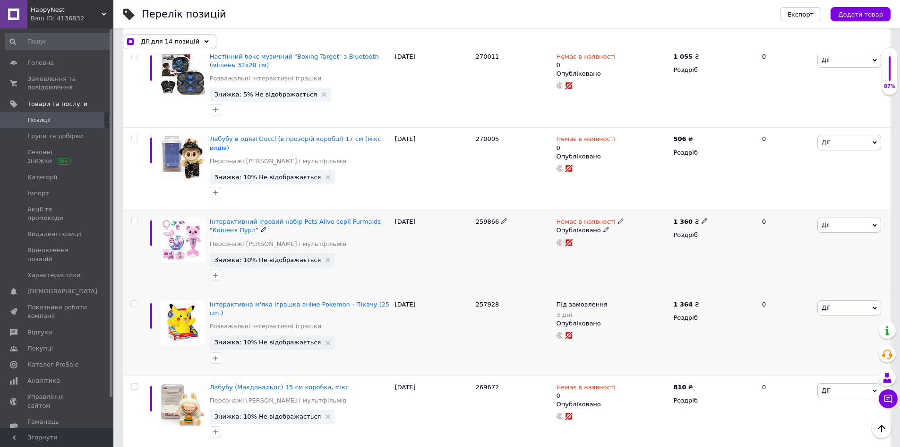
scroll to position [2127, 0]
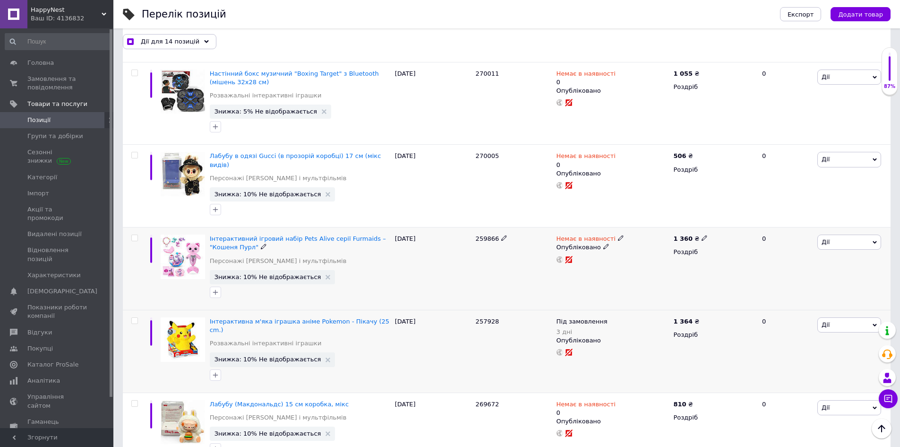
click at [488, 235] on span "259866" at bounding box center [488, 238] width 24 height 7
click at [618, 235] on icon at bounding box center [621, 238] width 6 height 6
click at [655, 239] on li "В наявності" at bounding box center [671, 245] width 90 height 13
drag, startPoint x: 608, startPoint y: 243, endPoint x: 604, endPoint y: 245, distance: 5.1
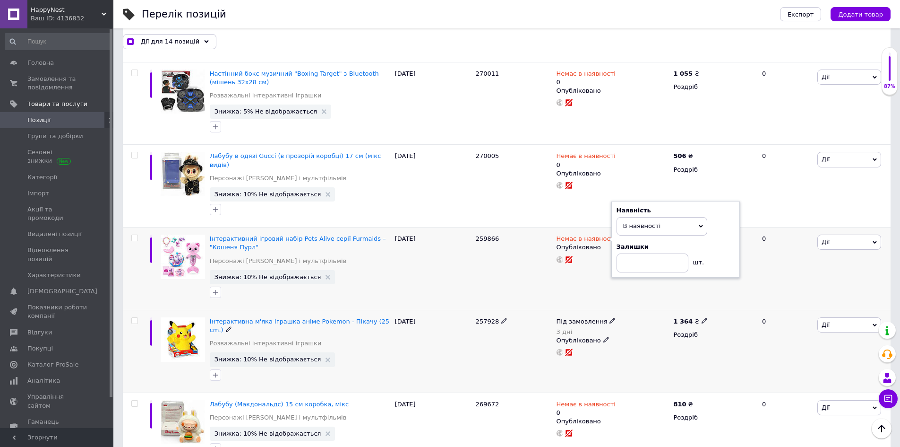
click at [610, 318] on icon at bounding box center [613, 321] width 6 height 6
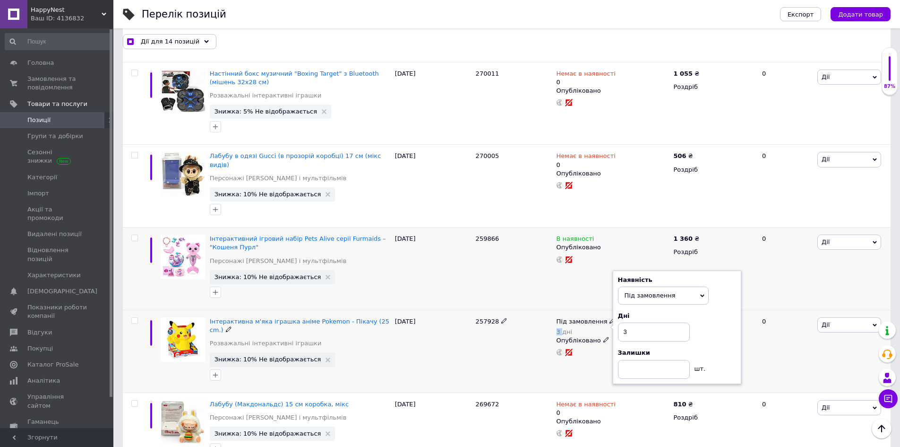
click at [610, 318] on icon at bounding box center [613, 321] width 6 height 6
click at [654, 292] on span "Під замовлення" at bounding box center [650, 295] width 51 height 7
click at [653, 308] on li "В наявності" at bounding box center [664, 314] width 90 height 13
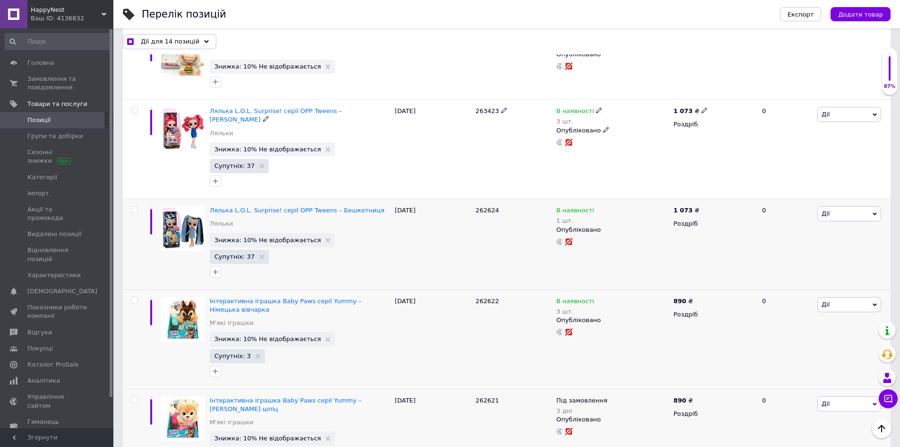
scroll to position [2552, 0]
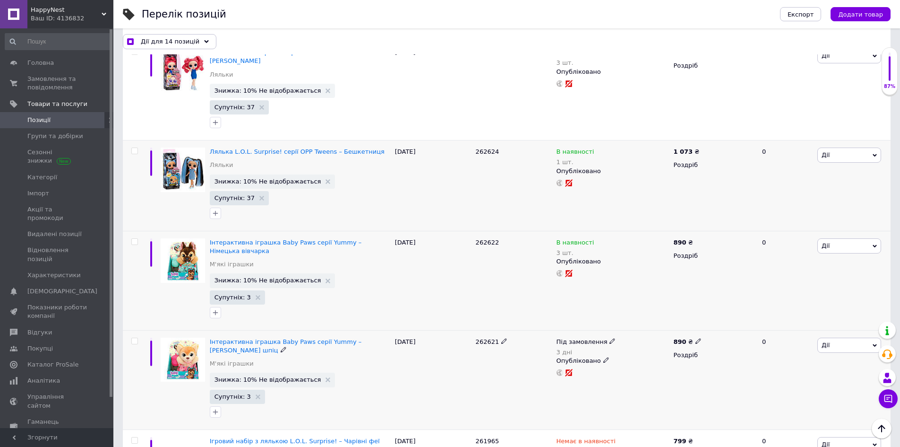
click at [610, 338] on icon at bounding box center [613, 341] width 6 height 6
click at [636, 342] on li "Немає в наявності" at bounding box center [664, 348] width 90 height 13
click at [618, 437] on icon at bounding box center [621, 440] width 6 height 6
click at [657, 441] on li "В наявності" at bounding box center [671, 447] width 90 height 13
click at [603, 330] on div "Немає в наявності Опубліковано" at bounding box center [612, 379] width 117 height 99
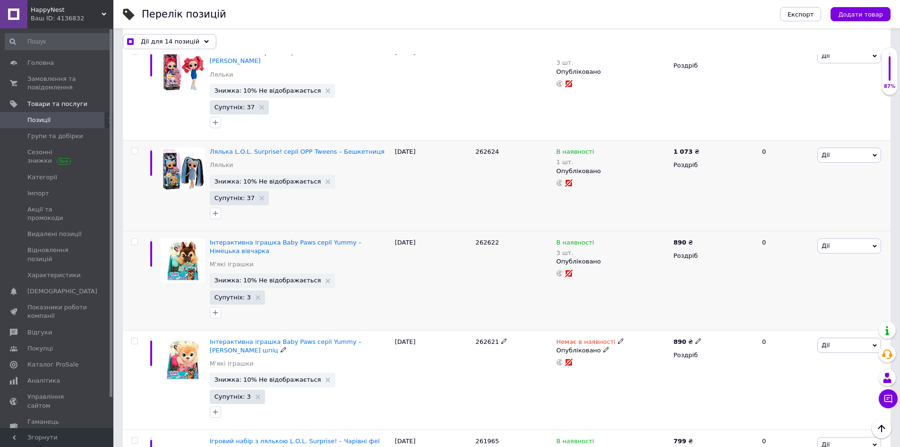
click at [618, 338] on use at bounding box center [620, 340] width 5 height 5
click at [641, 342] on li "В наявності" at bounding box center [671, 348] width 90 height 13
click at [612, 330] on div "Немає в наявності Наявність В наявності Немає в наявності Під замовлення Залишк…" at bounding box center [612, 379] width 117 height 99
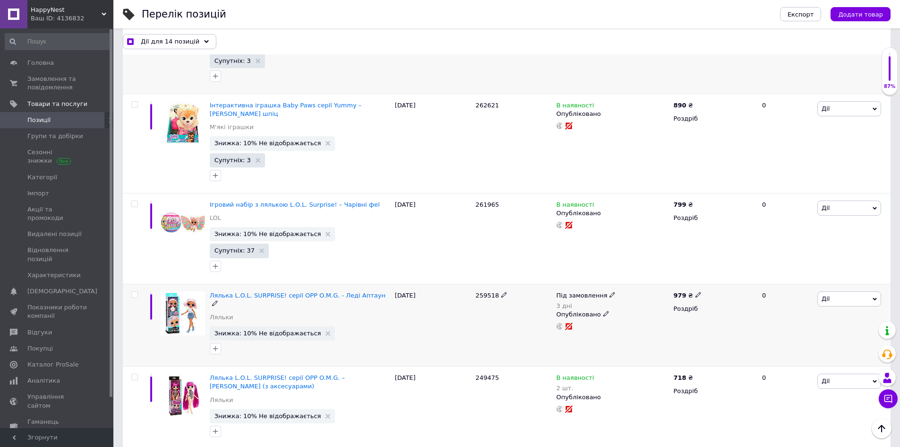
scroll to position [2741, 0]
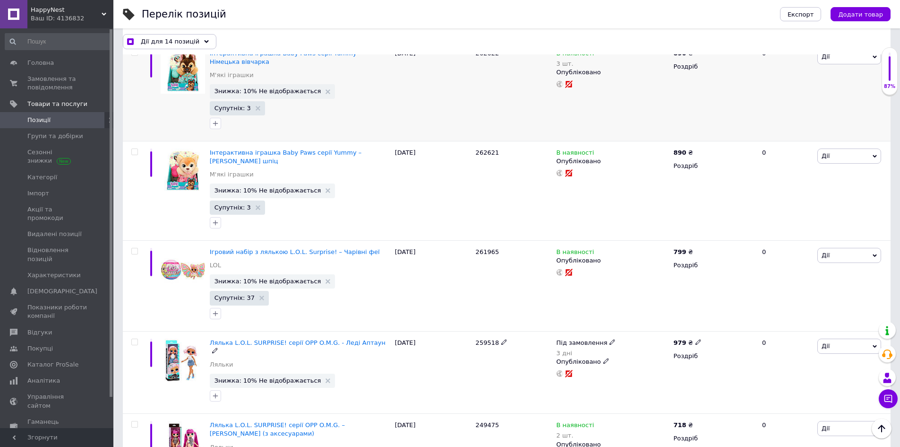
click at [610, 339] on icon at bounding box center [613, 342] width 6 height 6
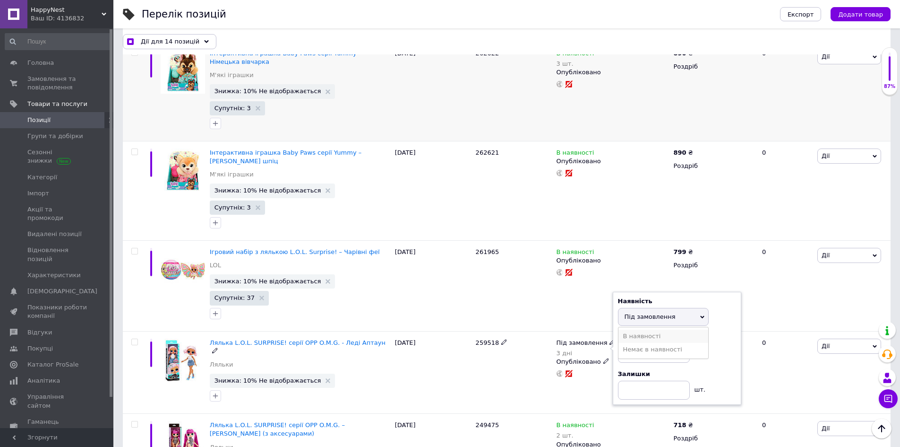
click at [639, 329] on li "В наявності" at bounding box center [664, 335] width 90 height 13
click at [598, 331] on div "Під замовлення 3 дні Наявність В наявності Немає в наявності Під замовлення Зал…" at bounding box center [612, 372] width 117 height 83
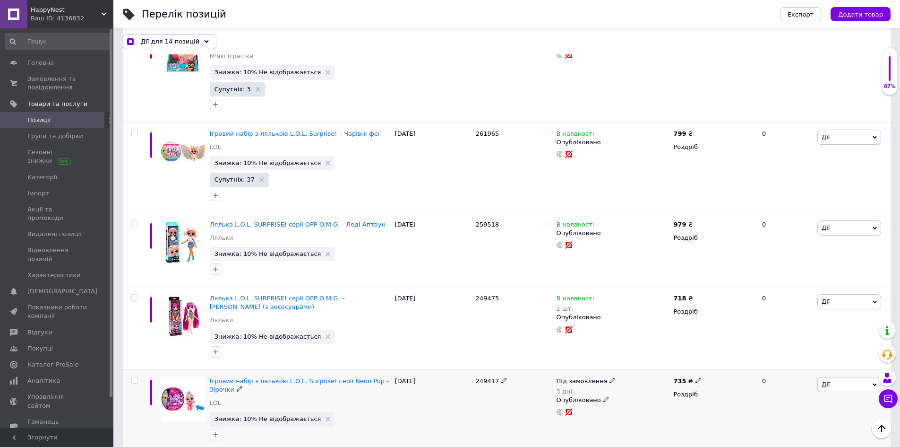
scroll to position [2883, 0]
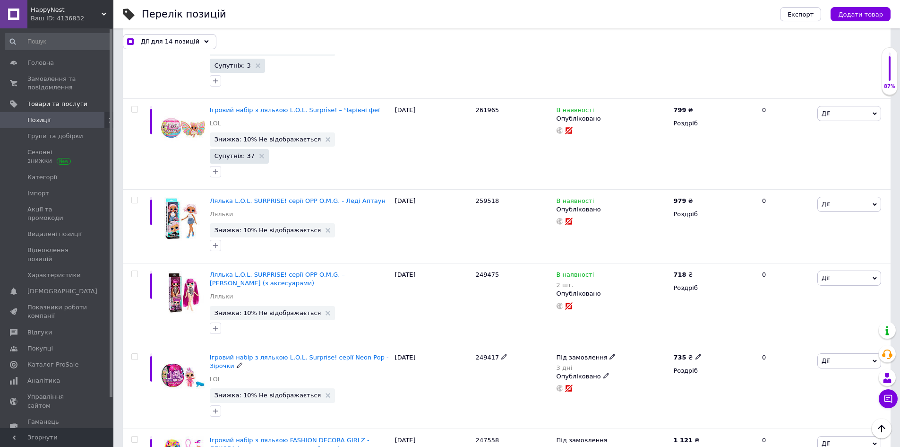
click at [610, 354] on icon at bounding box center [613, 357] width 6 height 6
click at [643, 344] on li "В наявності" at bounding box center [664, 350] width 90 height 13
click at [598, 346] on div "Під замовлення 3 дні Наявність В наявності Немає в наявності Під замовлення Зал…" at bounding box center [612, 387] width 117 height 83
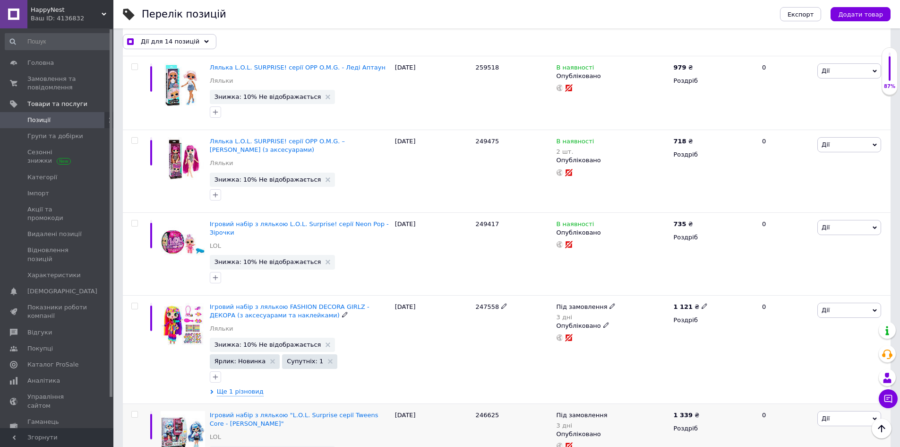
scroll to position [3025, 0]
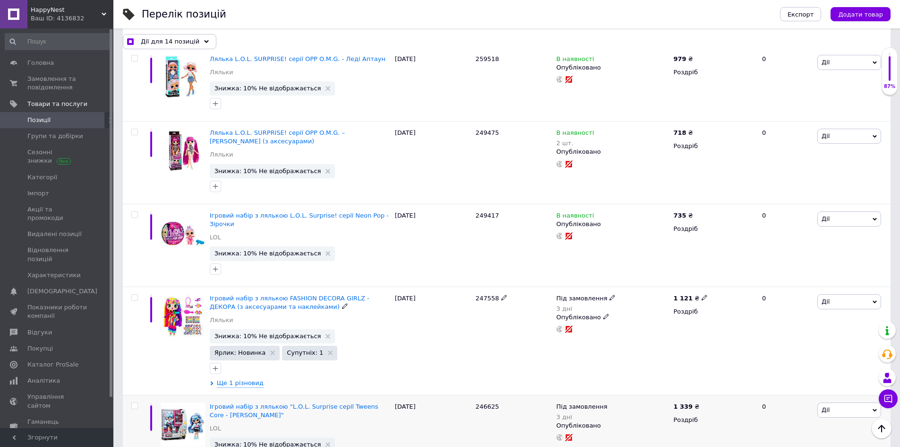
click at [610, 294] on icon at bounding box center [613, 297] width 6 height 6
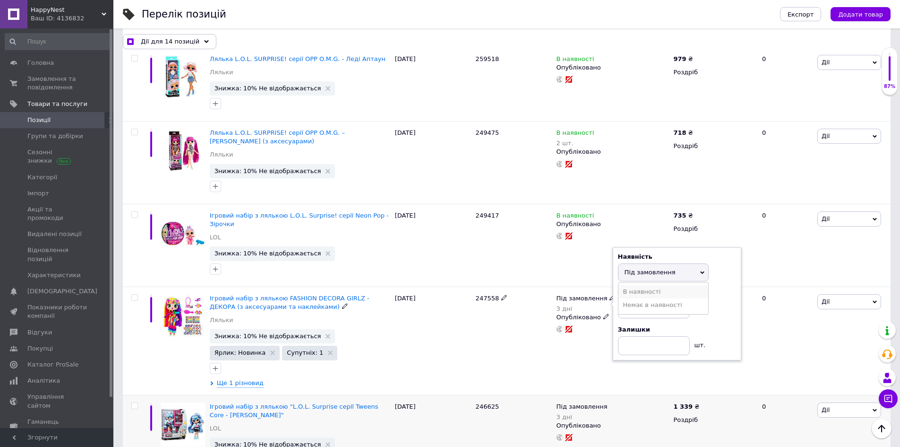
click at [639, 285] on li "В наявності" at bounding box center [664, 291] width 90 height 13
click at [620, 286] on div "Під замовлення 3 дні Наявність В наявності Немає в наявності Під замовлення Зал…" at bounding box center [612, 340] width 117 height 108
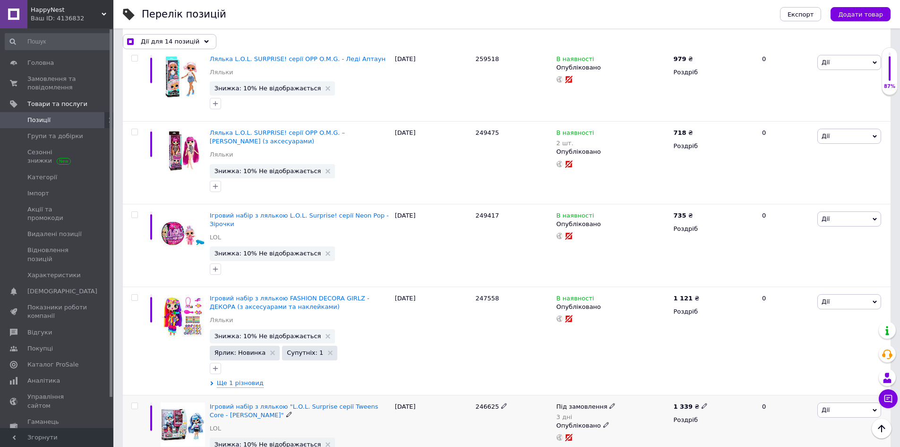
click at [610, 403] on icon at bounding box center [613, 406] width 6 height 6
click at [640, 393] on li "В наявності" at bounding box center [664, 399] width 90 height 13
click at [601, 395] on div "Під замовлення 3 дні Наявність В наявності Немає в наявності Під замовлення Зал…" at bounding box center [612, 436] width 117 height 83
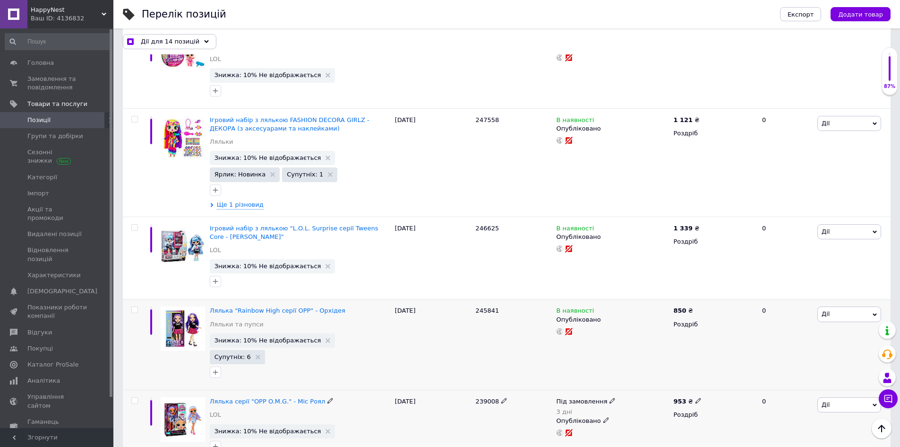
scroll to position [3214, 0]
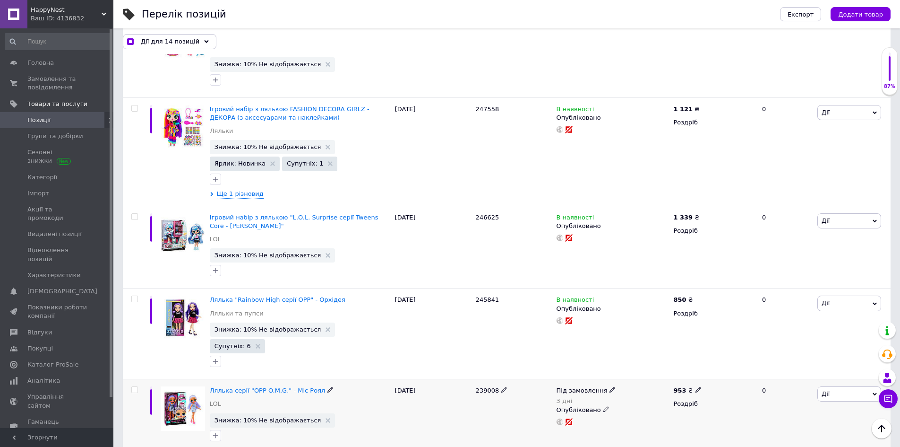
click at [610, 387] on icon at bounding box center [613, 390] width 6 height 6
click at [636, 378] on li "В наявності" at bounding box center [664, 384] width 90 height 13
drag, startPoint x: 596, startPoint y: 248, endPoint x: 597, endPoint y: 274, distance: 26.1
click at [595, 379] on div "Під замовлення 3 дні Наявність В наявності Немає в наявності Під замовлення Зал…" at bounding box center [612, 416] width 117 height 74
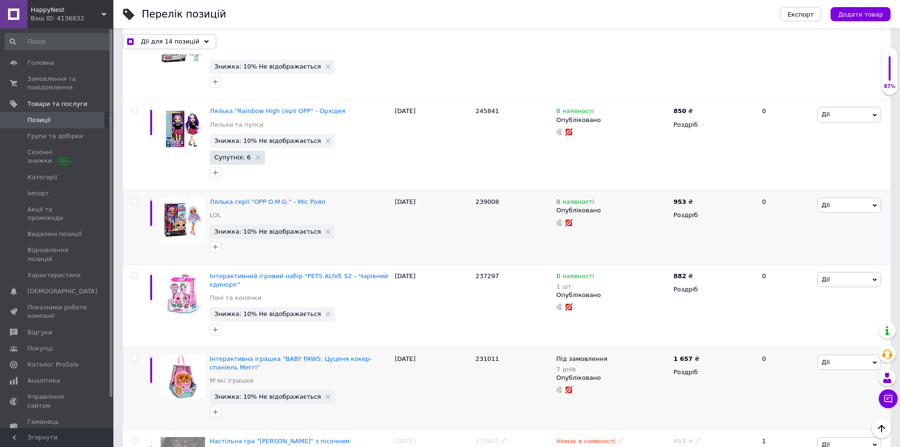
scroll to position [3403, 0]
click at [610, 354] on icon at bounding box center [613, 357] width 6 height 6
drag, startPoint x: 646, startPoint y: 161, endPoint x: 597, endPoint y: 214, distance: 72.2
click at [645, 345] on li "В наявності" at bounding box center [664, 351] width 90 height 13
click at [593, 346] on div "Під замовлення 7 днів Наявність В наявності Немає в наявності Під замовлення За…" at bounding box center [612, 387] width 117 height 83
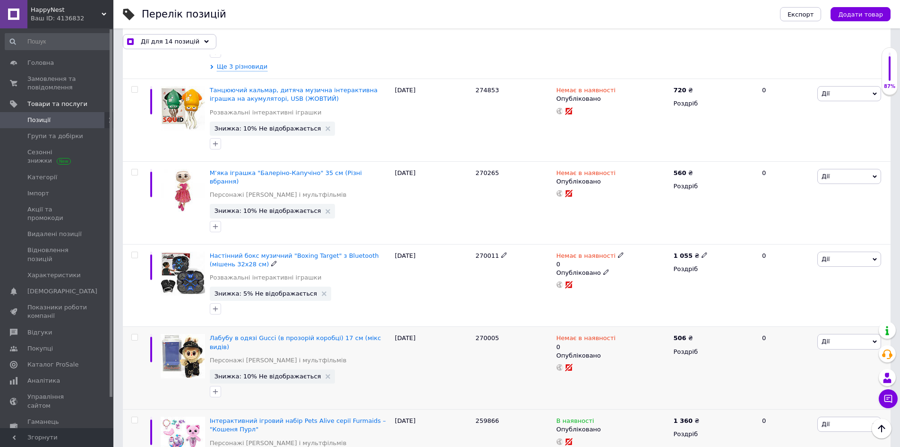
scroll to position [1947, 0]
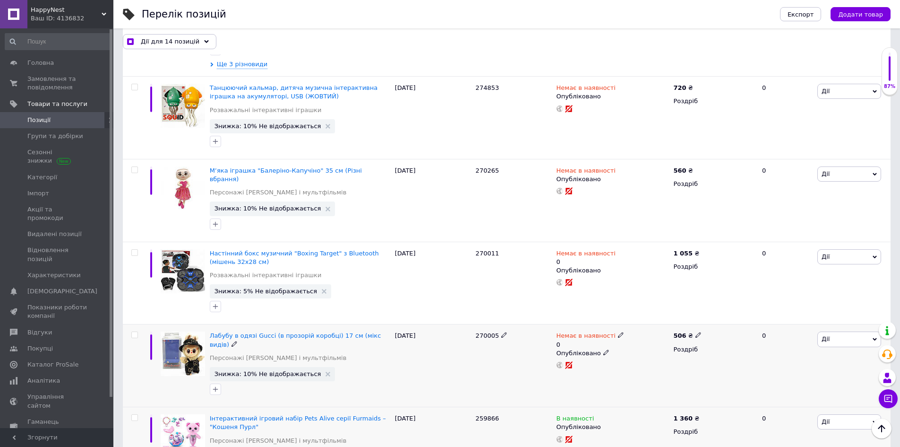
click at [492, 332] on span "270005" at bounding box center [488, 335] width 24 height 7
drag, startPoint x: 492, startPoint y: 270, endPoint x: 284, endPoint y: 53, distance: 300.2
click at [492, 332] on span "270005" at bounding box center [488, 335] width 24 height 7
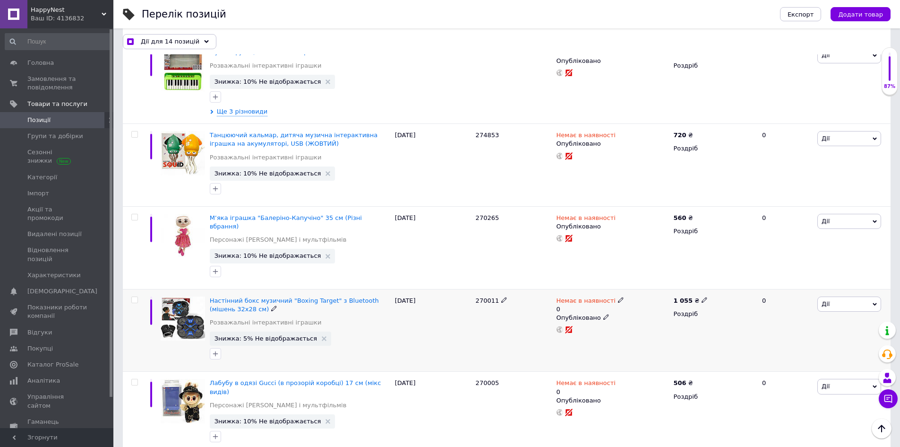
click at [485, 297] on span "270011" at bounding box center [488, 300] width 24 height 7
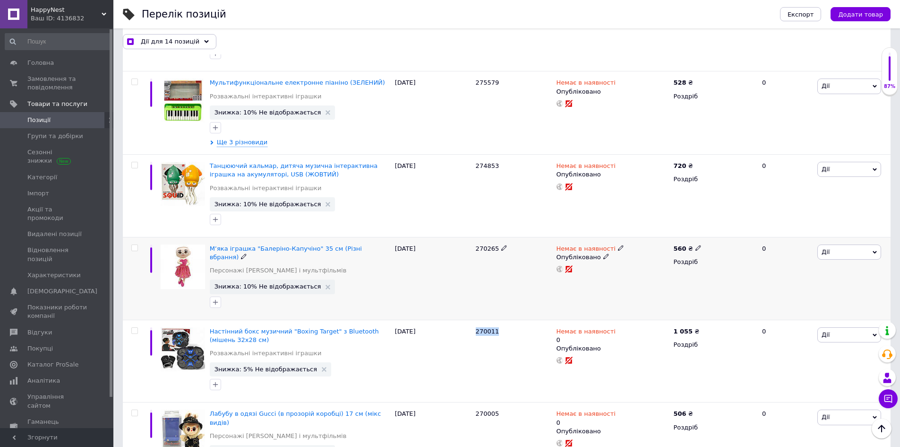
scroll to position [1853, 0]
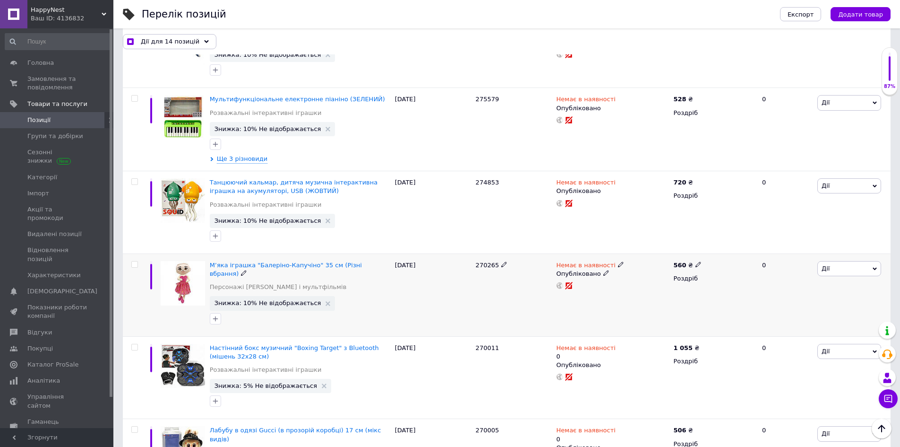
click at [488, 261] on span "270265" at bounding box center [488, 264] width 24 height 7
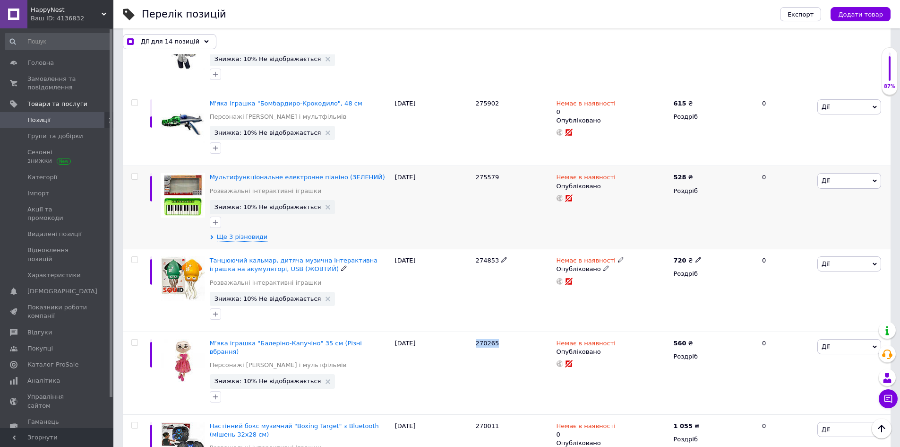
scroll to position [1758, 0]
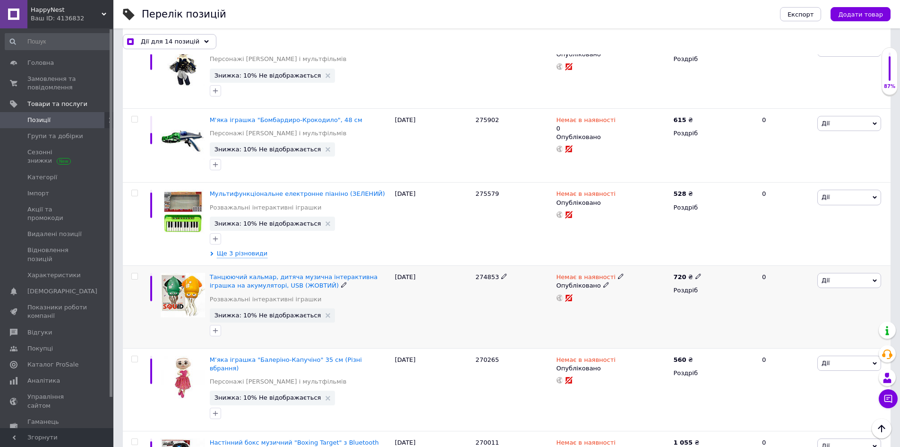
click at [483, 273] on span "274853" at bounding box center [488, 276] width 24 height 7
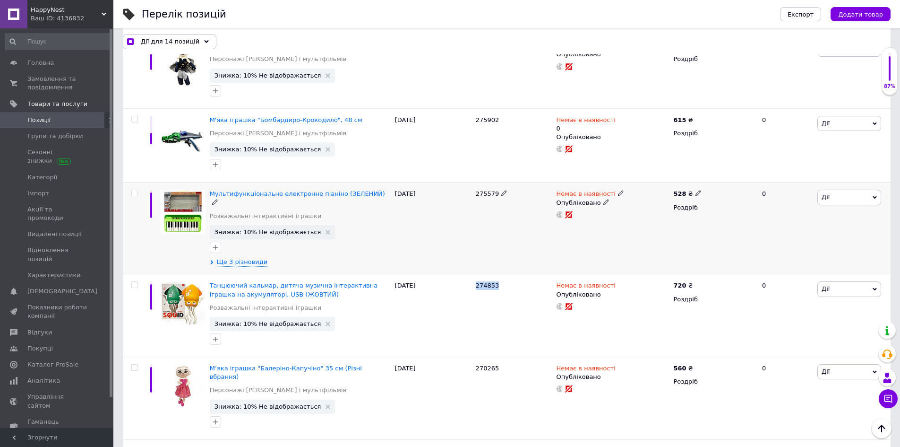
scroll to position [1711, 0]
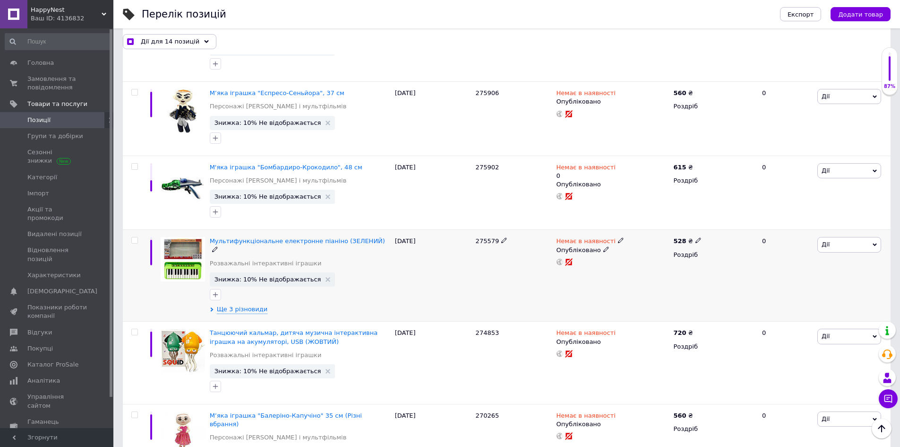
click at [491, 237] on span "275579" at bounding box center [488, 240] width 24 height 7
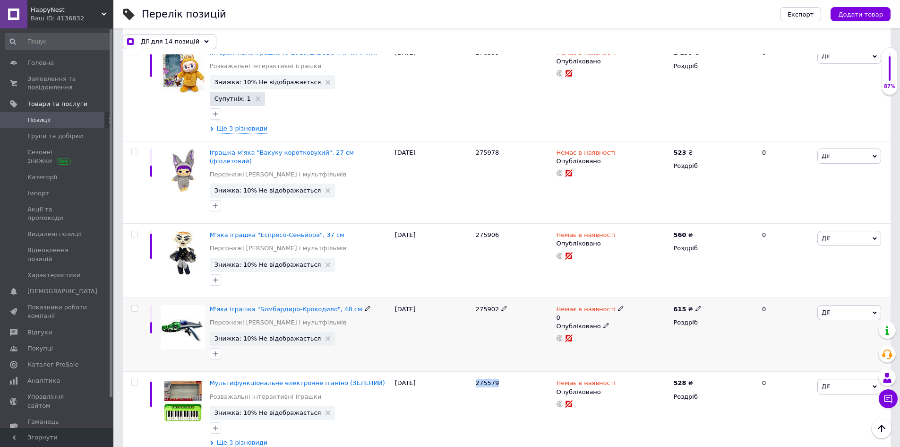
scroll to position [1522, 0]
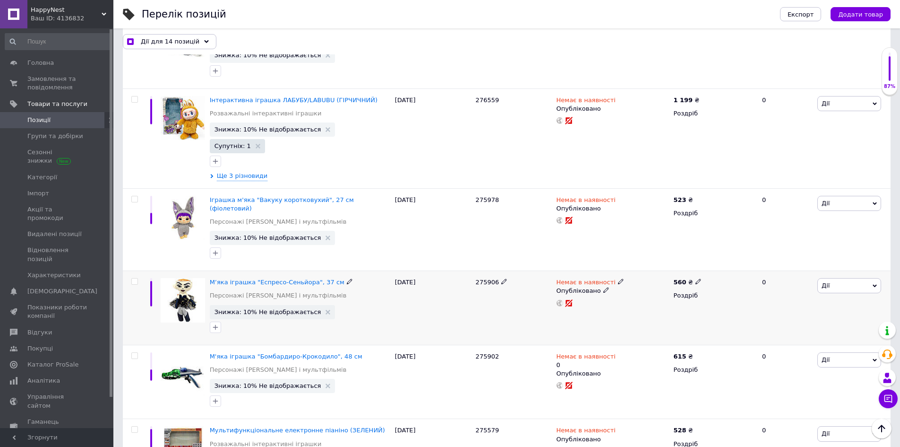
click at [481, 278] on span "275906" at bounding box center [488, 281] width 24 height 7
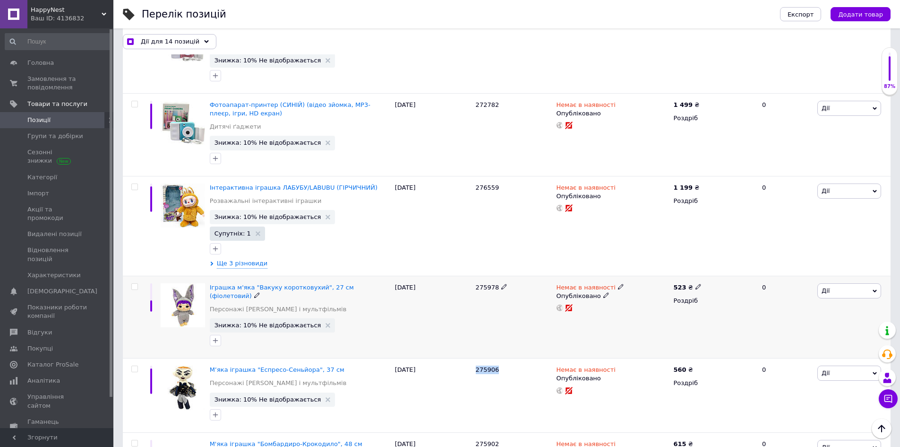
scroll to position [1427, 0]
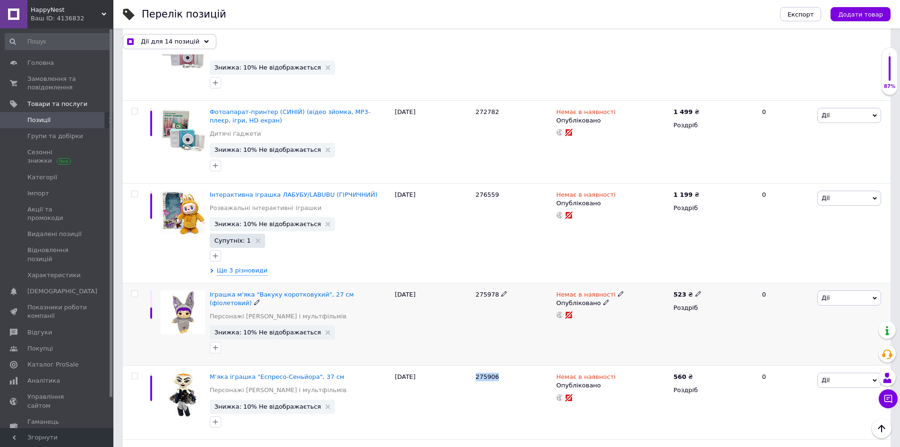
click at [477, 291] on span "275978" at bounding box center [488, 294] width 24 height 7
checkbox input "true"
click at [837, 290] on span "Дії" at bounding box center [850, 297] width 64 height 15
click at [136, 291] on input "checkbox" at bounding box center [134, 294] width 6 height 6
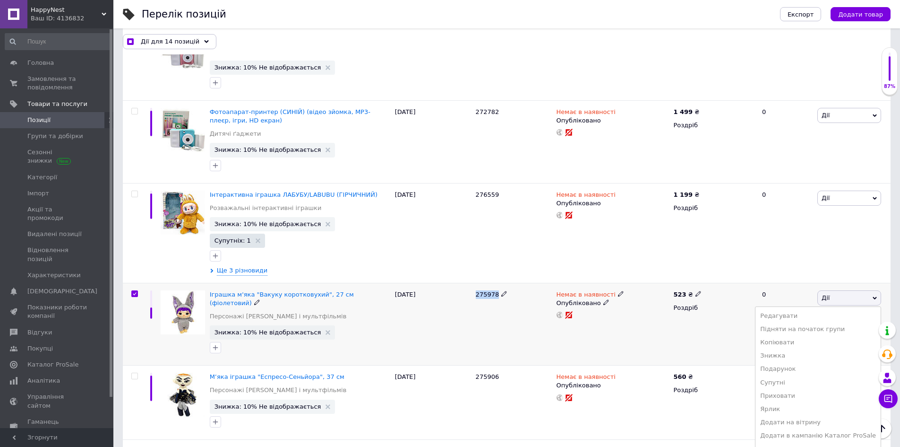
checkbox input "true"
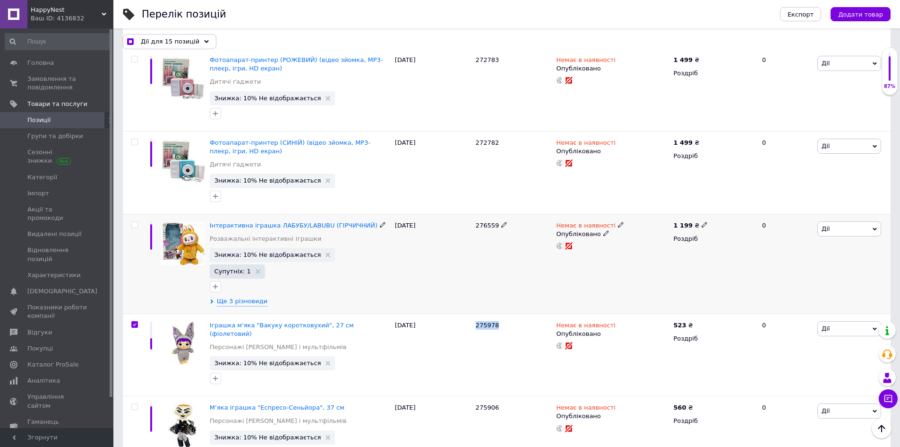
scroll to position [1380, 0]
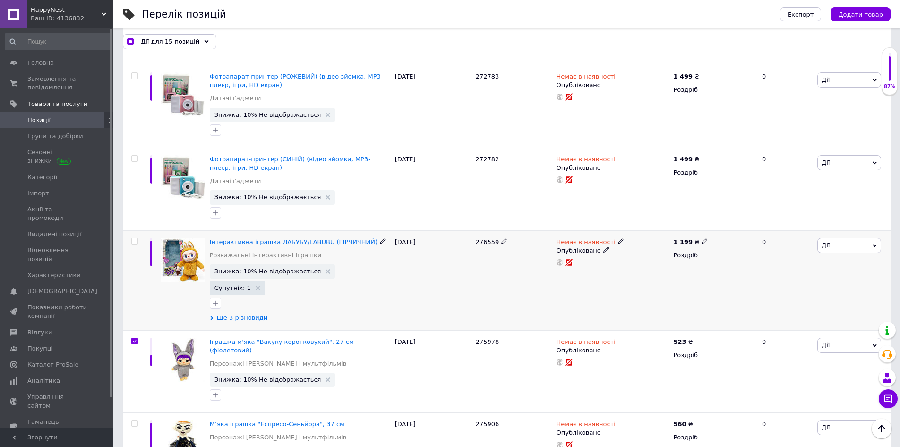
click at [482, 238] on span "276559" at bounding box center [488, 241] width 24 height 7
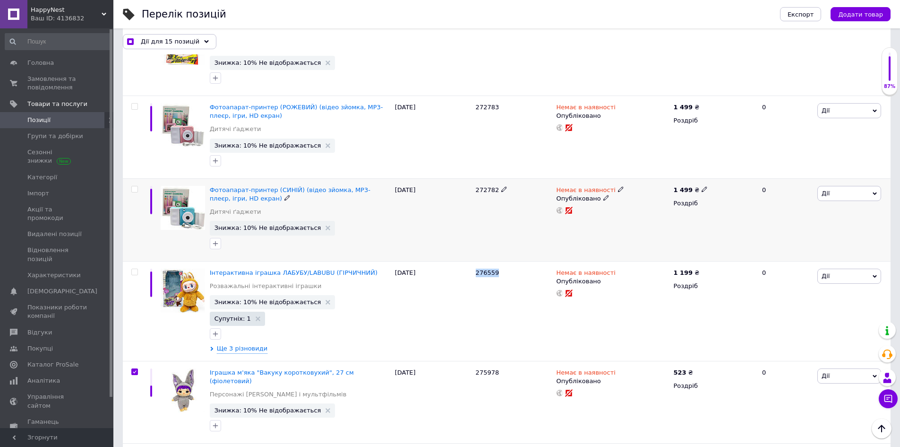
scroll to position [1333, 0]
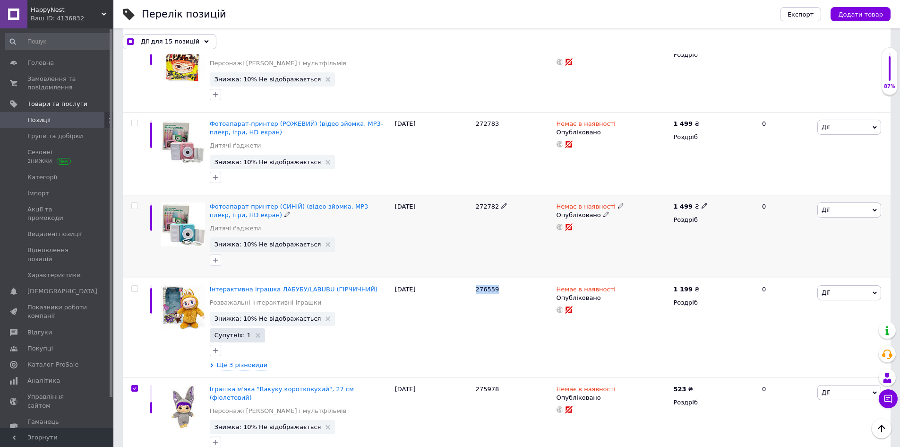
click at [481, 203] on span "272782" at bounding box center [488, 206] width 24 height 7
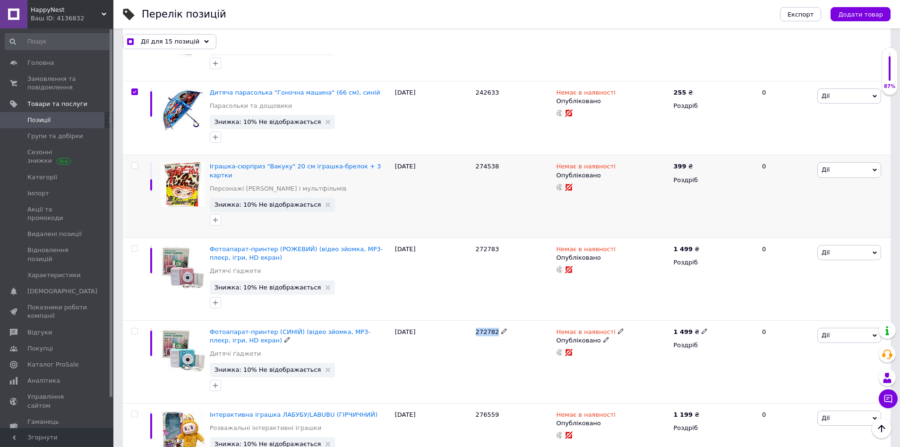
scroll to position [1191, 0]
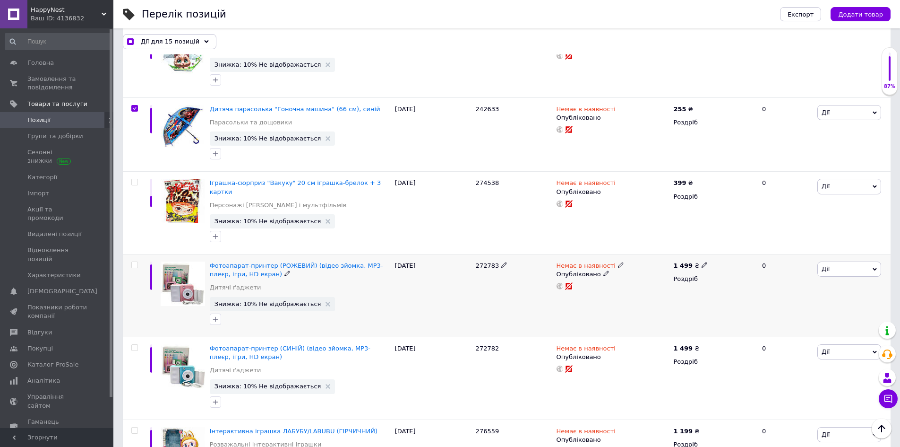
click at [487, 262] on span "272783" at bounding box center [488, 265] width 24 height 7
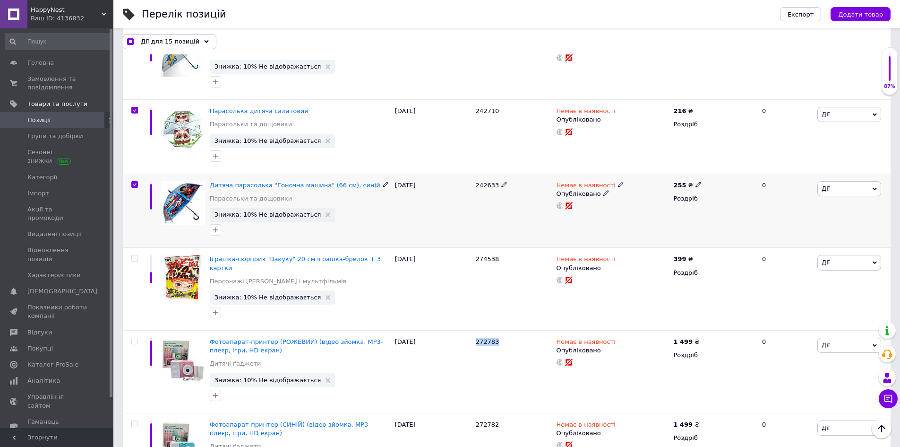
scroll to position [1097, 0]
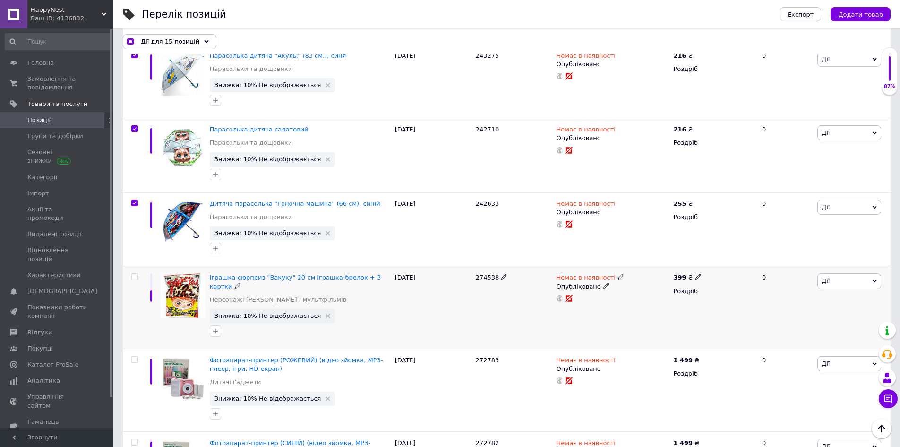
click at [483, 274] on span "274538" at bounding box center [488, 277] width 24 height 7
checkbox input "true"
drag, startPoint x: 136, startPoint y: 250, endPoint x: 161, endPoint y: 160, distance: 93.2
click at [136, 274] on input "checkbox" at bounding box center [134, 277] width 6 height 6
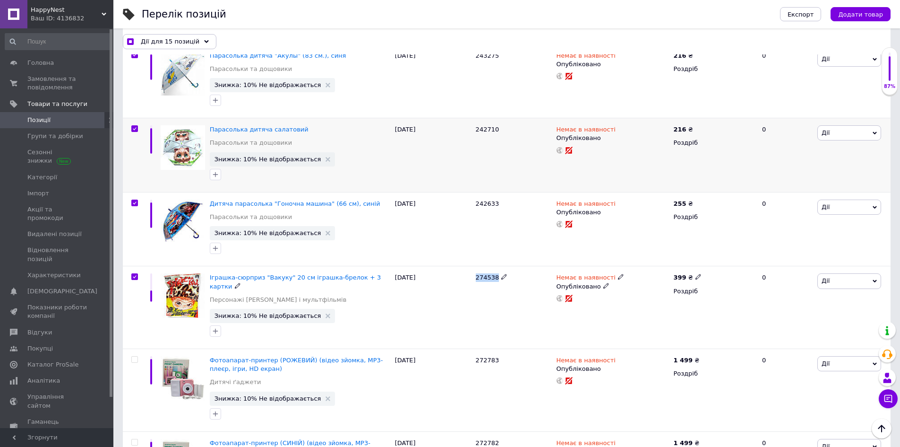
checkbox input "true"
click at [150, 42] on span "Дії для 16 позицій" at bounding box center [170, 41] width 59 height 9
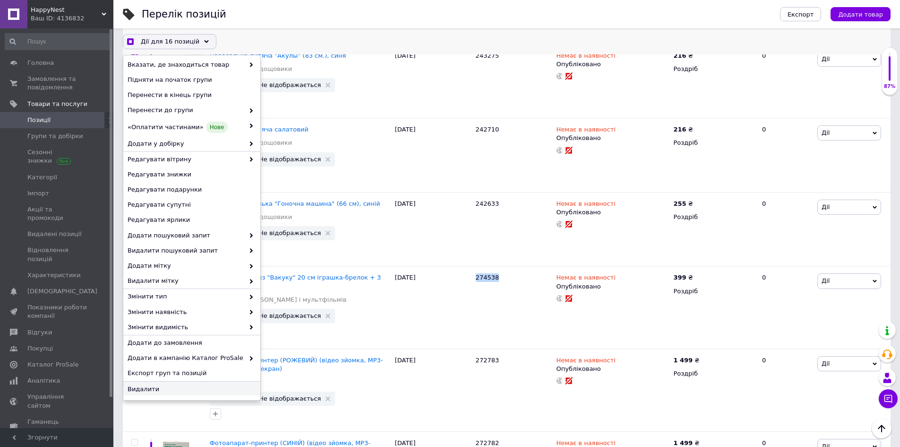
scroll to position [4, 0]
click at [158, 391] on span "Видалити" at bounding box center [191, 387] width 126 height 9
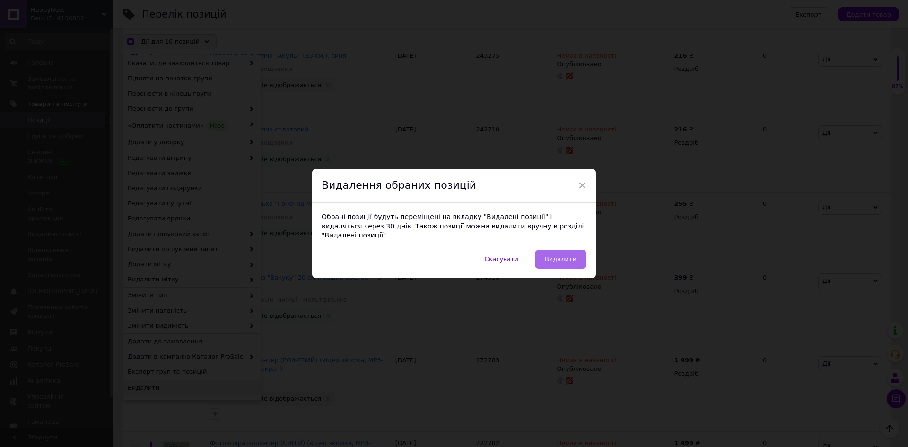
click at [558, 255] on span "Видалити" at bounding box center [561, 258] width 32 height 7
checkbox input "true"
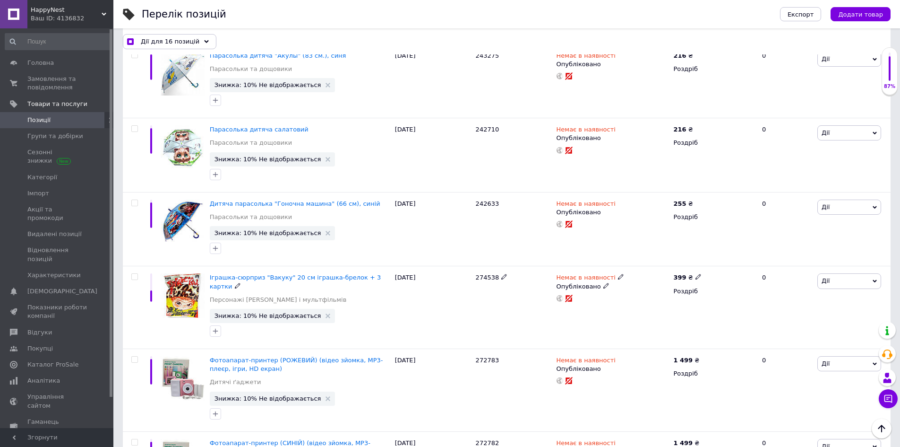
checkbox input "false"
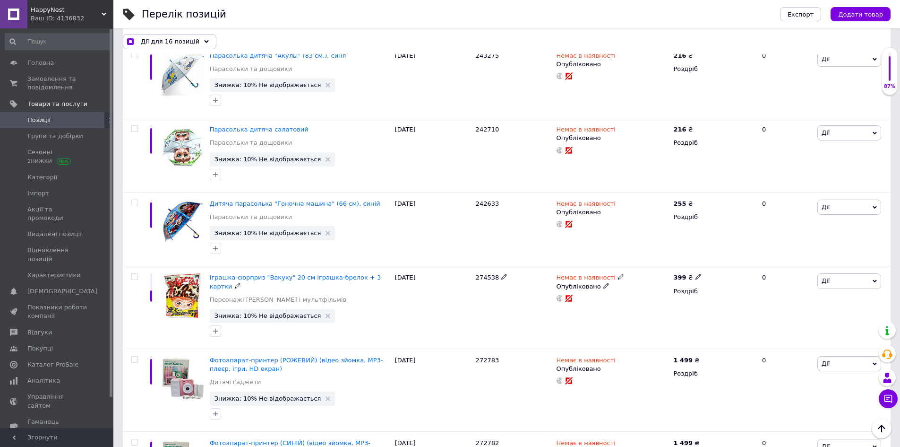
checkbox input "false"
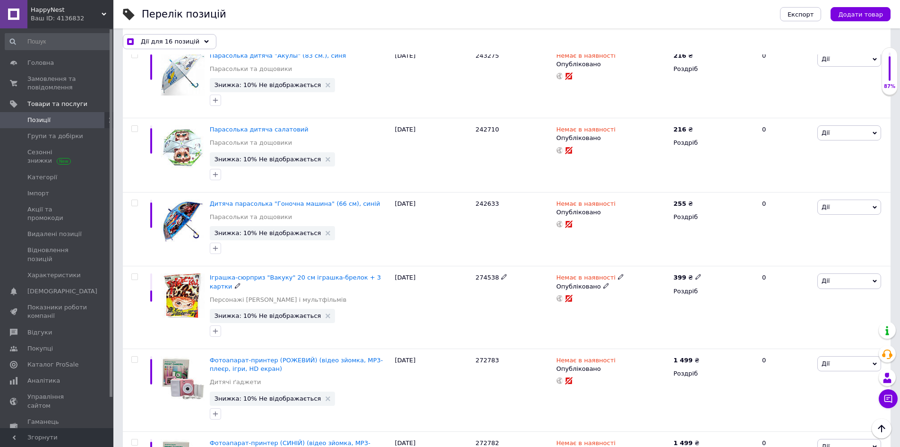
checkbox input "false"
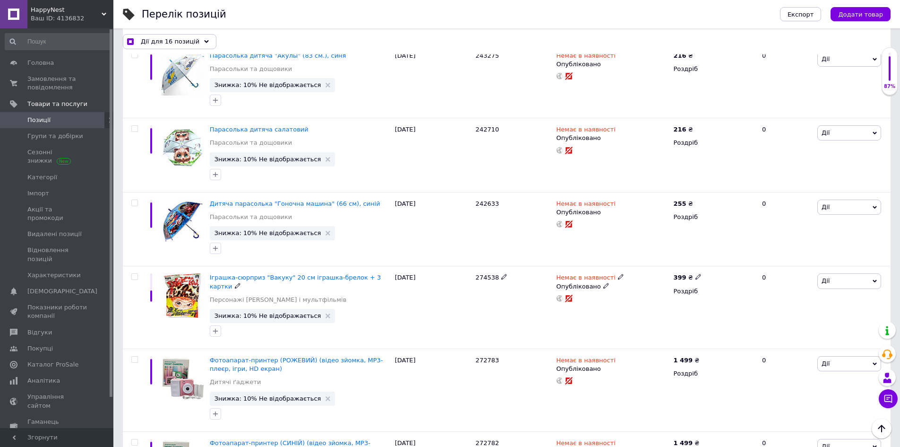
checkbox input "false"
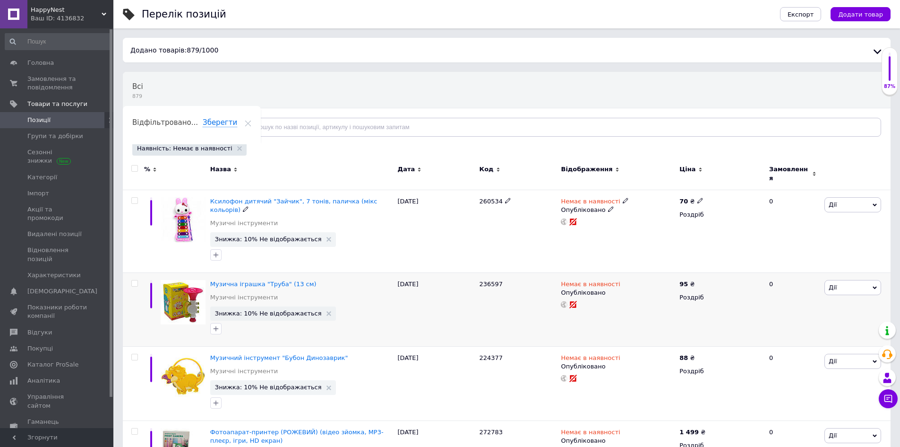
scroll to position [47, 0]
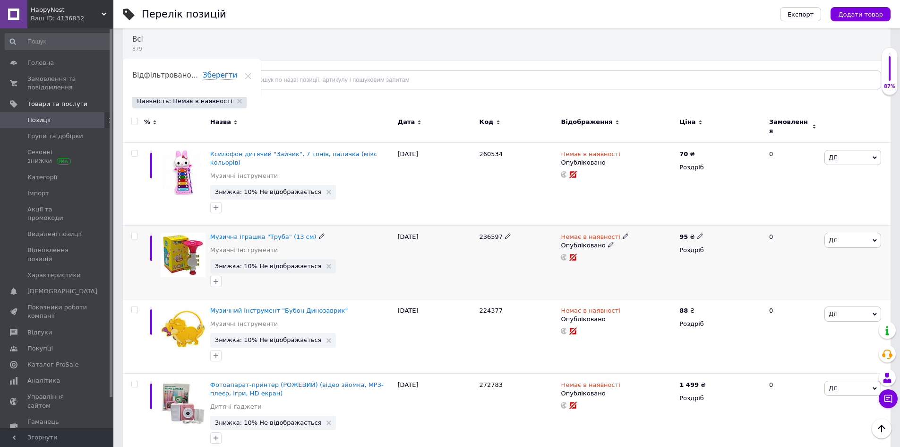
click at [489, 233] on span "236597" at bounding box center [492, 236] width 24 height 7
click at [623, 233] on use at bounding box center [625, 235] width 5 height 5
click at [641, 237] on li "В наявності" at bounding box center [675, 243] width 90 height 13
click at [508, 259] on div "236597" at bounding box center [518, 262] width 82 height 74
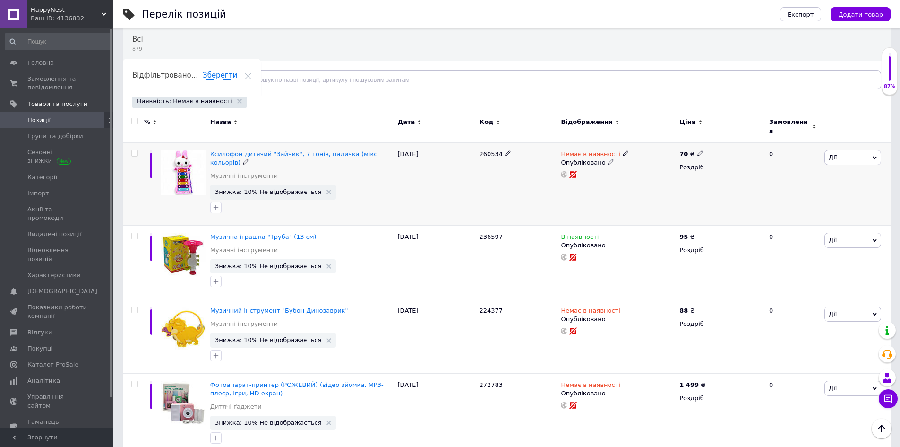
click at [485, 150] on span "260534" at bounding box center [492, 153] width 24 height 7
click at [623, 150] on icon at bounding box center [626, 153] width 6 height 6
click at [656, 154] on li "В наявності" at bounding box center [675, 160] width 90 height 13
click at [503, 182] on div "260534" at bounding box center [518, 183] width 82 height 83
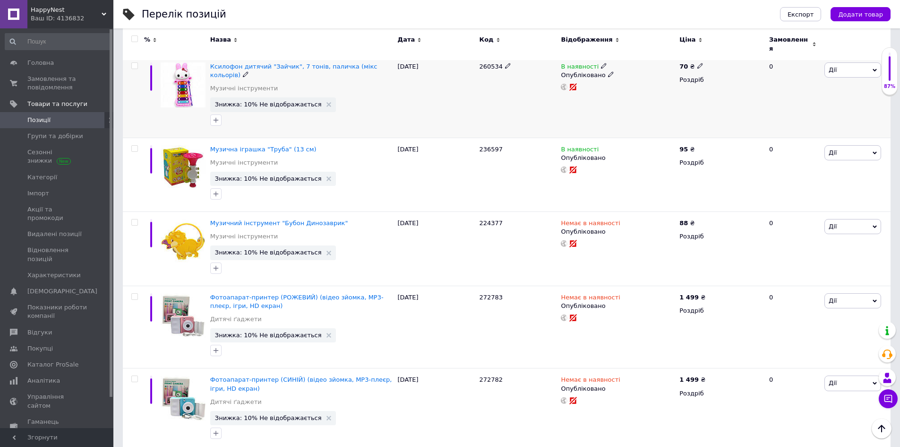
scroll to position [189, 0]
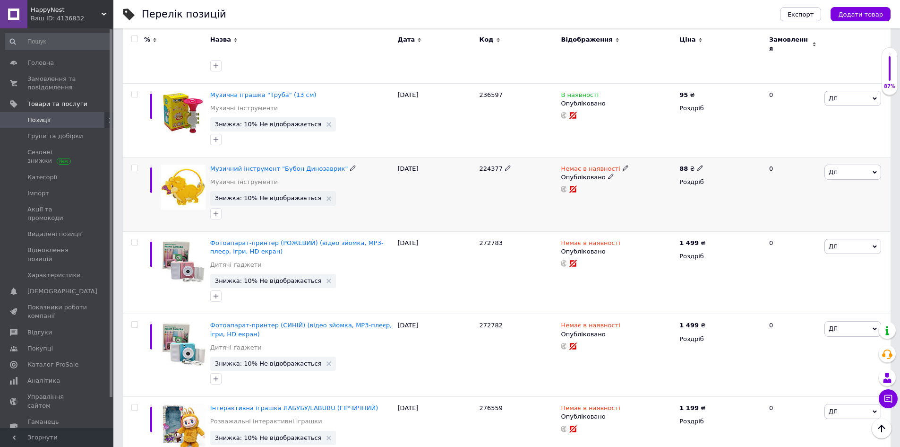
click at [490, 165] on span "224377" at bounding box center [492, 168] width 24 height 7
click at [623, 165] on icon at bounding box center [626, 168] width 6 height 6
click at [652, 169] on li "В наявності" at bounding box center [675, 175] width 90 height 13
click at [497, 200] on div "224377" at bounding box center [518, 194] width 82 height 74
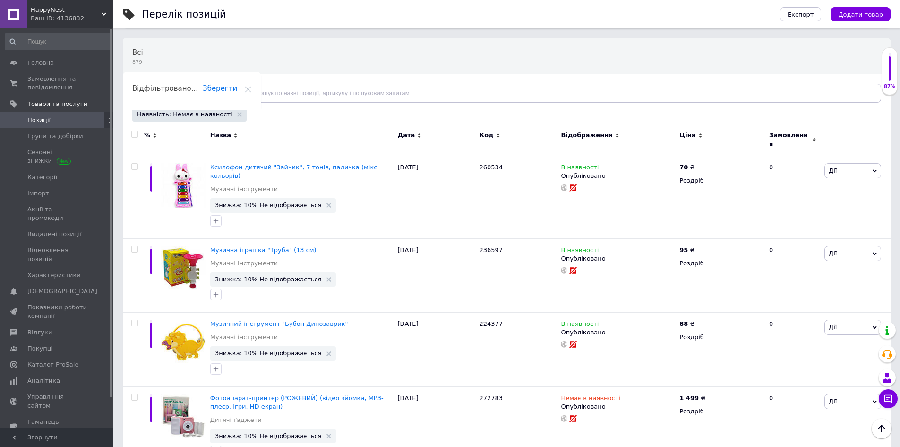
scroll to position [0, 0]
